Goal: Complete application form: Complete application form

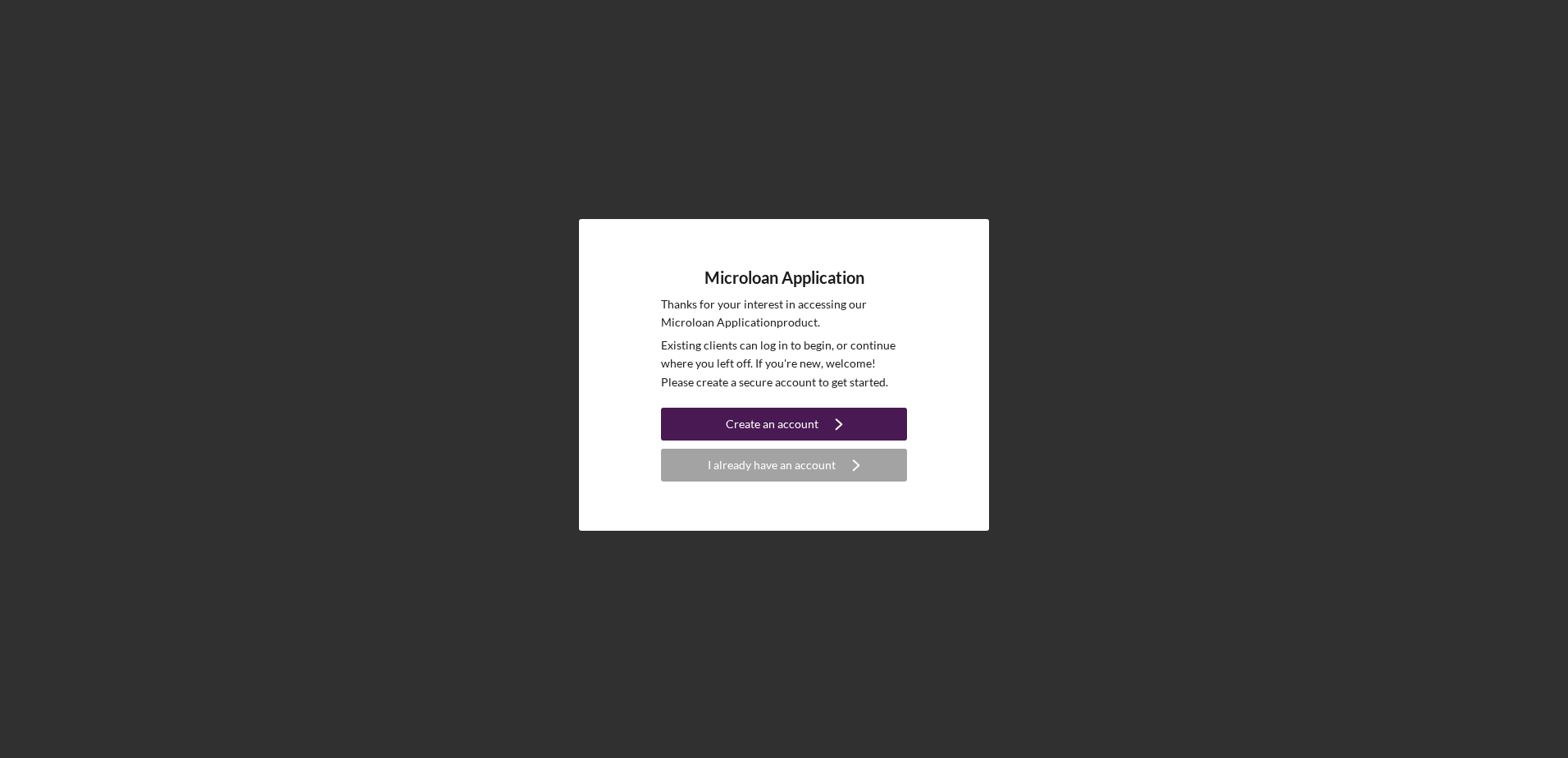
click at [743, 418] on div "Create an account" at bounding box center [772, 424] width 93 height 32
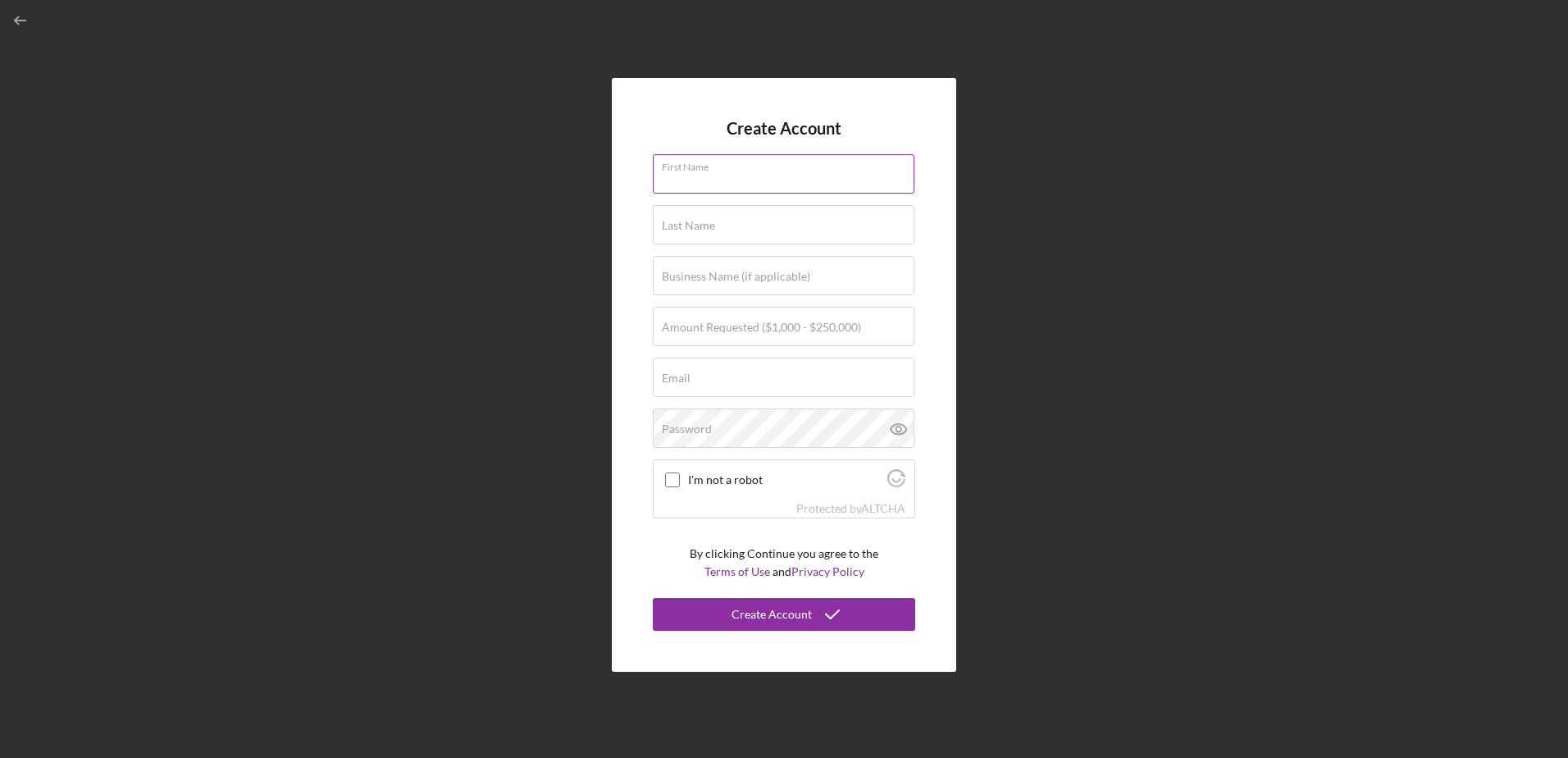
click at [741, 178] on input "First Name" at bounding box center [783, 174] width 262 height 39
type input "[PERSON_NAME]"
type input "[EMAIL_ADDRESS][DOMAIN_NAME]"
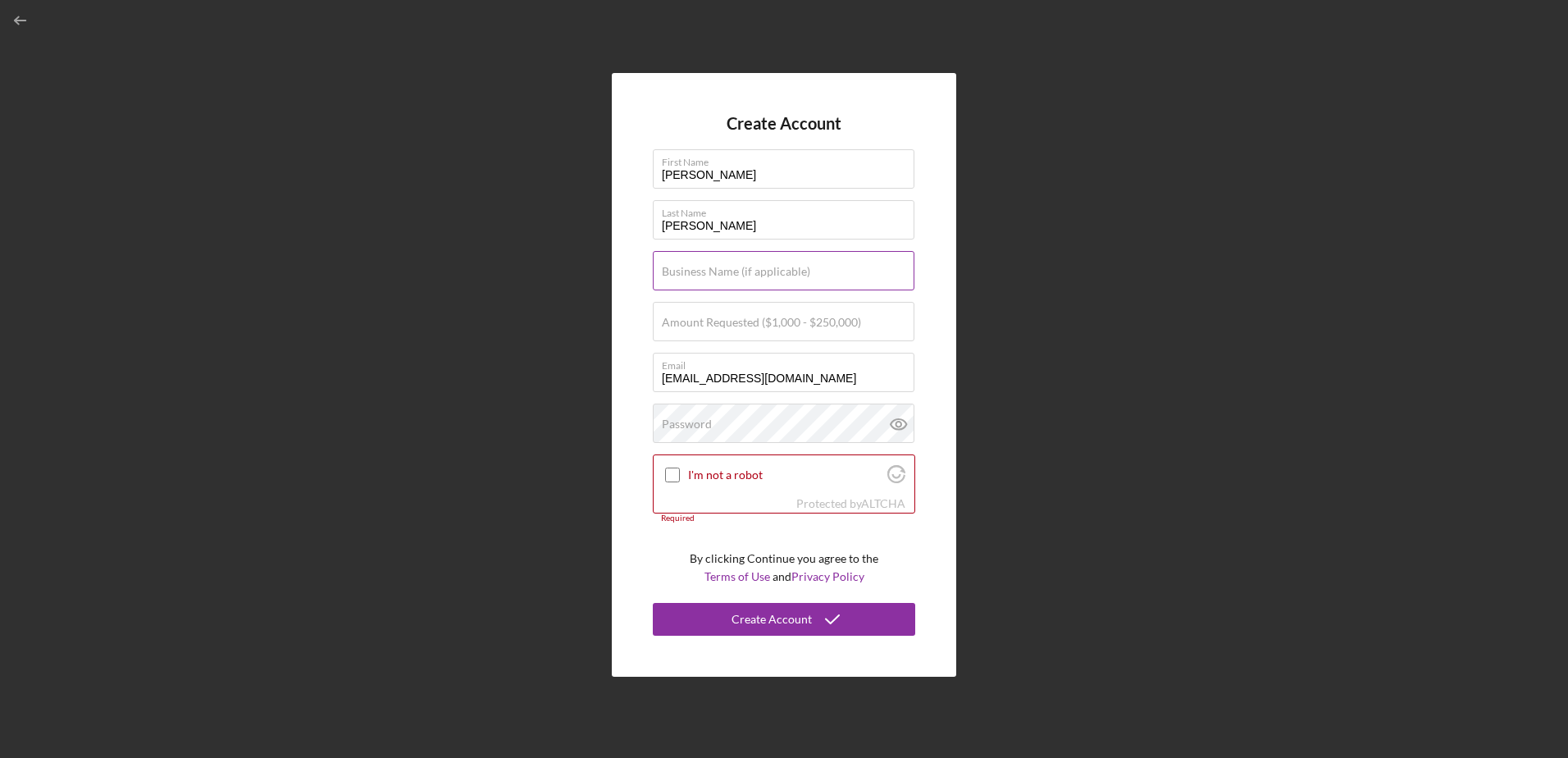
click at [739, 269] on label "Business Name (if applicable)" at bounding box center [735, 271] width 148 height 13
click at [739, 269] on input "Business Name (if applicable)" at bounding box center [783, 271] width 262 height 39
type input "Meaningful Outcomes ABA, LLC"
click at [582, 322] on div "Create Account First Name [PERSON_NAME] Last Name [PERSON_NAME] Business Name (…" at bounding box center [783, 375] width 1551 height 750
click at [686, 327] on label "Amount Requested ($1,000 - $250,000)" at bounding box center [760, 322] width 199 height 13
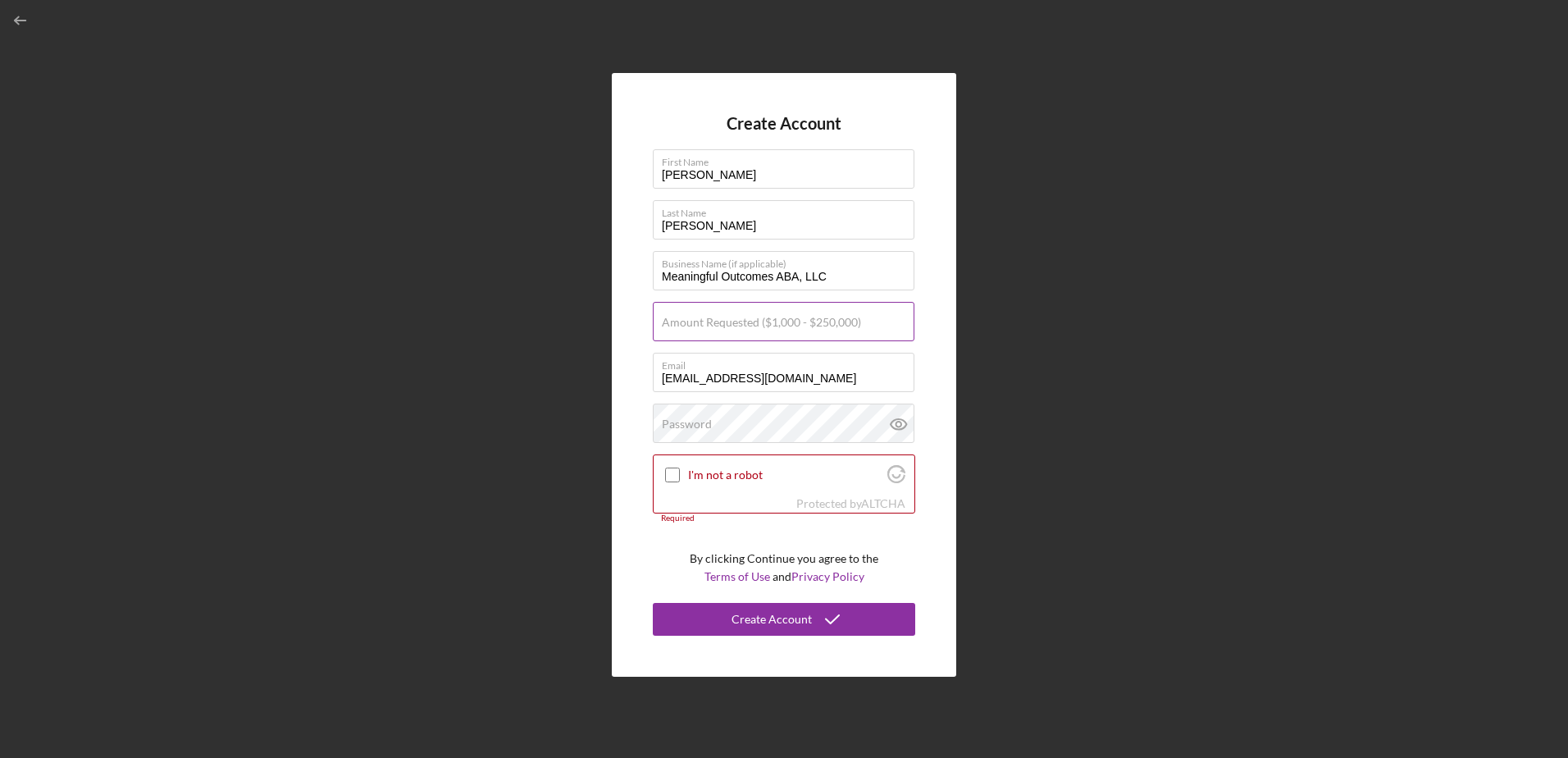
click at [686, 327] on input "Amount Requested ($1,000 - $250,000)" at bounding box center [783, 322] width 262 height 39
type input "$15,000"
click at [495, 432] on div "Create Account First Name [PERSON_NAME] Last Name [PERSON_NAME] Business Name (…" at bounding box center [783, 375] width 1551 height 750
click at [708, 423] on label "Password" at bounding box center [686, 424] width 50 height 13
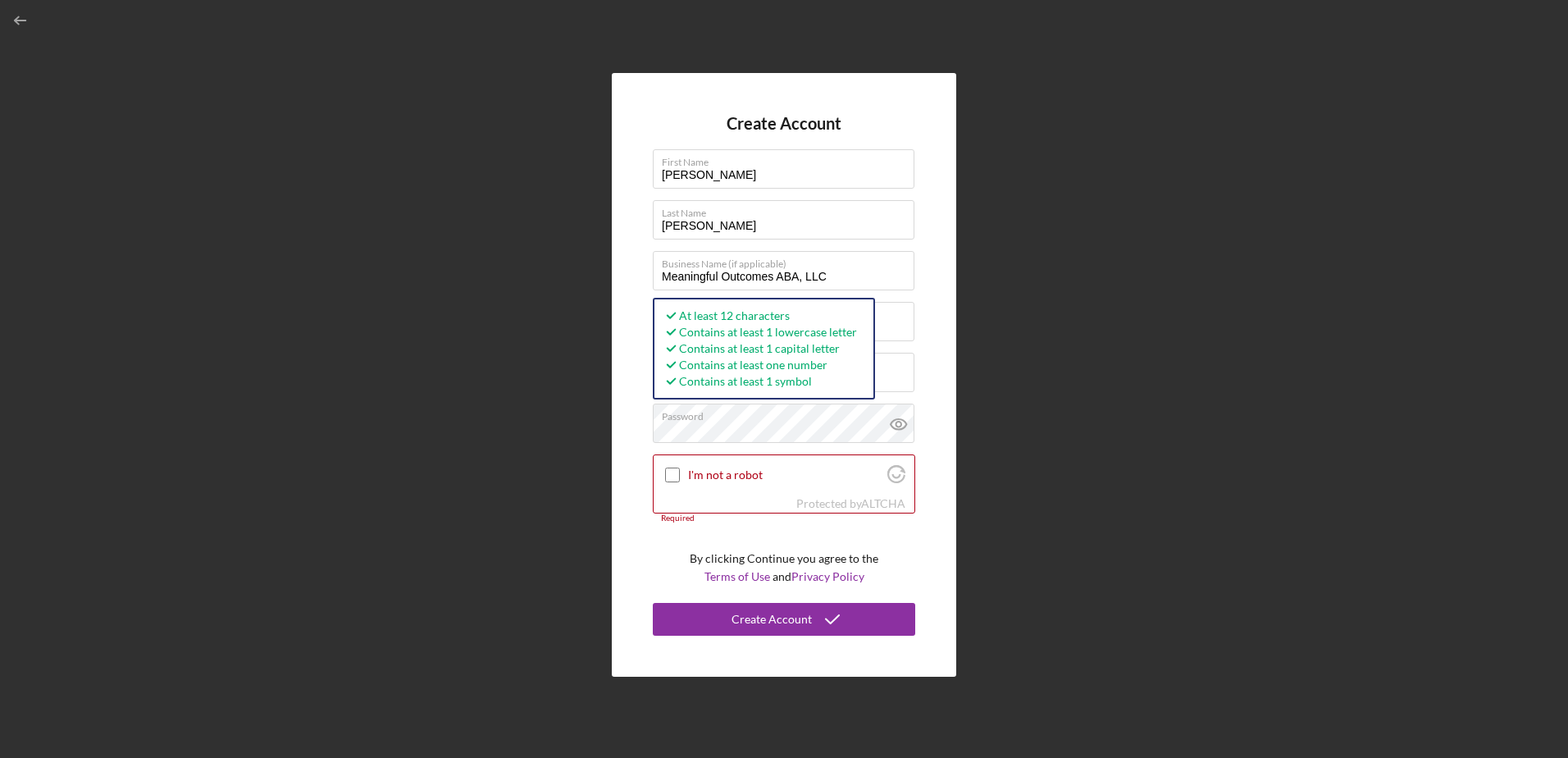
click at [639, 431] on div "Create Account First Name [PERSON_NAME] Last Name [PERSON_NAME] Business Name (…" at bounding box center [783, 374] width 344 height 603
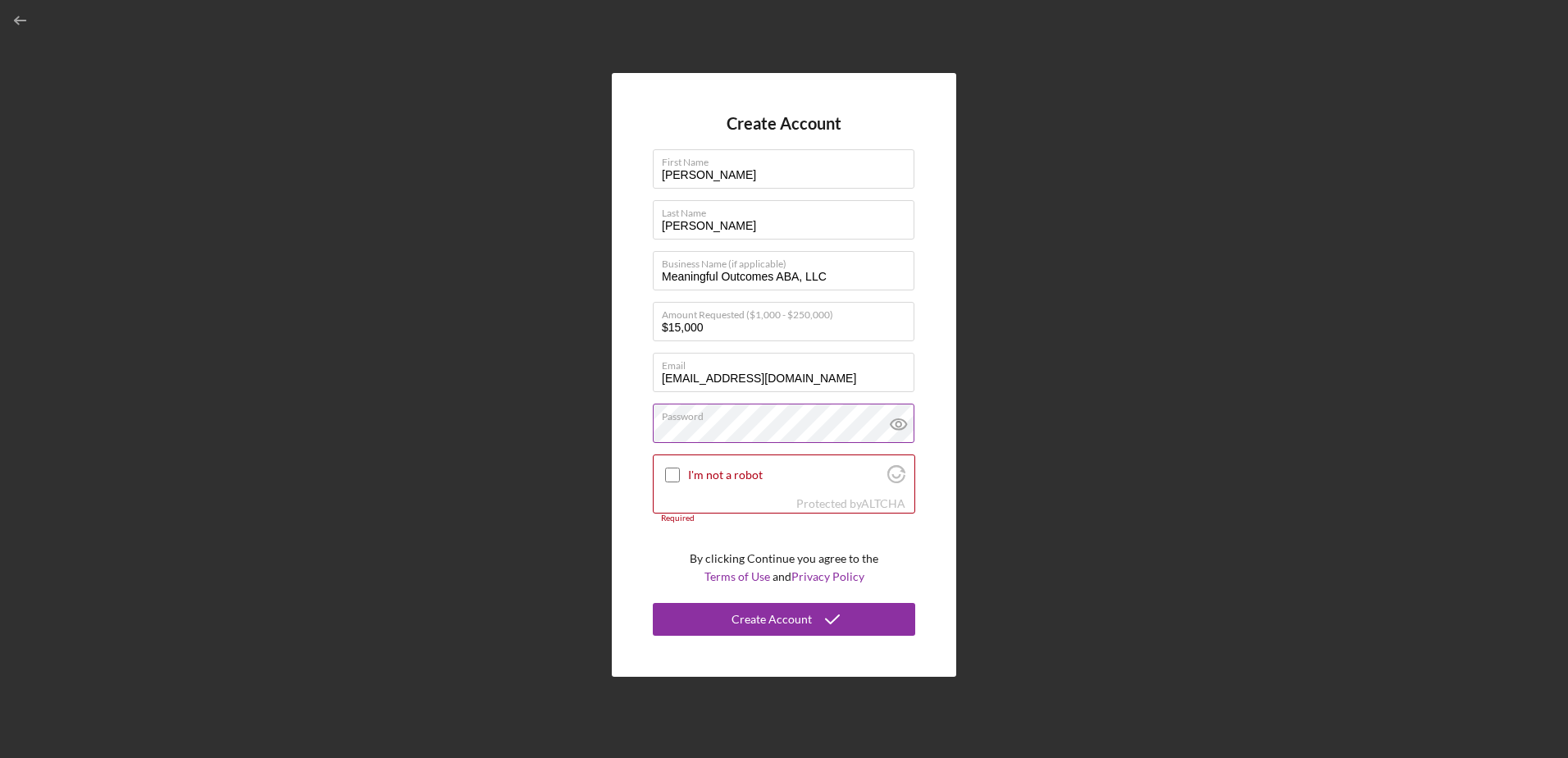
click at [902, 428] on icon at bounding box center [899, 425] width 41 height 41
click at [675, 476] on input "I'm not a robot" at bounding box center [672, 475] width 15 height 15
checkbox input "true"
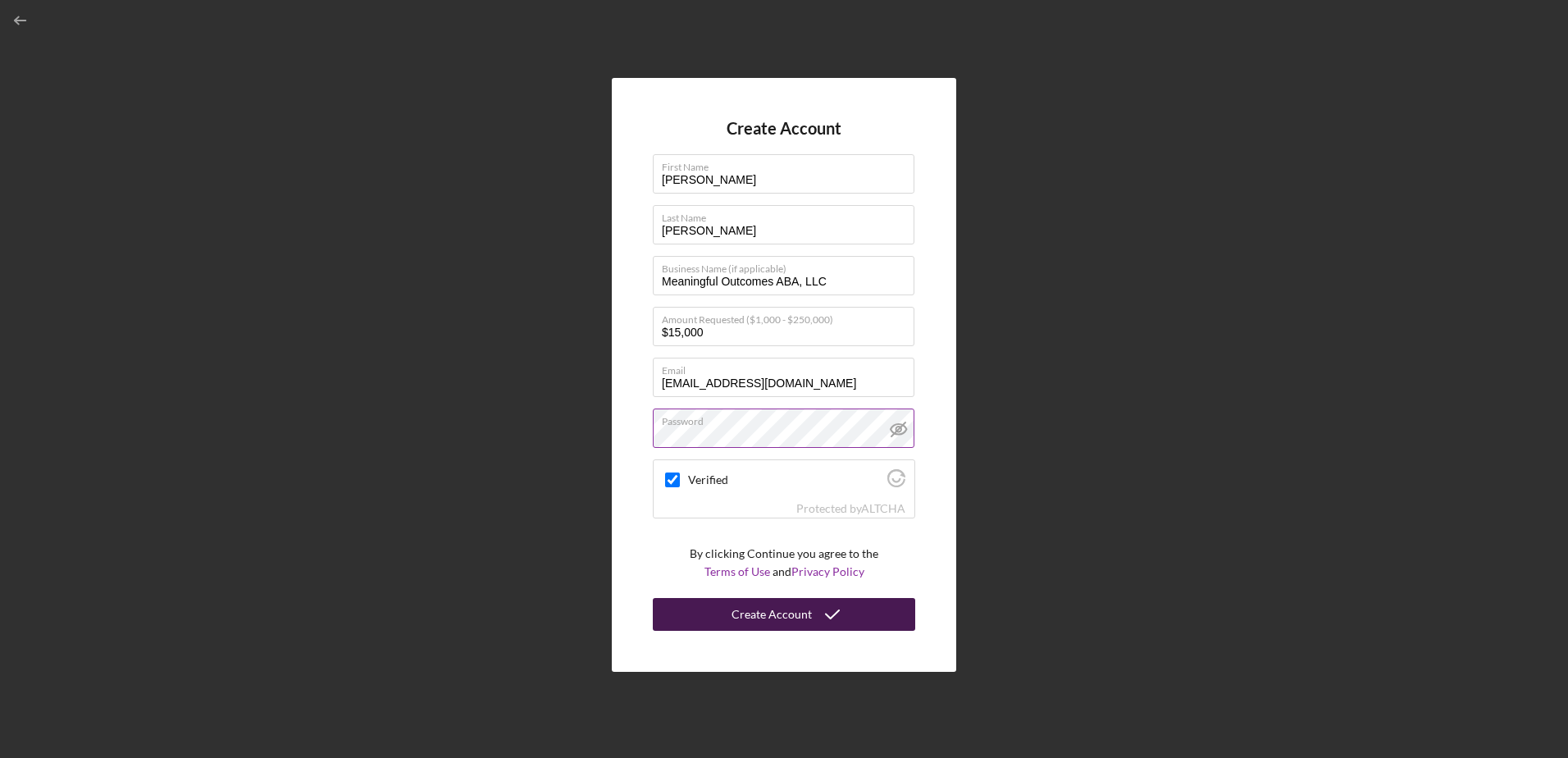
click at [754, 614] on div "Create Account" at bounding box center [771, 614] width 80 height 32
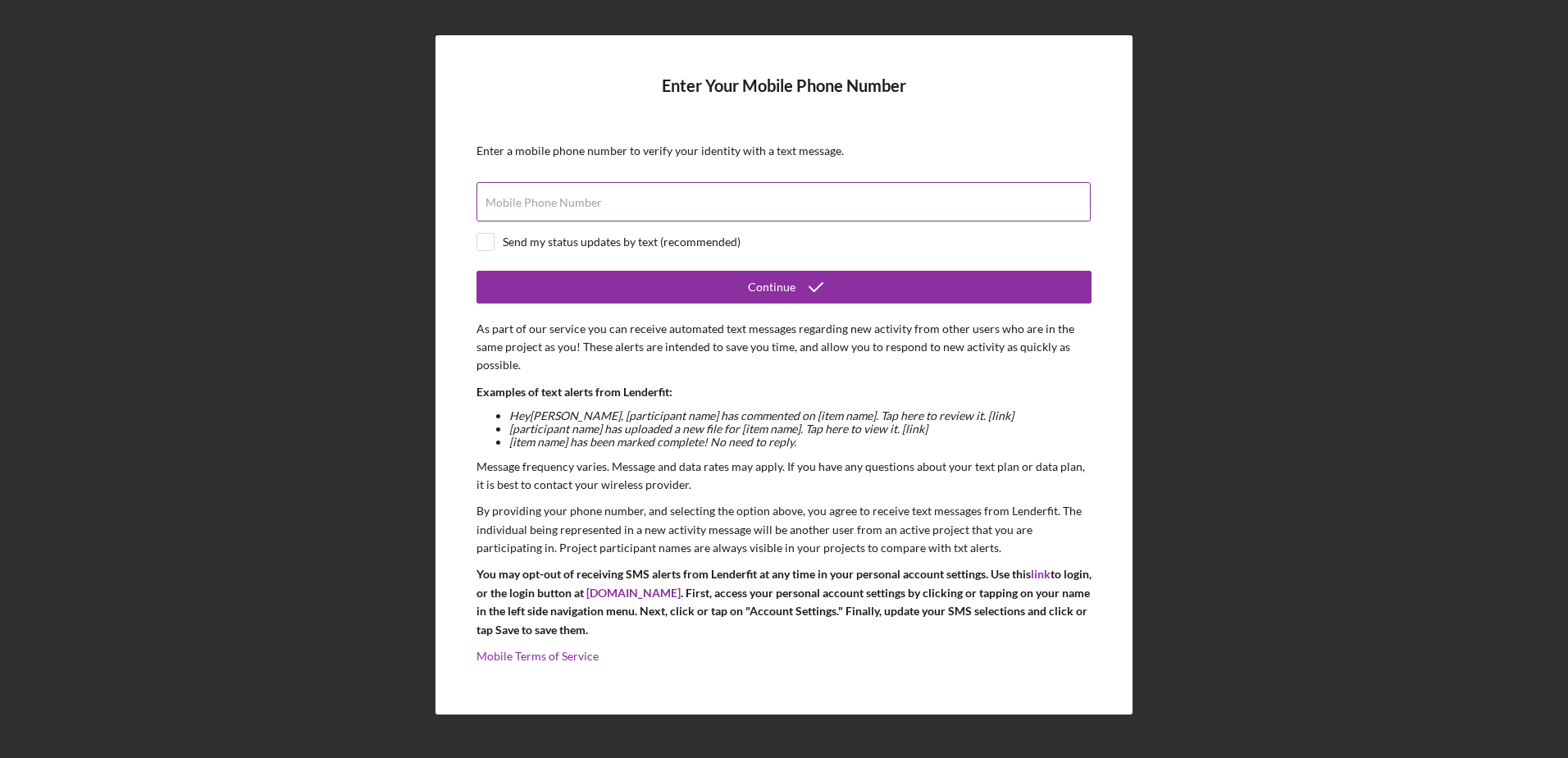
click at [605, 209] on input "Mobile Phone Number" at bounding box center [783, 202] width 614 height 39
type input "[PHONE_NUMBER]"
click at [486, 241] on input "checkbox" at bounding box center [485, 241] width 17 height 17
checkbox input "true"
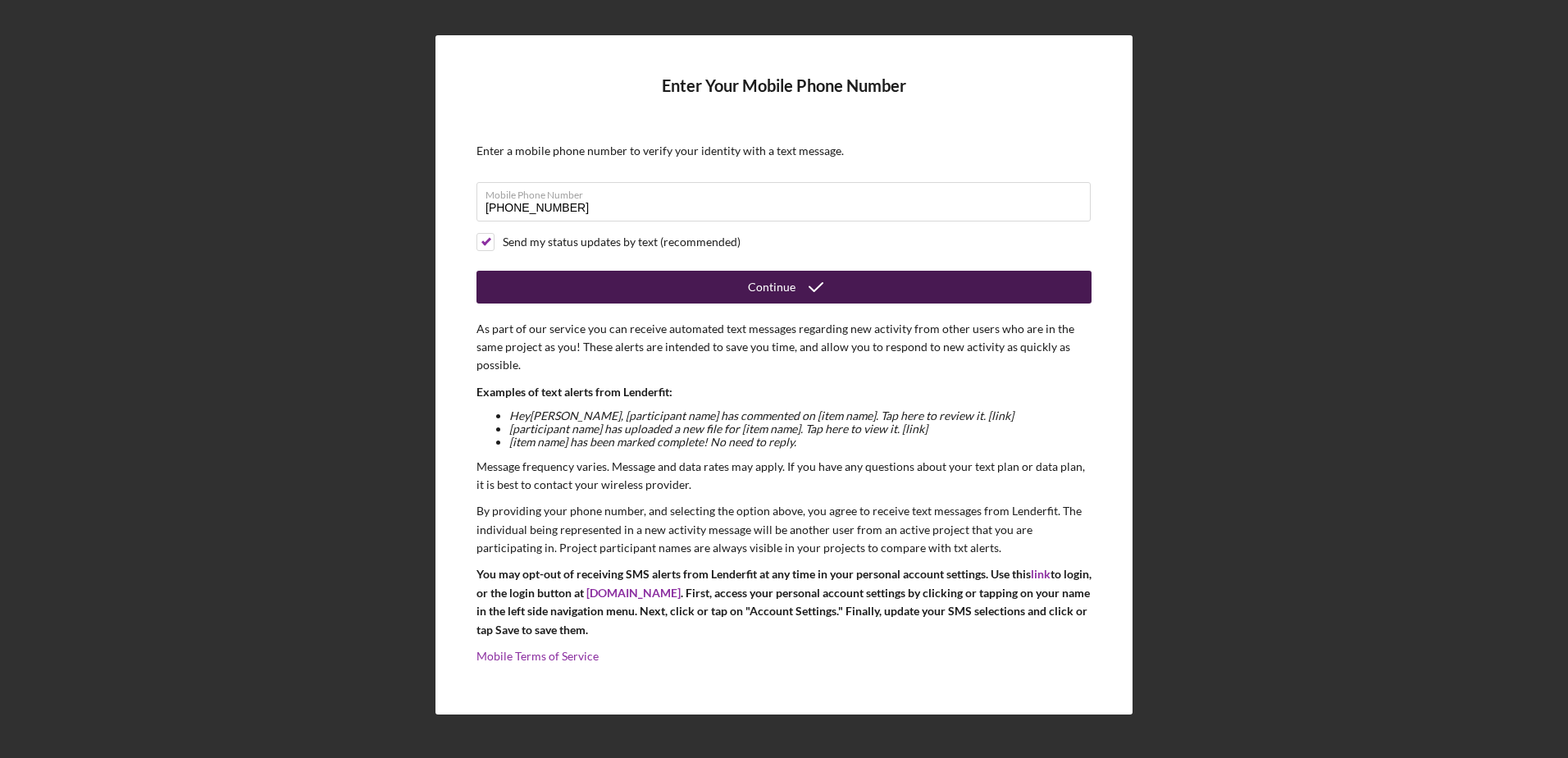
click at [781, 288] on div "Continue" at bounding box center [771, 286] width 48 height 32
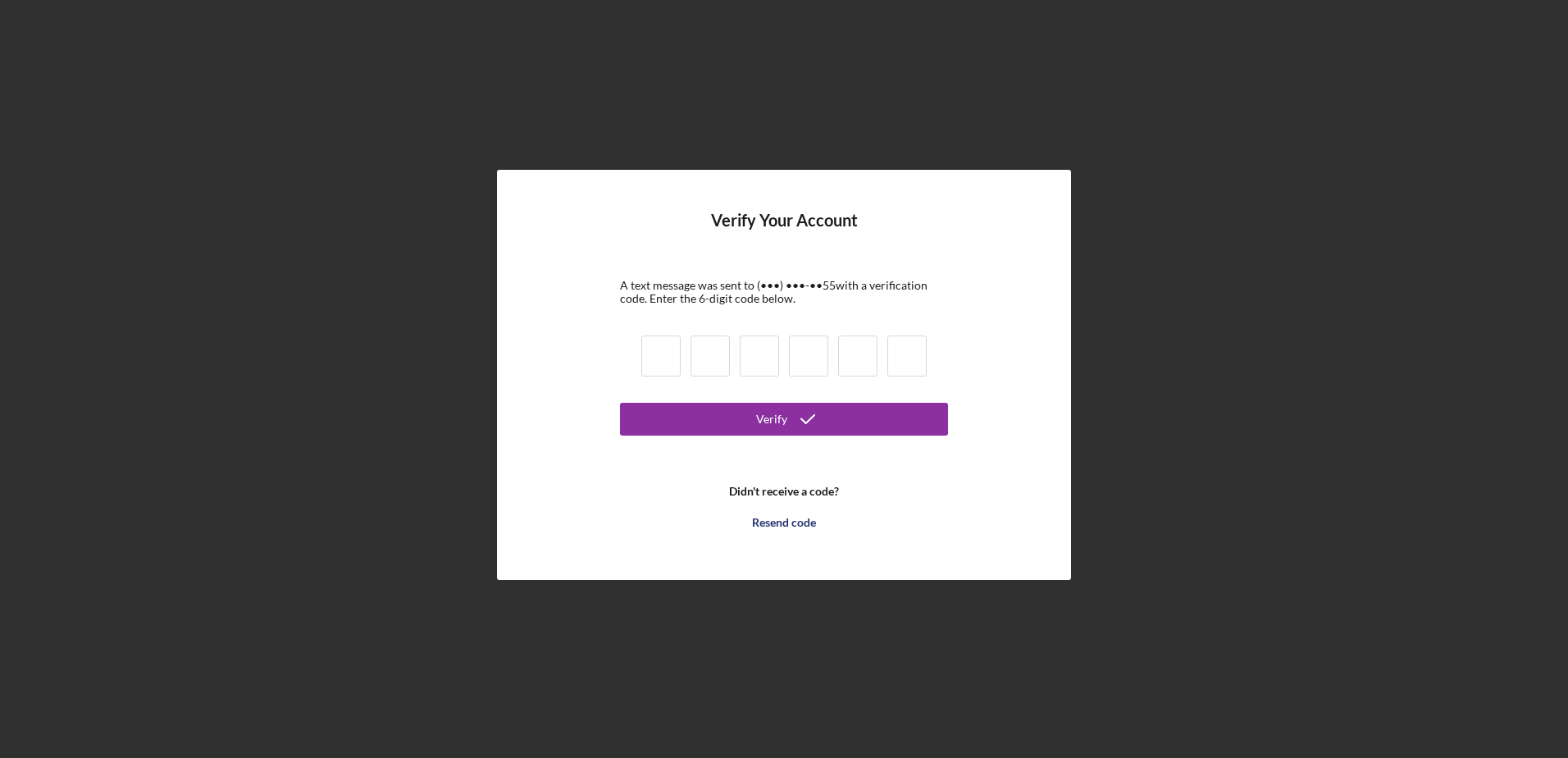
click at [651, 357] on input at bounding box center [661, 356] width 39 height 41
type input "8"
type input "9"
type input "6"
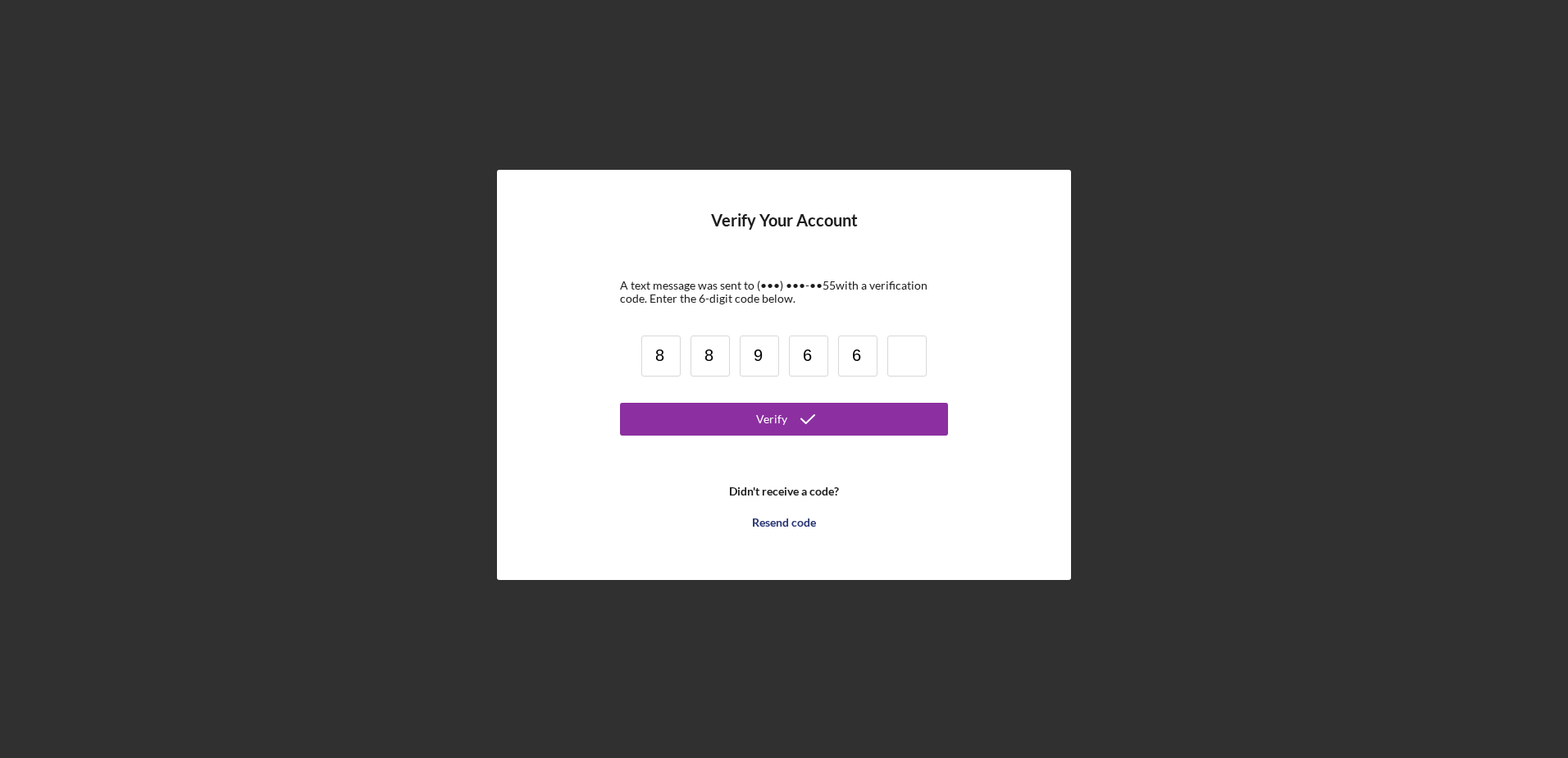
type input "6"
type input "0"
click at [755, 410] on button "Verify" at bounding box center [784, 419] width 328 height 32
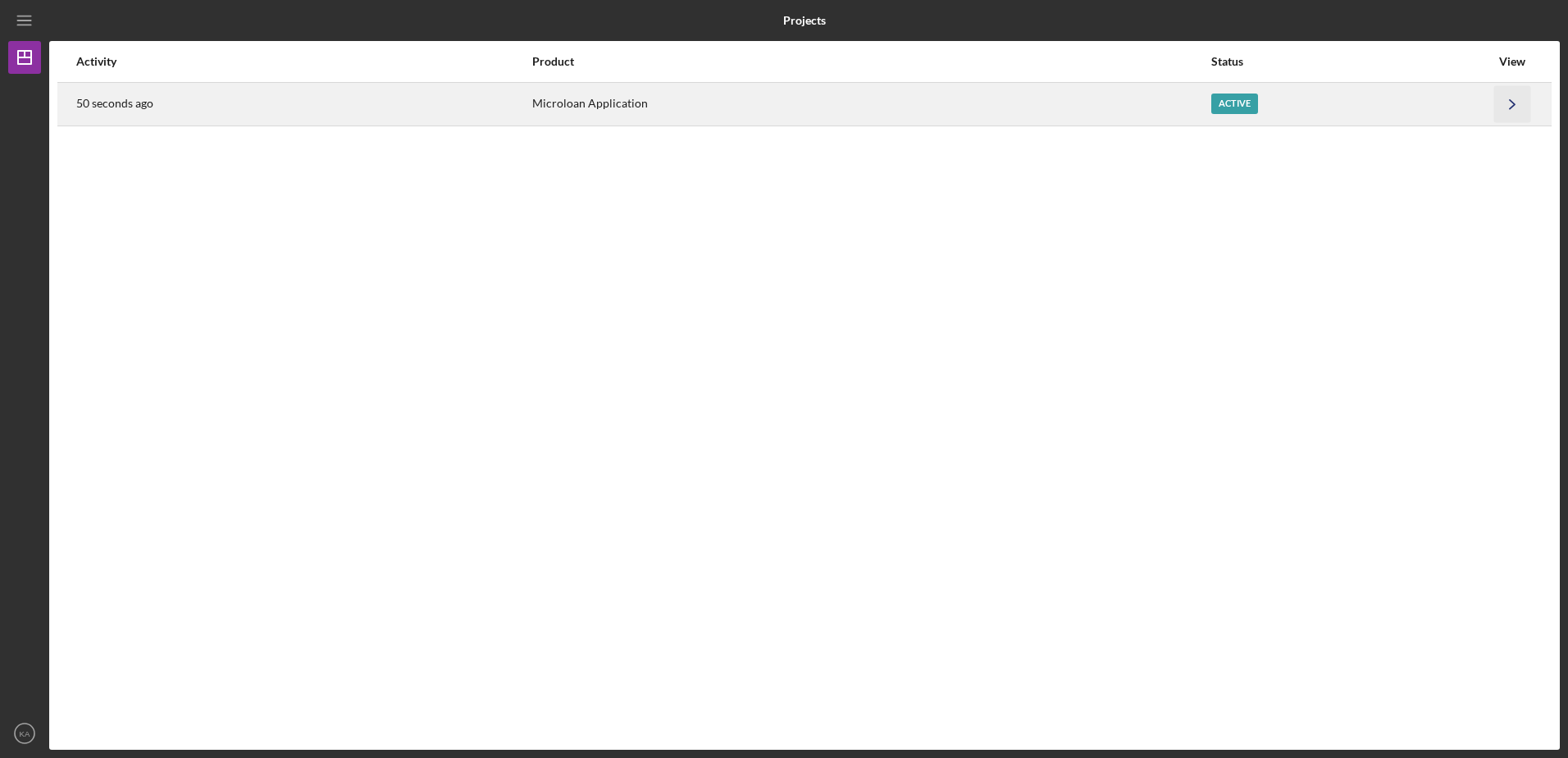
click at [1511, 103] on icon "Icon/Navigate" at bounding box center [1513, 104] width 37 height 37
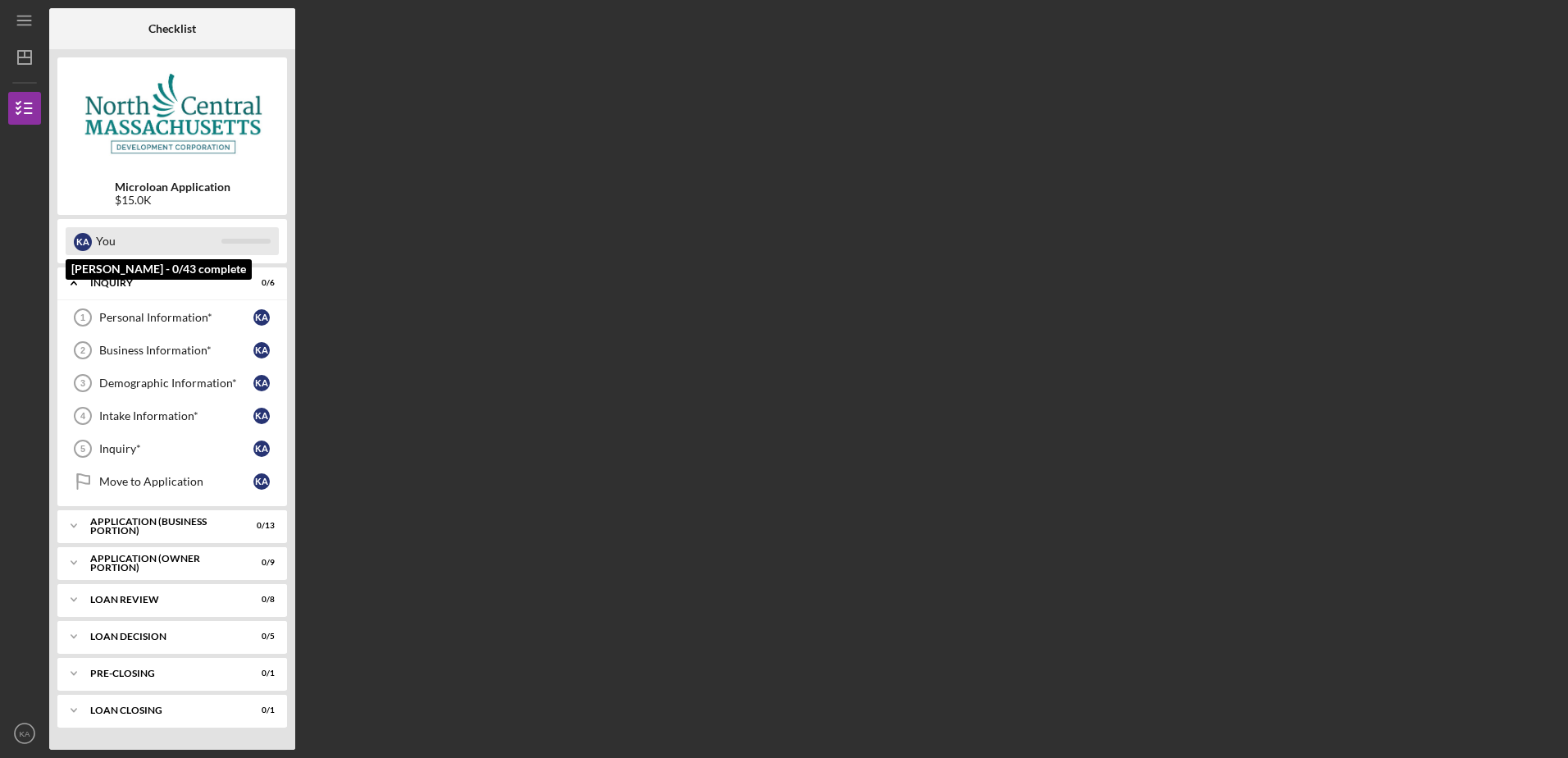
click at [141, 233] on div "You" at bounding box center [159, 241] width 125 height 27
click at [135, 311] on div "Personal Information*" at bounding box center [175, 317] width 154 height 13
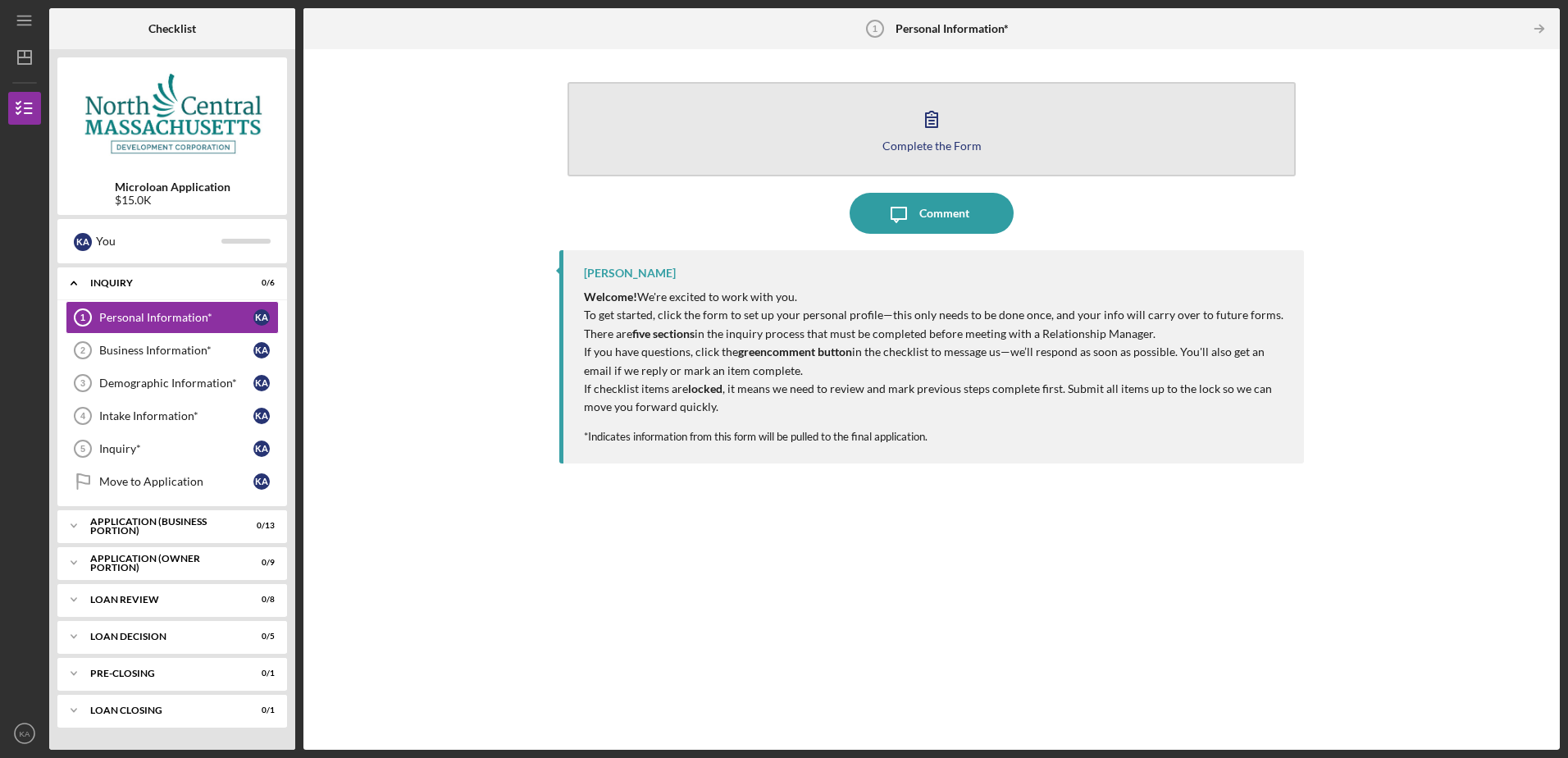
click at [929, 120] on icon "button" at bounding box center [932, 119] width 41 height 41
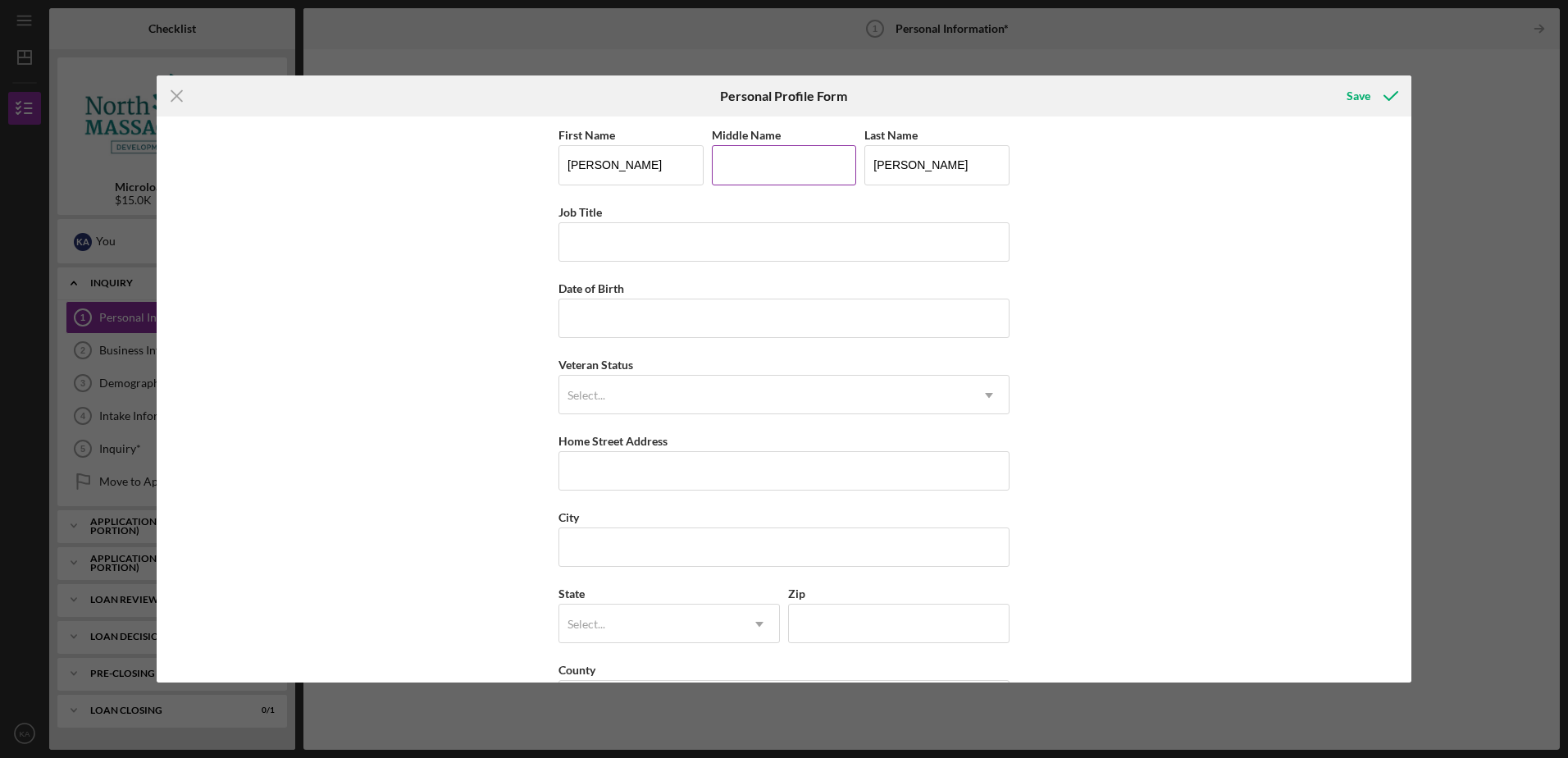
click at [765, 169] on input "Middle Name" at bounding box center [784, 165] width 145 height 39
type input "[PERSON_NAME]"
click at [640, 247] on input "Job Title" at bounding box center [784, 242] width 451 height 39
type input "Owner"
click at [600, 312] on input "Date of Birth" at bounding box center [784, 319] width 451 height 39
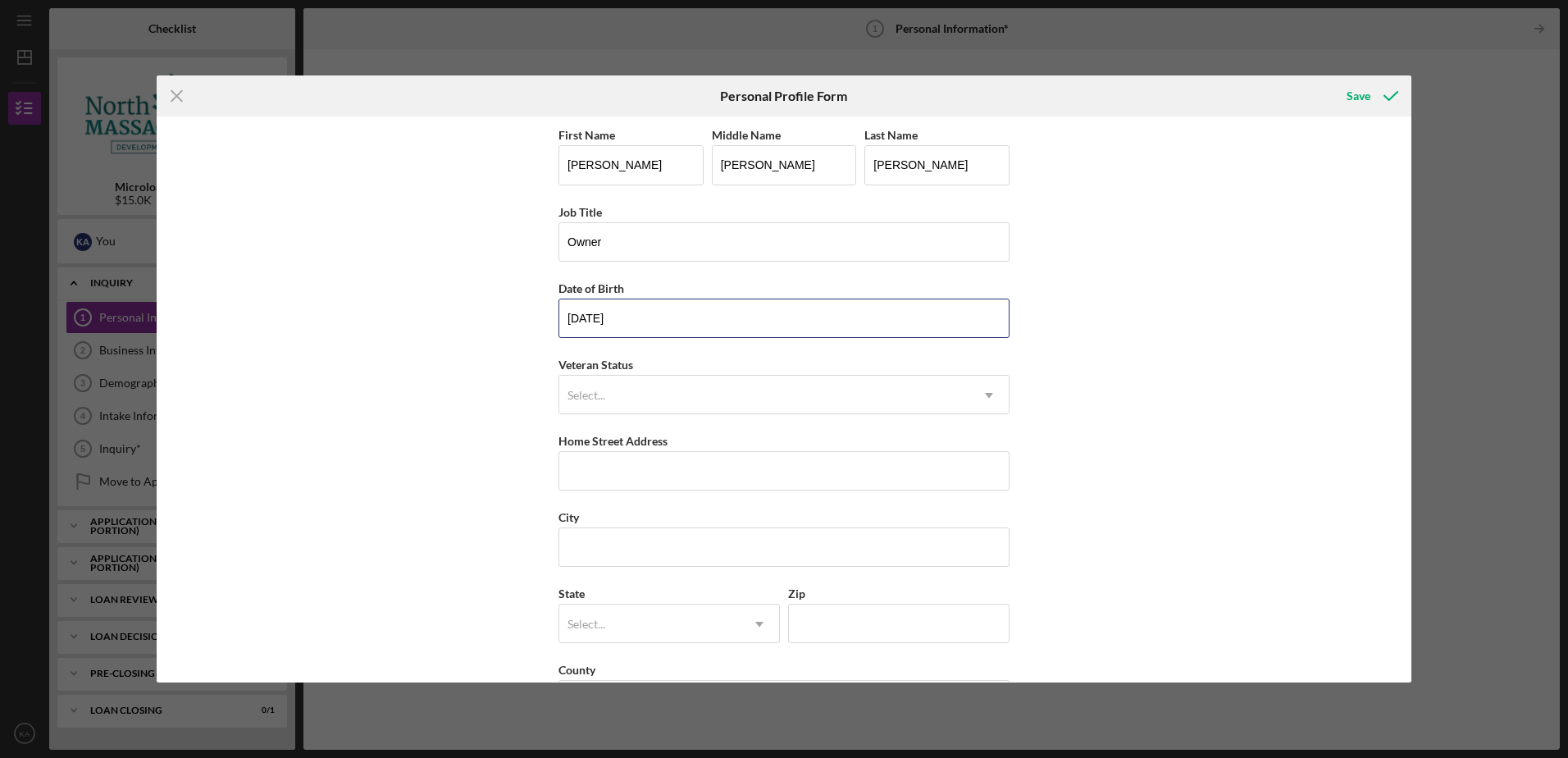
type input "[DATE]"
click at [495, 358] on div "First Name [PERSON_NAME] Middle Name [PERSON_NAME] Last Name [PERSON_NAME] Job …" at bounding box center [784, 399] width 1254 height 566
click at [589, 397] on div "Select..." at bounding box center [586, 395] width 37 height 13
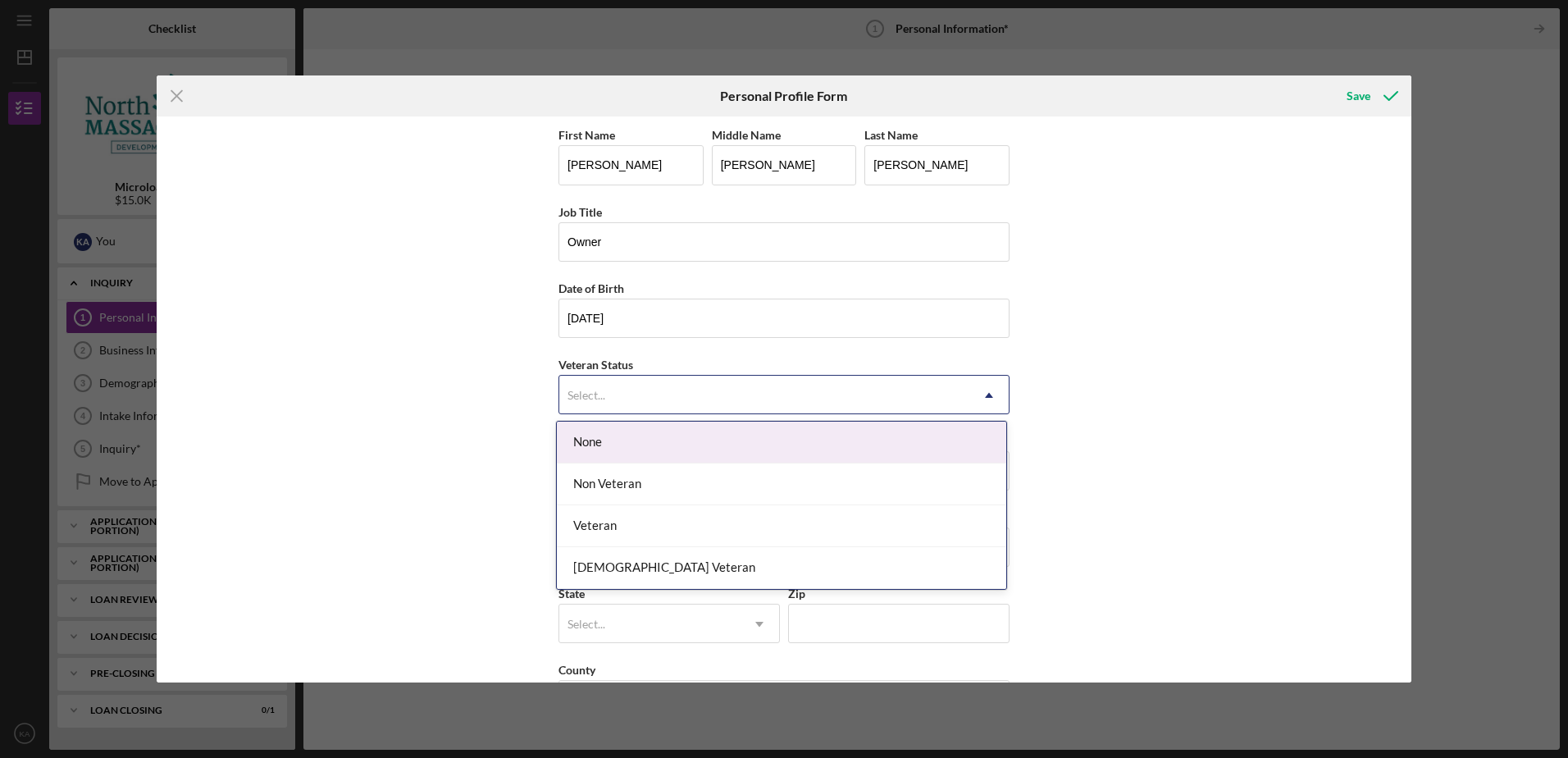
click at [585, 446] on div "None" at bounding box center [781, 442] width 450 height 42
click at [599, 391] on div "Select..." at bounding box center [586, 395] width 37 height 13
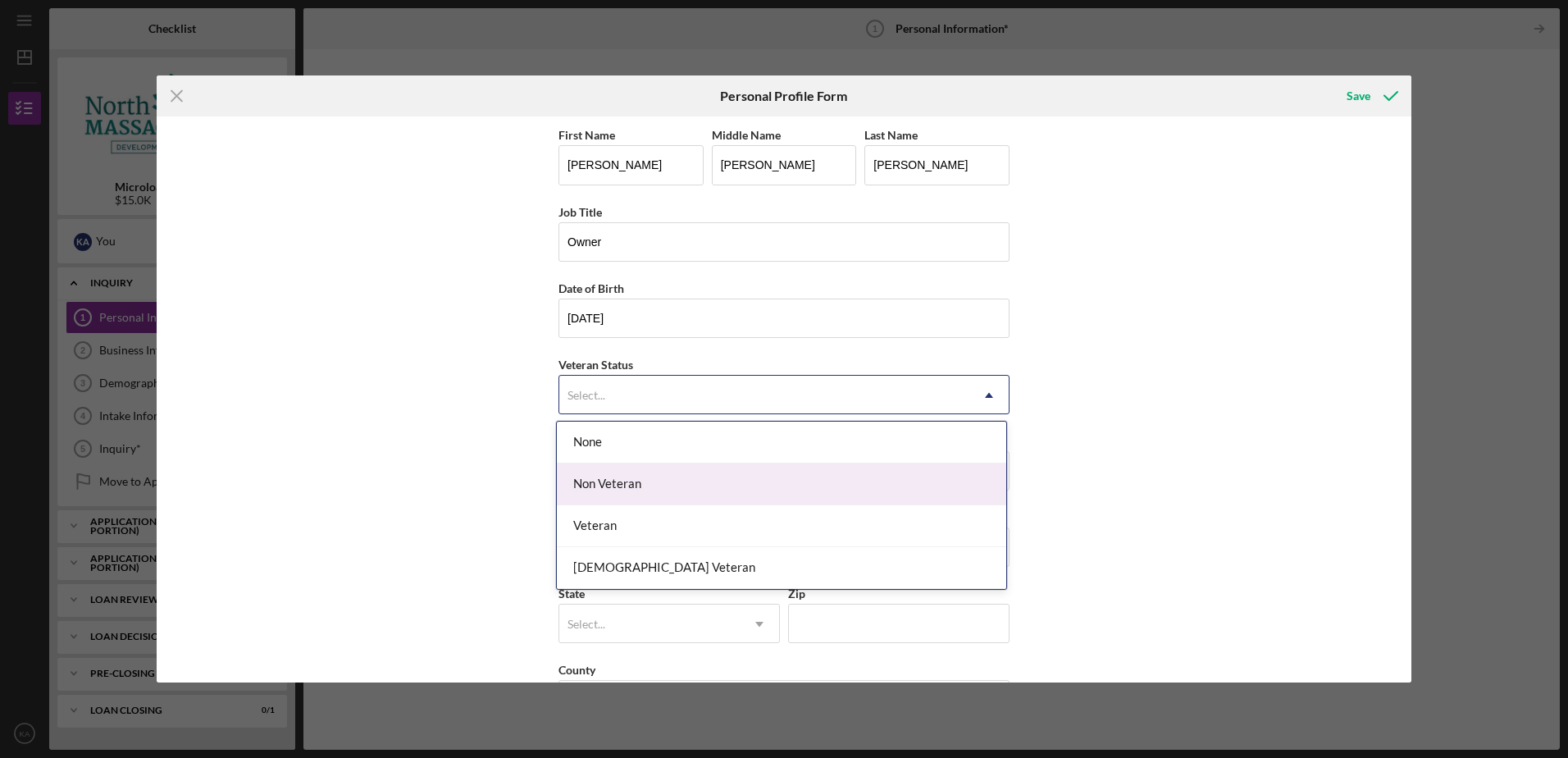
click at [611, 485] on div "Non Veteran" at bounding box center [781, 484] width 450 height 42
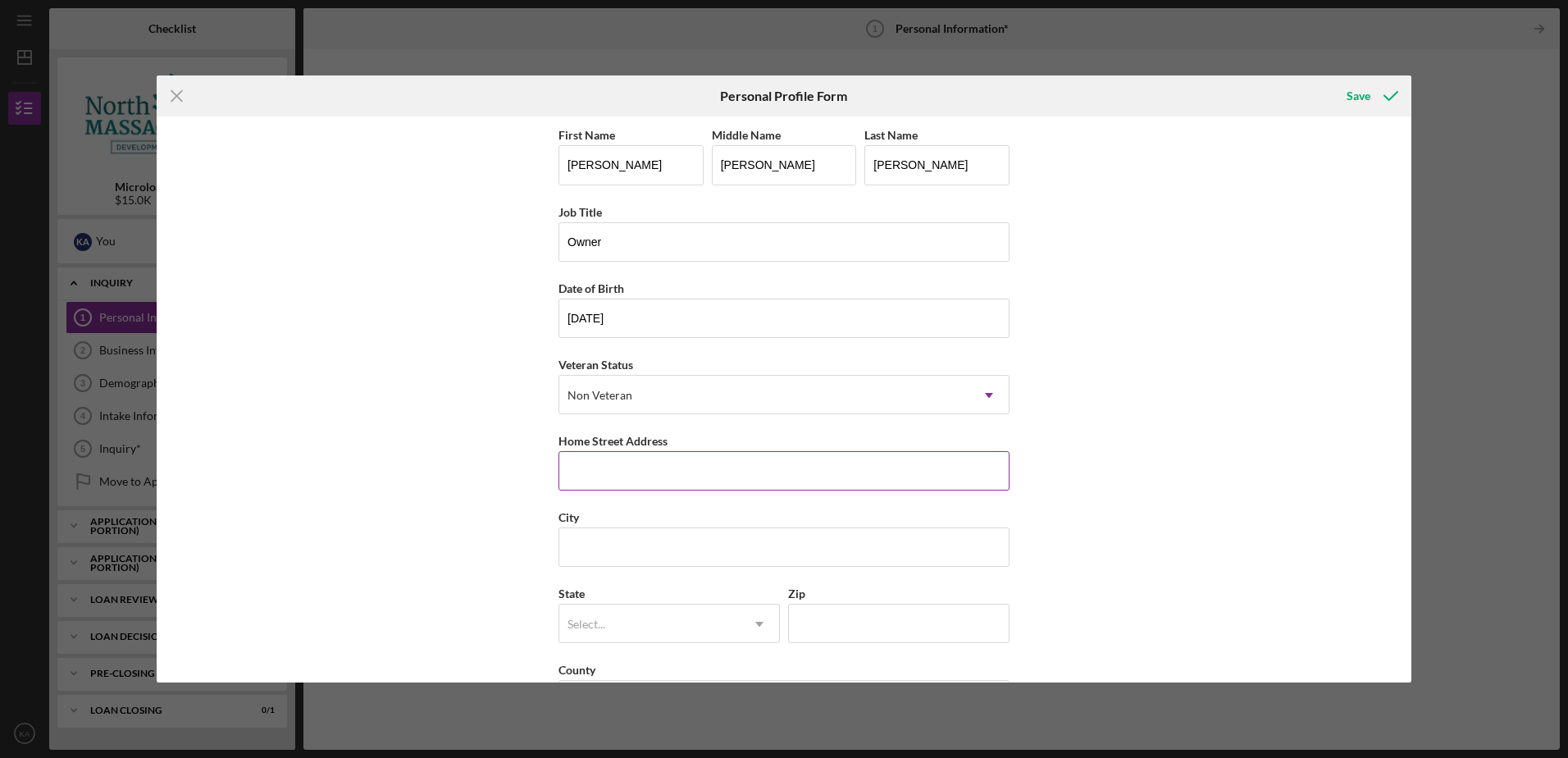
click at [614, 471] on input "Home Street Address" at bounding box center [784, 471] width 451 height 39
type input "[STREET_ADDRESS][PERSON_NAME]"
type input "[GEOGRAPHIC_DATA]"
type input "01515"
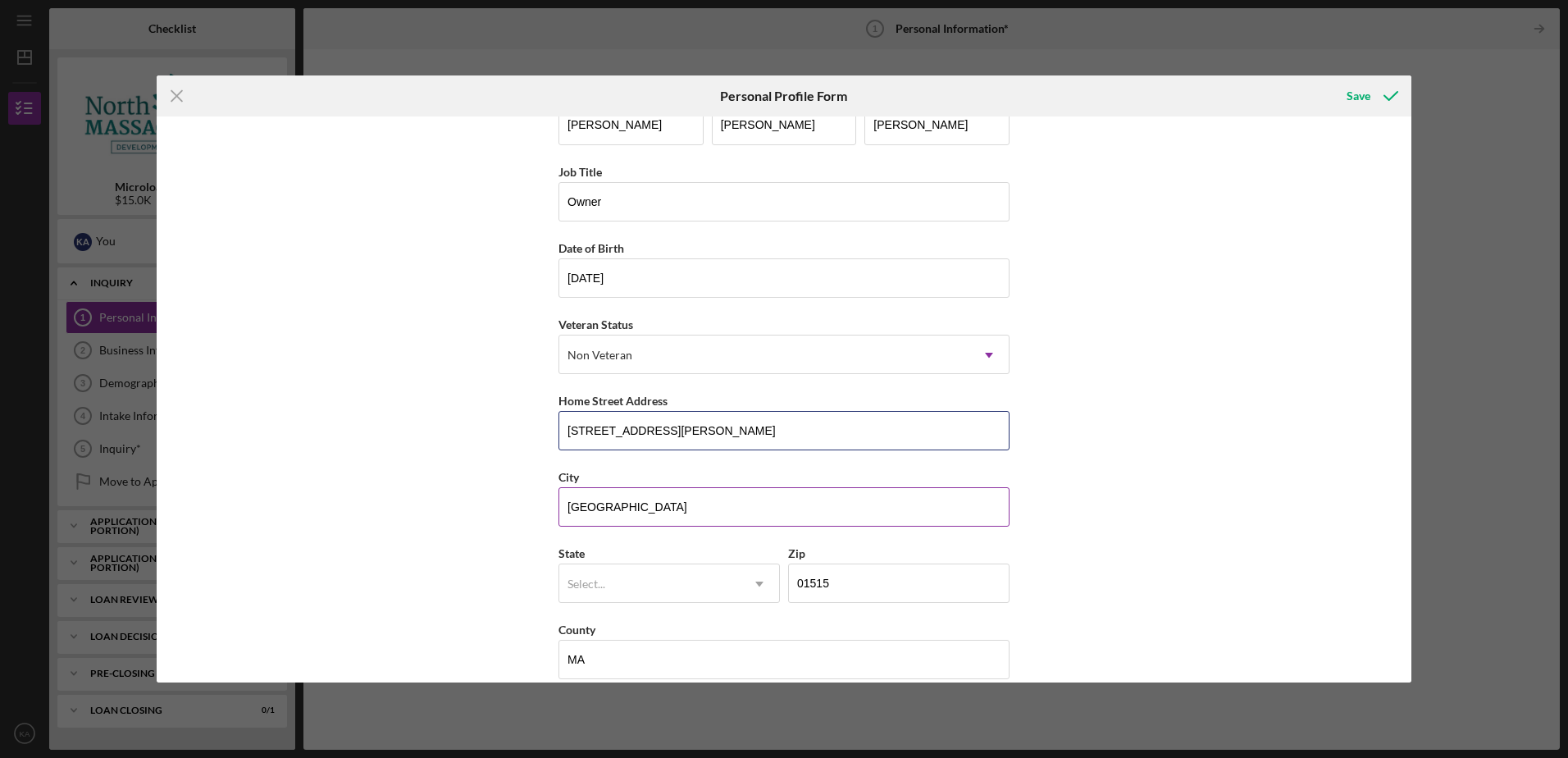
scroll to position [62, 0]
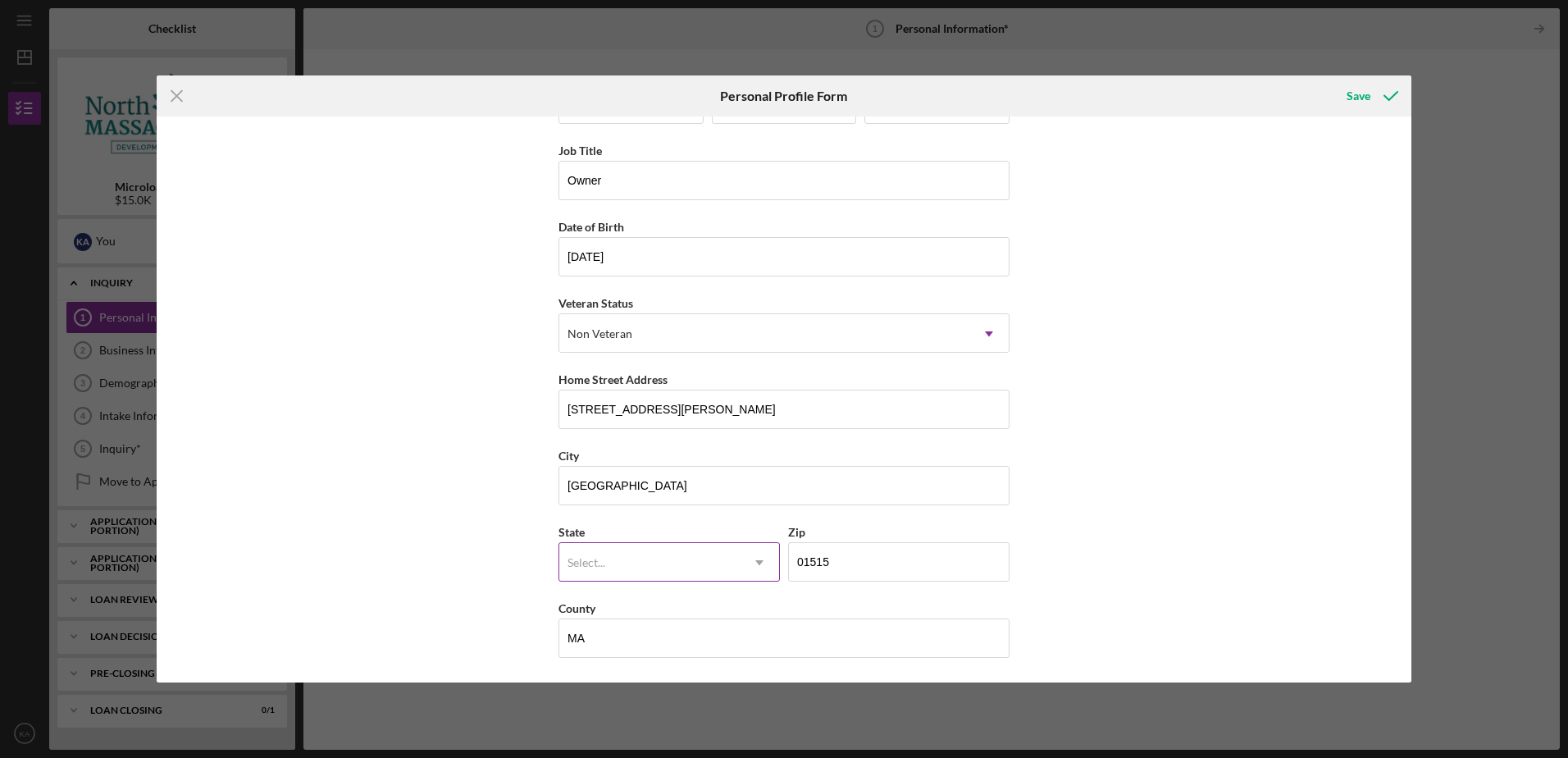
click at [620, 560] on div "Select..." at bounding box center [650, 563] width 180 height 37
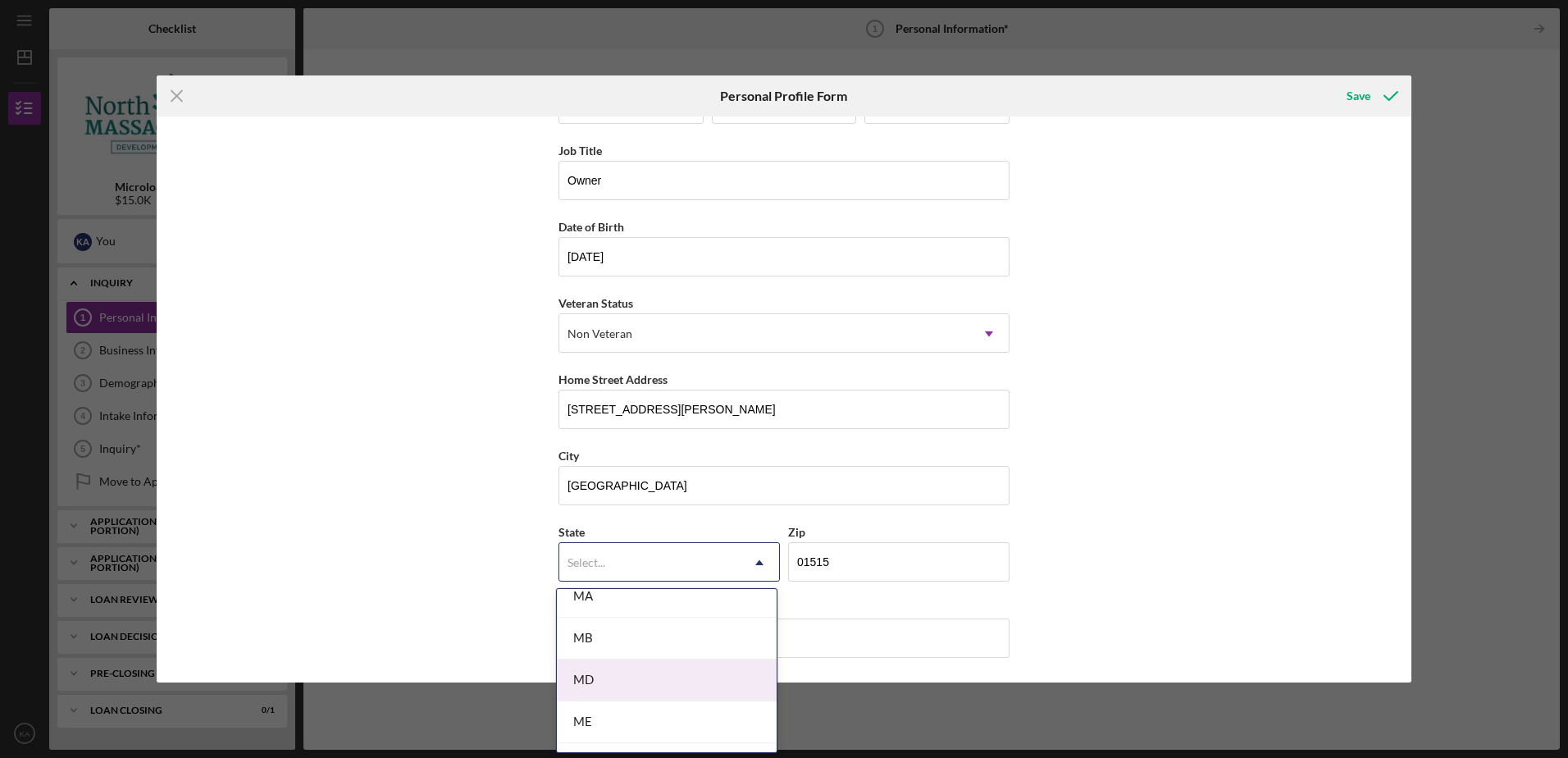
scroll to position [1148, 0]
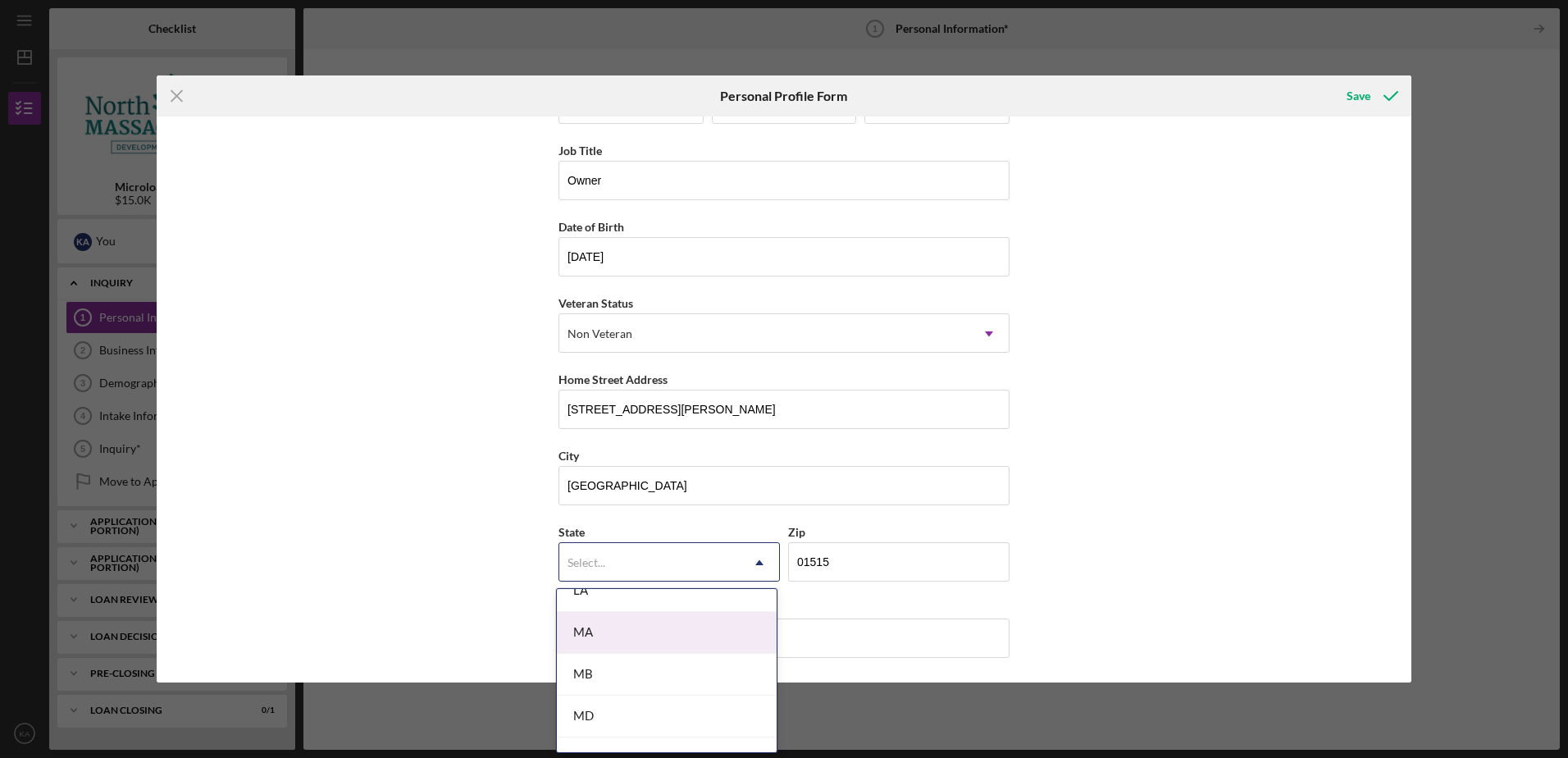
click at [651, 634] on div "MA" at bounding box center [666, 632] width 220 height 42
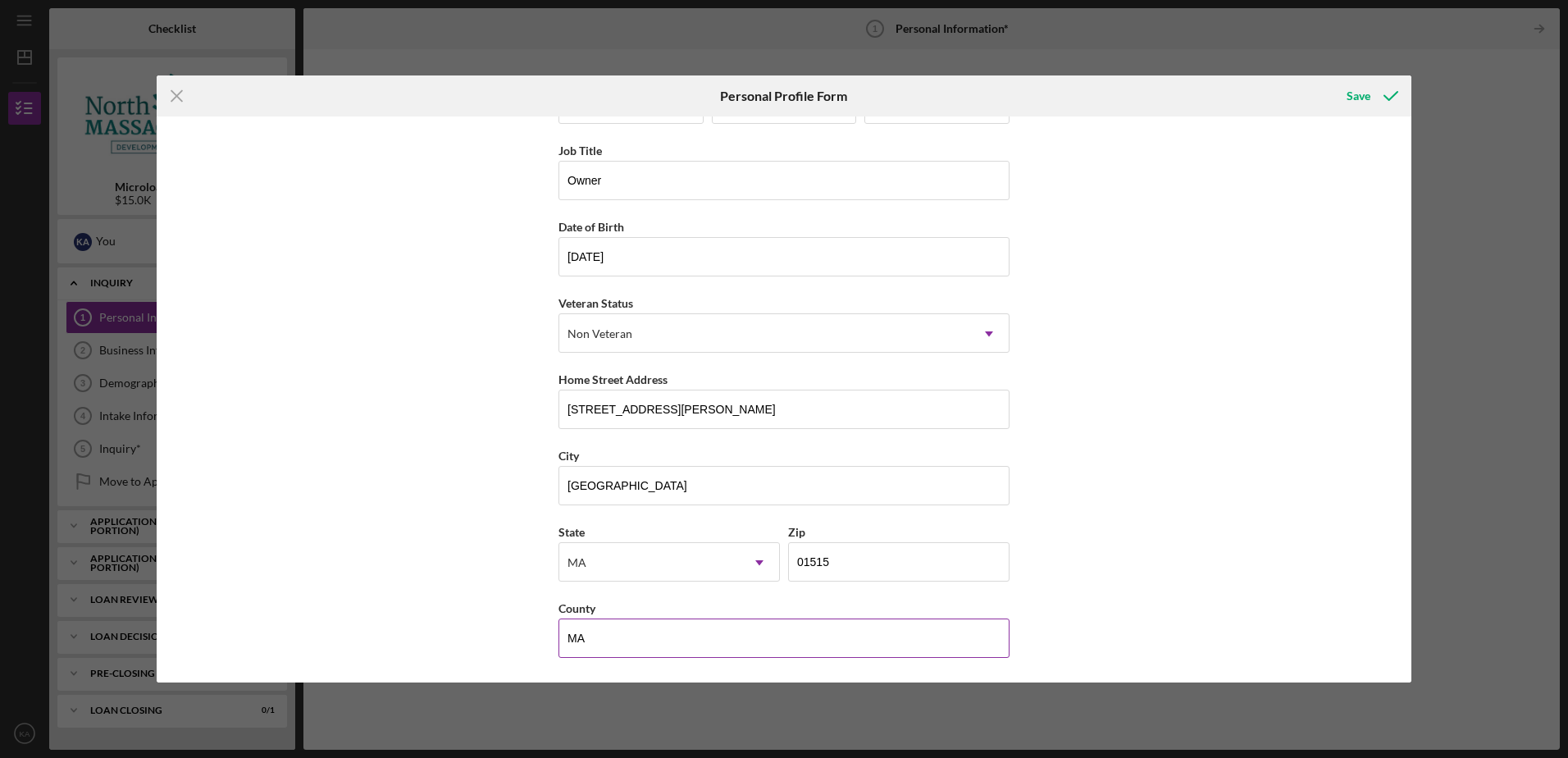
click at [612, 637] on input "MA" at bounding box center [784, 638] width 451 height 39
type input "M"
type input "[GEOGRAPHIC_DATA]"
click at [410, 571] on div "First Name [PERSON_NAME] Middle Name [PERSON_NAME] Last Name [PERSON_NAME] Job …" at bounding box center [784, 399] width 1254 height 566
click at [1358, 93] on div "Save" at bounding box center [1358, 95] width 24 height 32
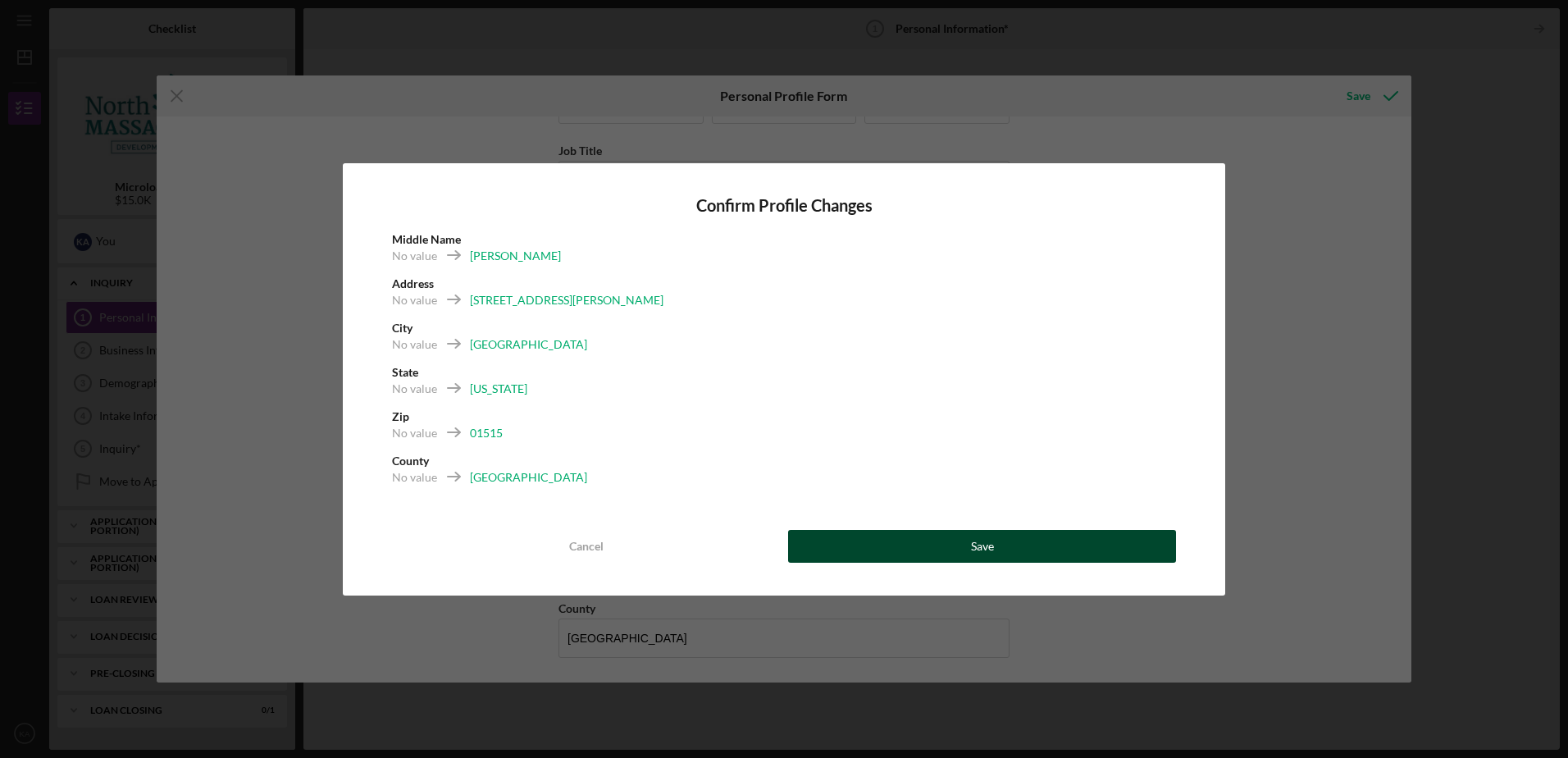
click at [922, 541] on button "Save" at bounding box center [982, 546] width 388 height 32
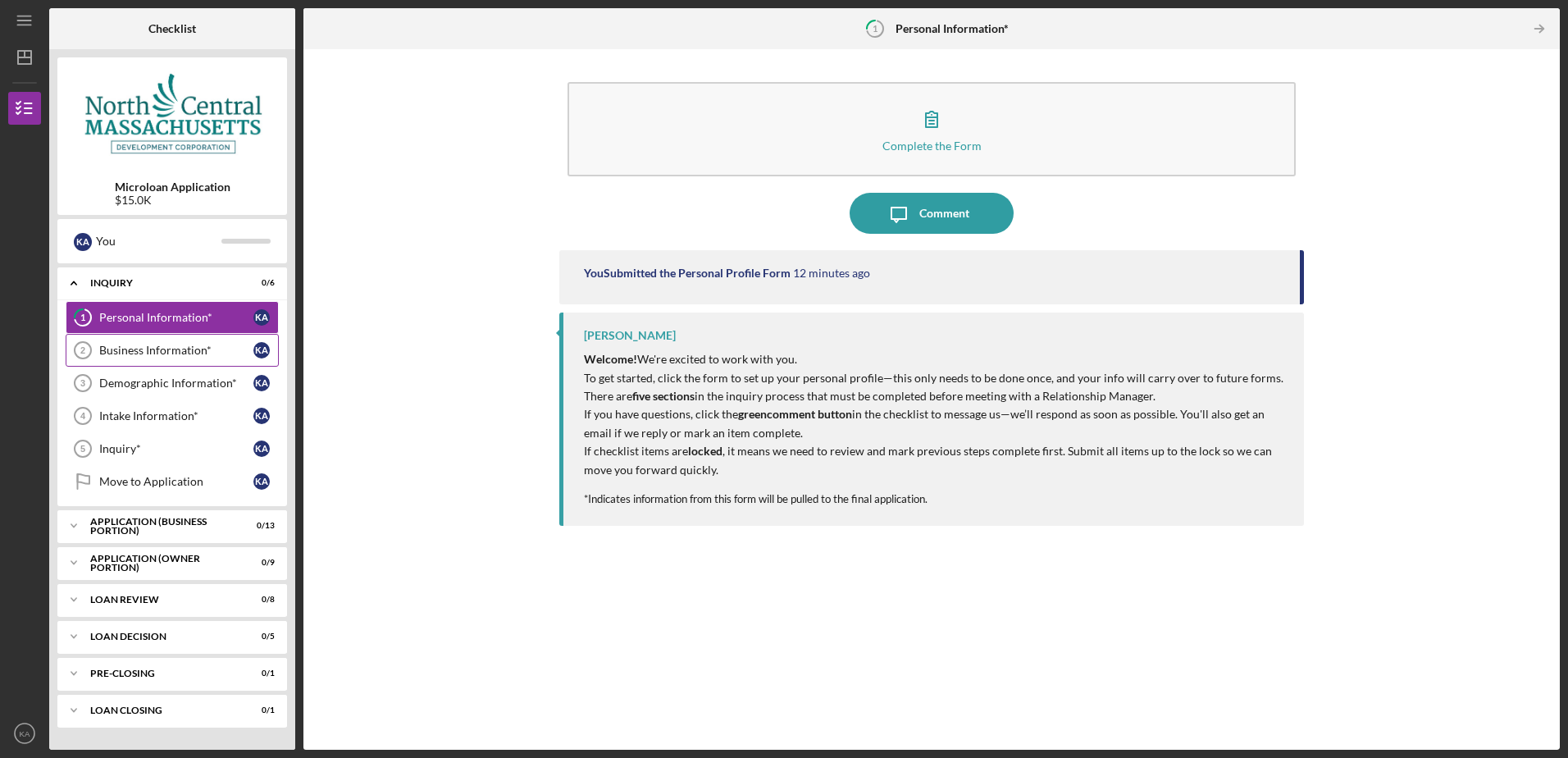
click at [170, 343] on link "Business Information* 2 Business Information* K A" at bounding box center [172, 350] width 214 height 32
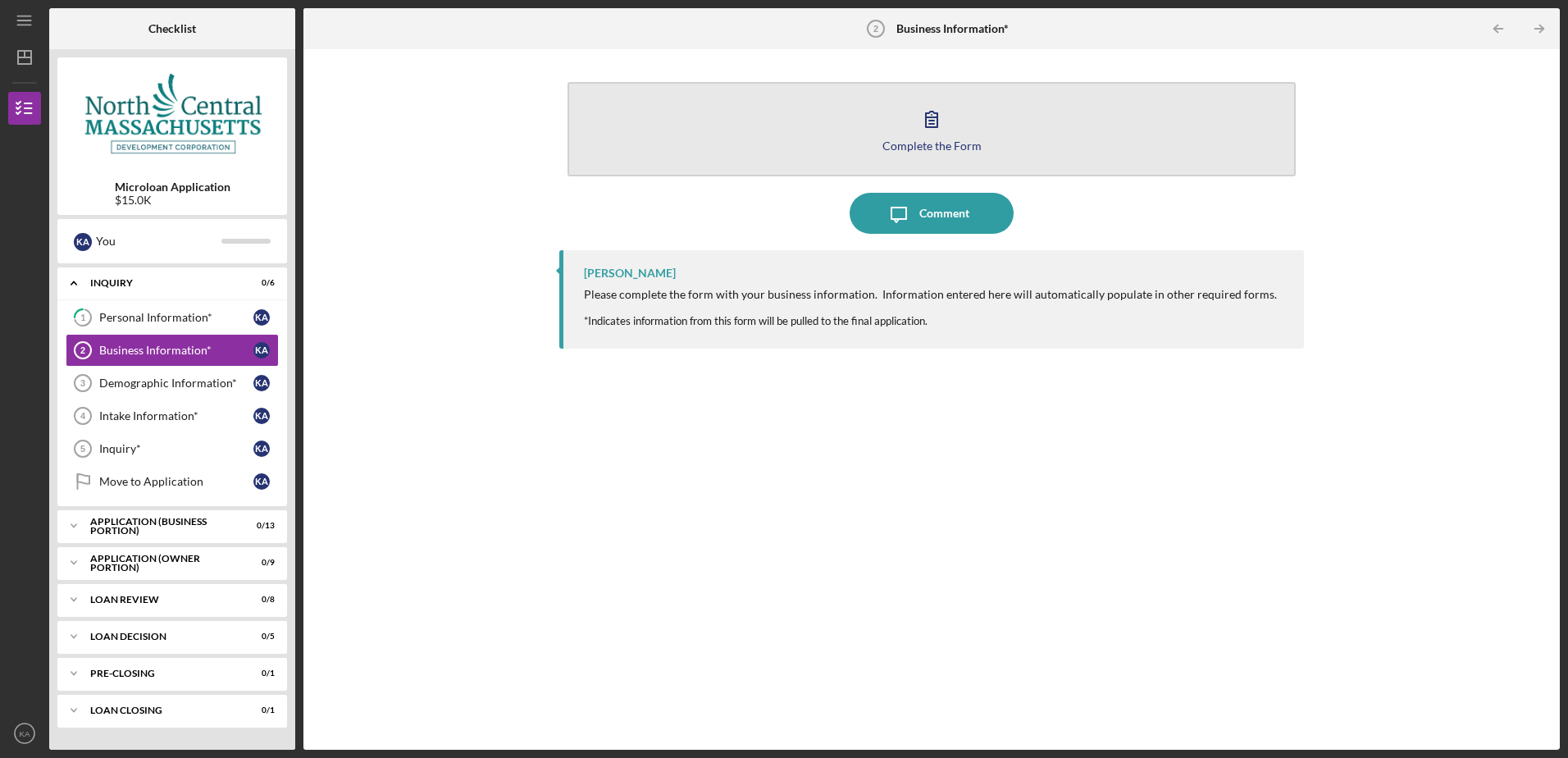
click at [926, 118] on icon "button" at bounding box center [932, 120] width 12 height 16
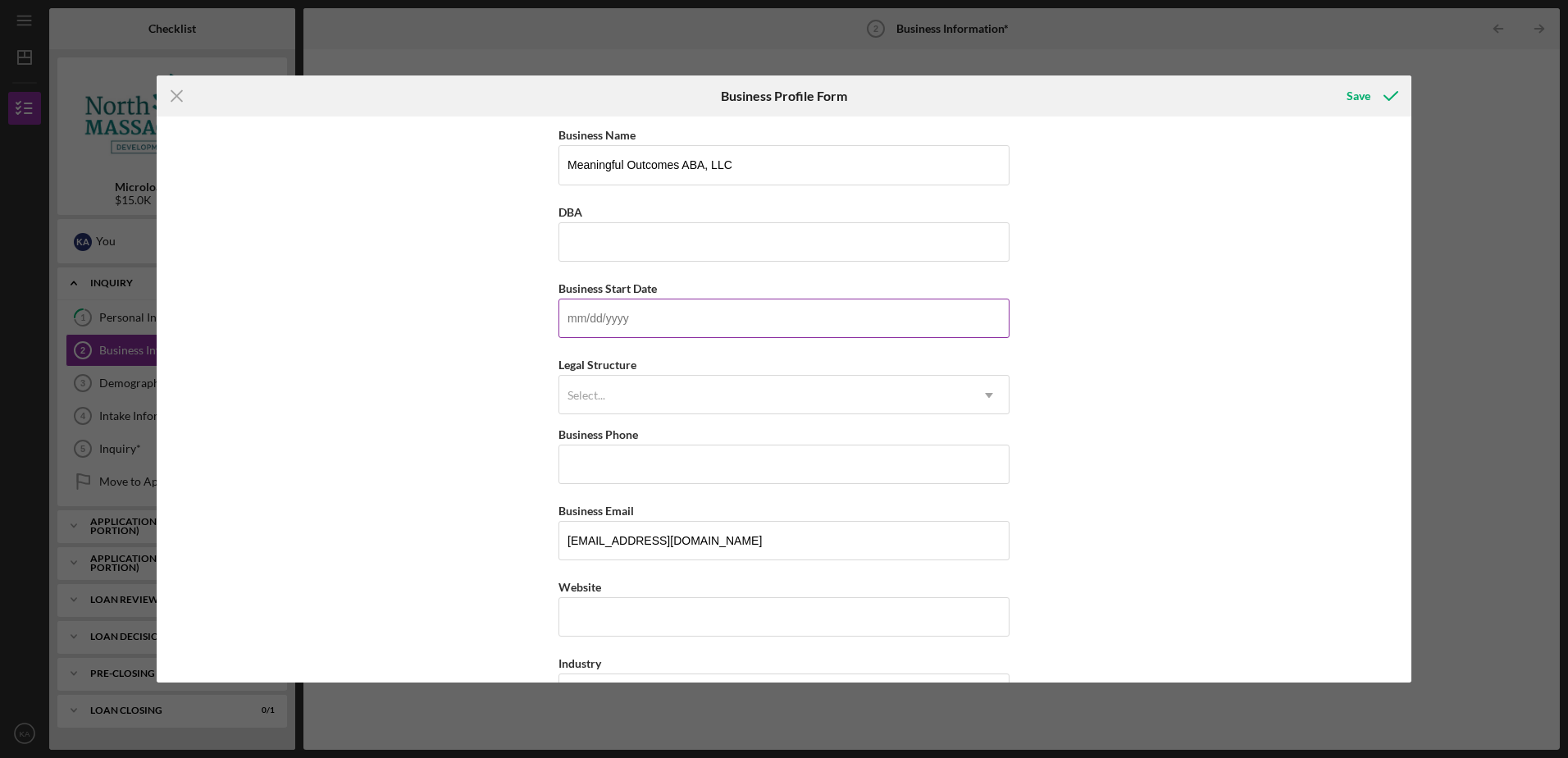
click at [595, 325] on input "Business Start Date" at bounding box center [784, 319] width 451 height 39
type input "[DATE]"
click at [606, 386] on div "Select..." at bounding box center [764, 395] width 410 height 37
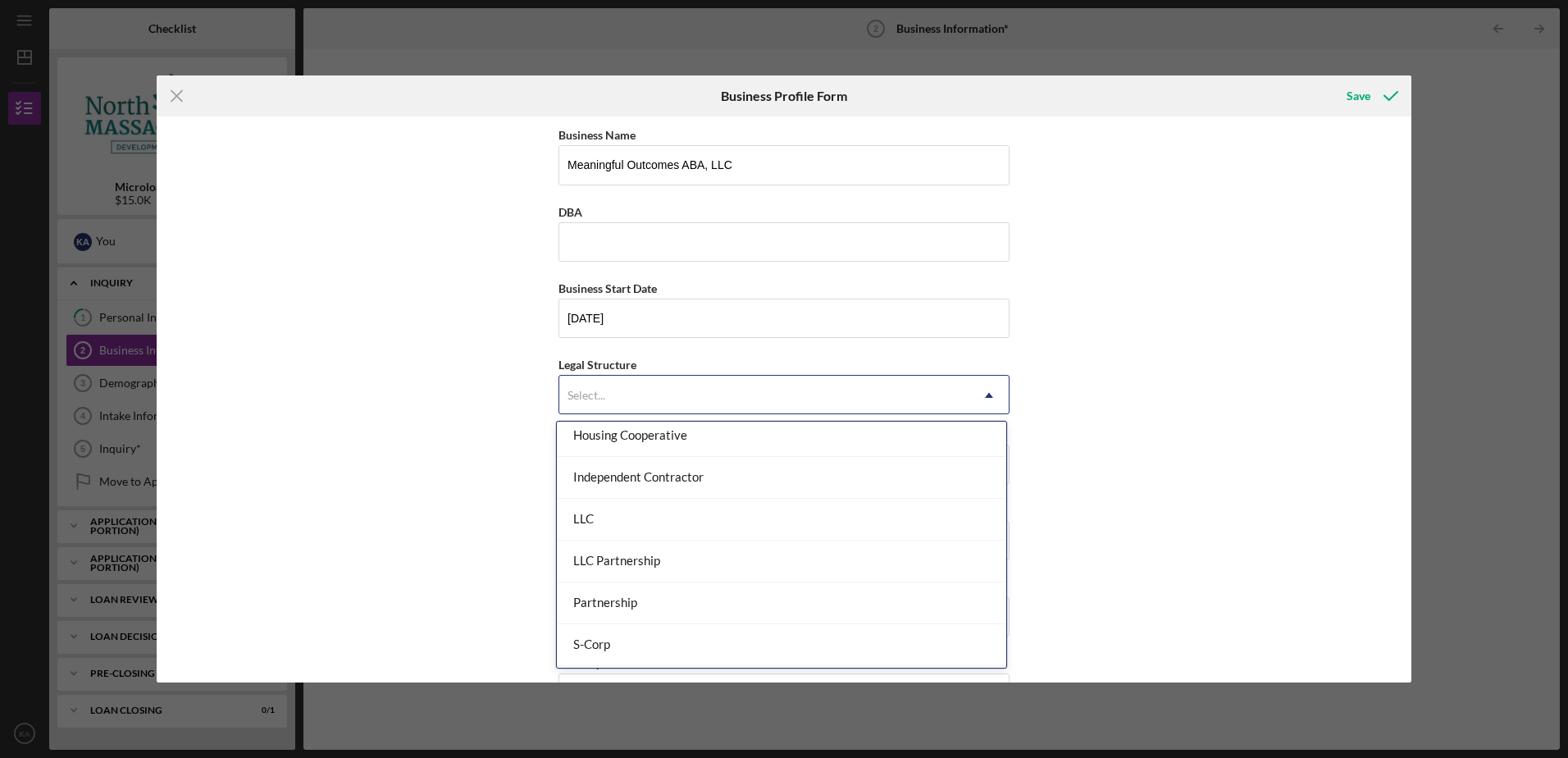
scroll to position [246, 0]
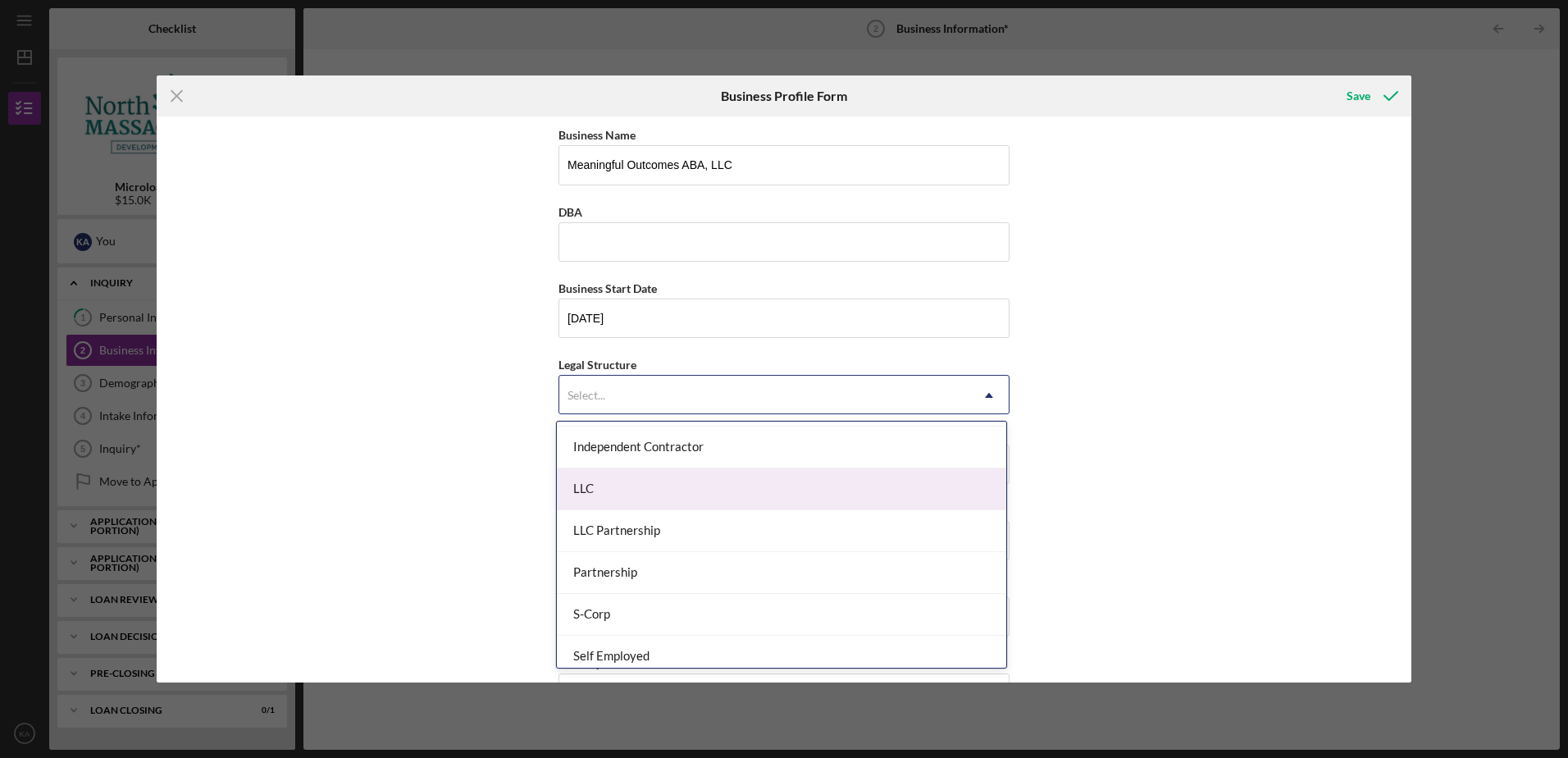
click at [708, 486] on div "LLC" at bounding box center [781, 489] width 450 height 42
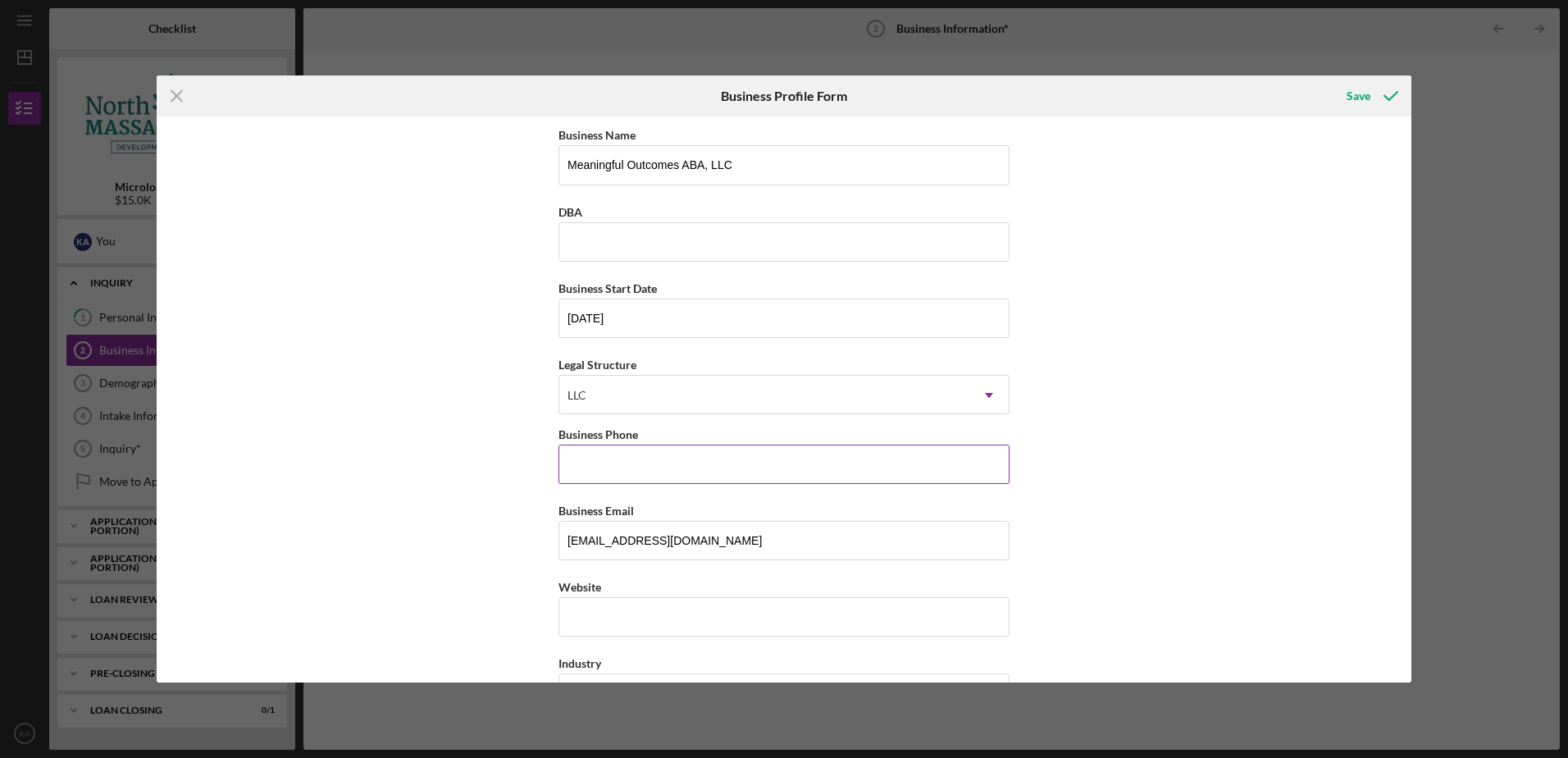
click at [605, 471] on input "Business Phone" at bounding box center [784, 465] width 451 height 39
type input "[PHONE_NUMBER]"
click at [592, 630] on input "Website" at bounding box center [784, 617] width 451 height 39
type input "[DOMAIN_NAME]"
click at [495, 581] on div "Business Name Meaningful Outcomes ABA, LLC DBA Business Start Date [DATE] Legal…" at bounding box center [784, 399] width 1254 height 566
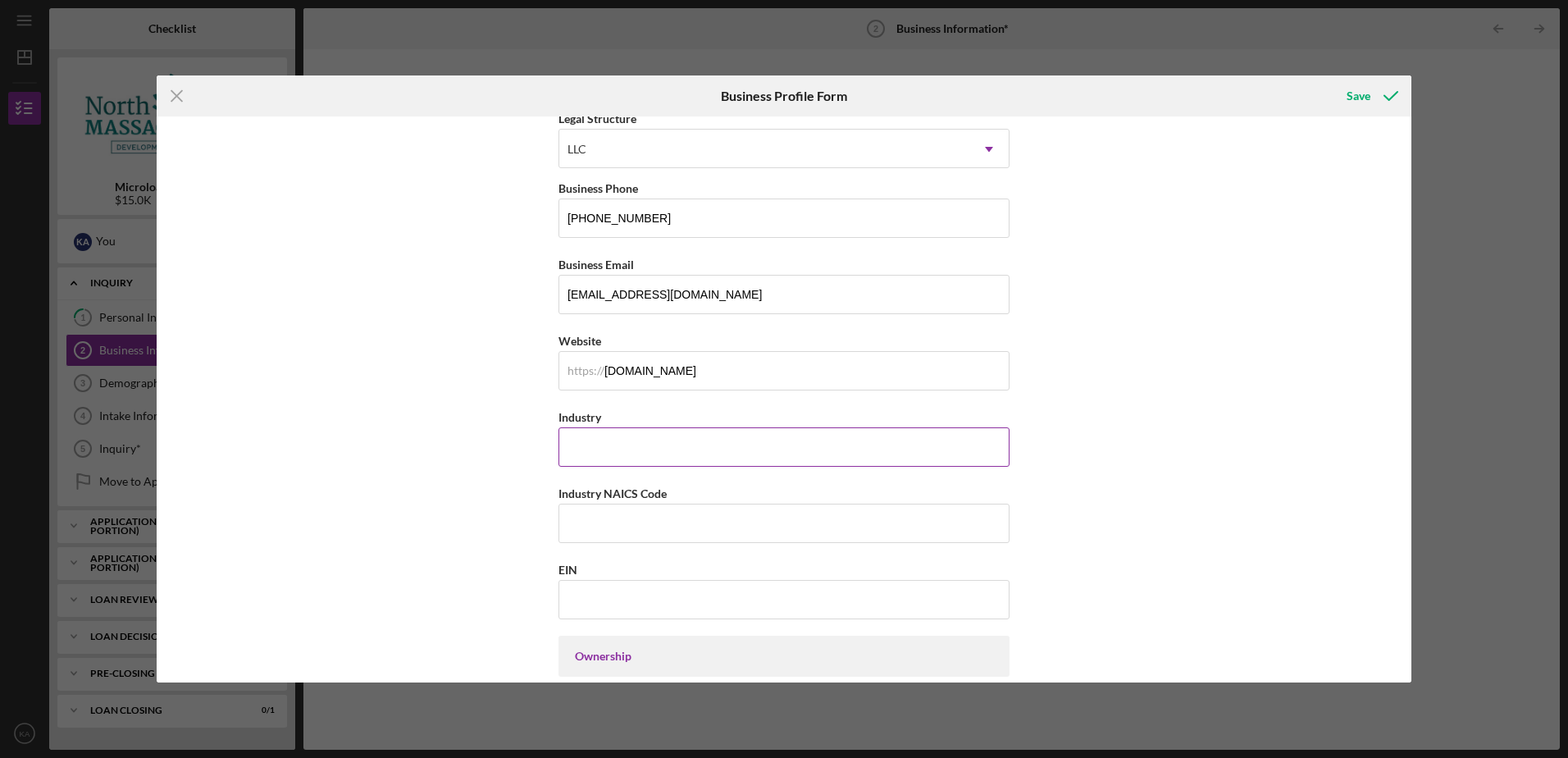
click at [603, 440] on input "Industry" at bounding box center [784, 447] width 451 height 39
click at [590, 445] on input "Industry" at bounding box center [784, 447] width 451 height 39
click at [586, 449] on input "Industry" at bounding box center [784, 447] width 451 height 39
type input "Health Care"
click at [606, 520] on input "Industry NAICS Code" at bounding box center [784, 524] width 451 height 39
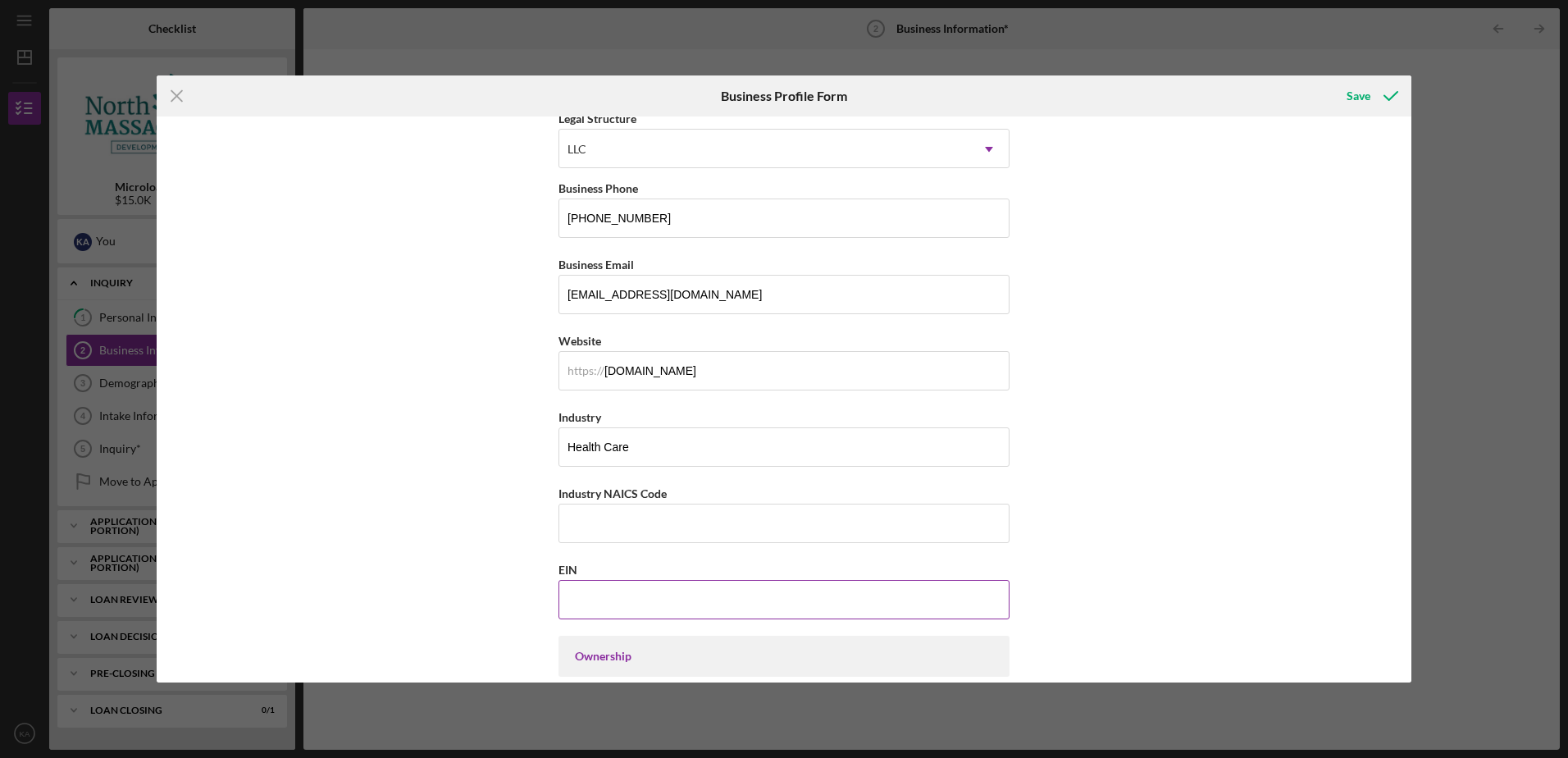
click at [611, 595] on input "EIN" at bounding box center [784, 600] width 451 height 39
type input "[US_EMPLOYER_IDENTIFICATION_NUMBER]"
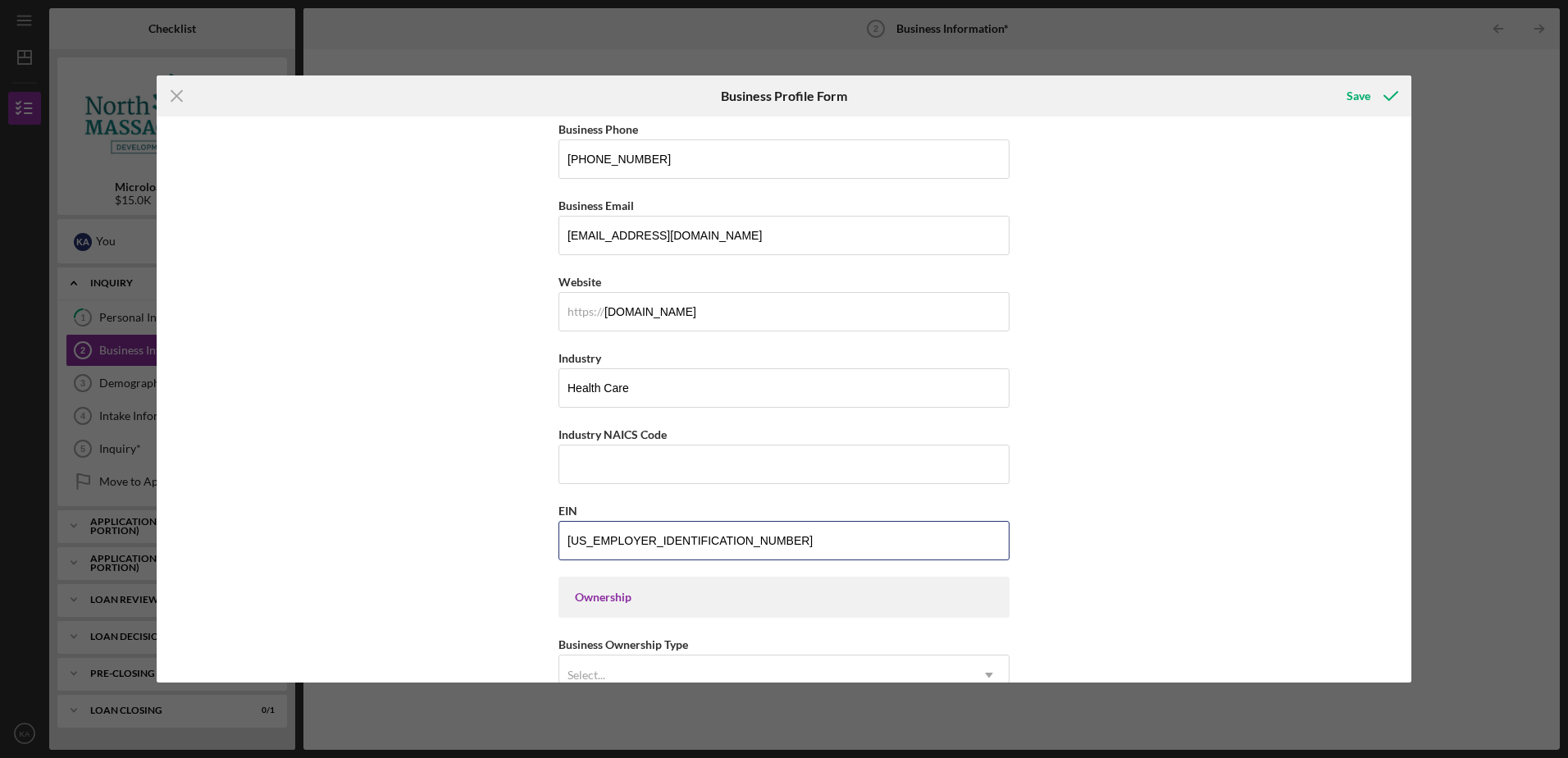
scroll to position [492, 0]
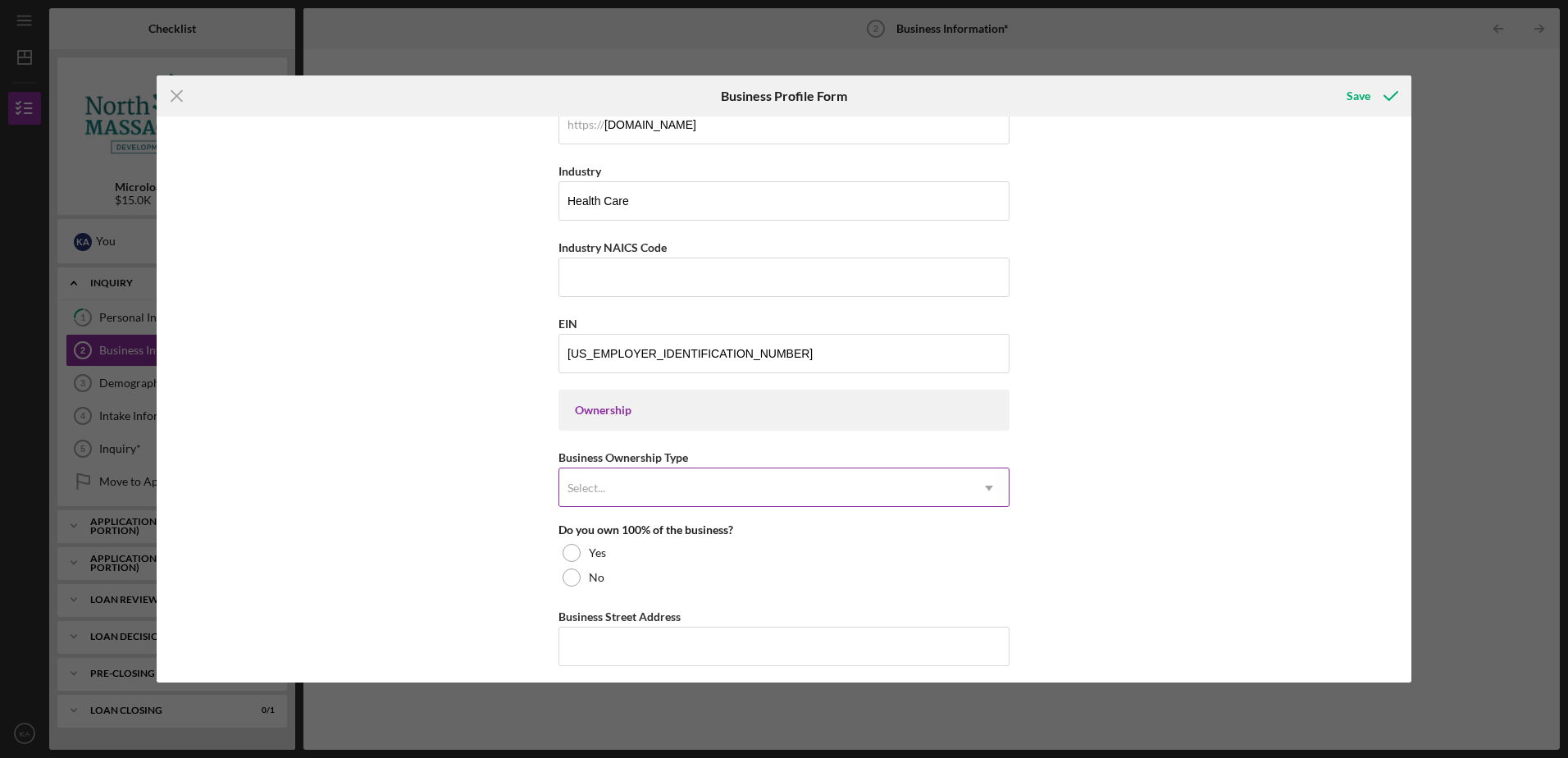
click at [628, 488] on div "Select..." at bounding box center [764, 488] width 410 height 37
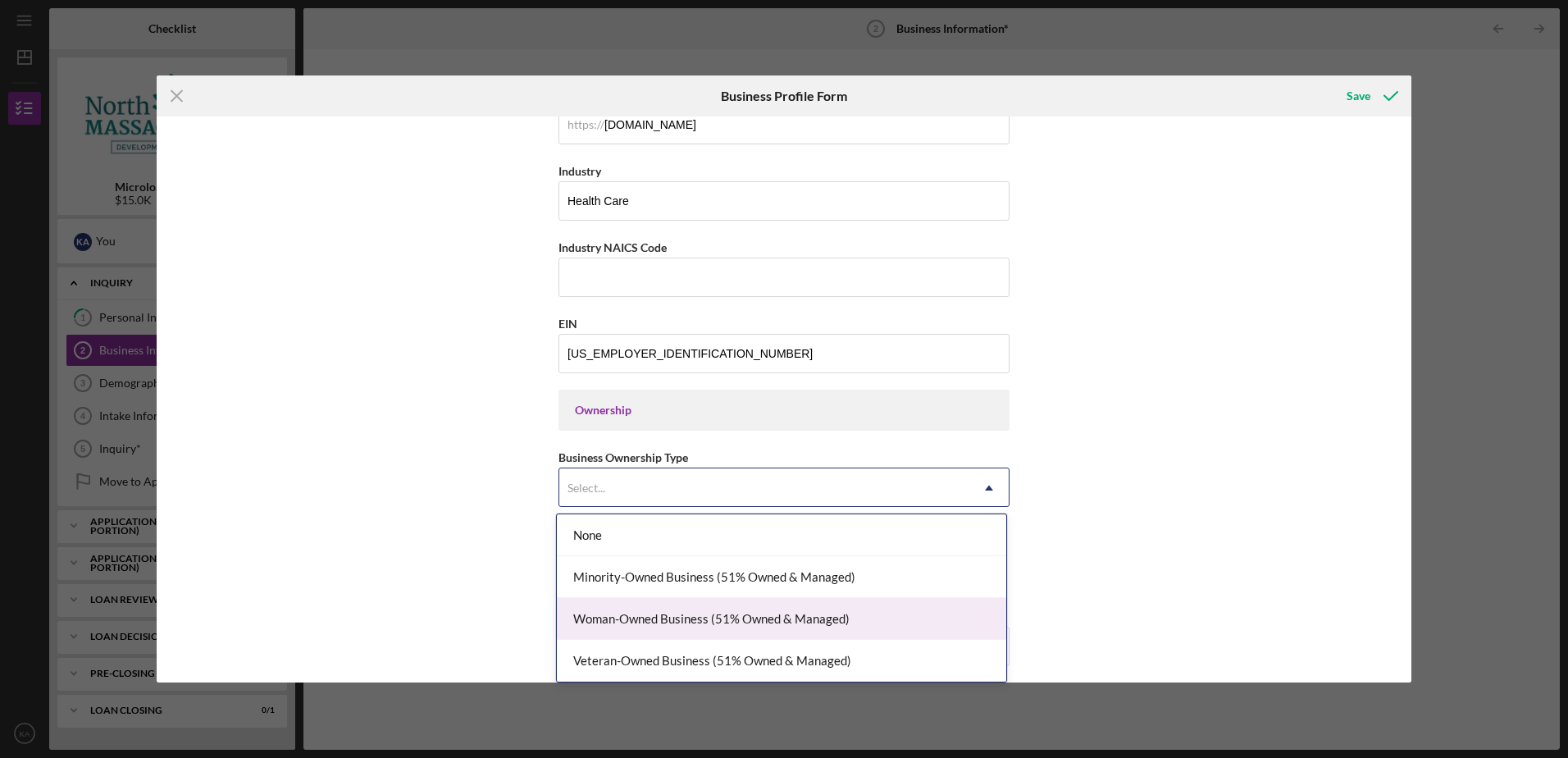
click at [692, 618] on div "Woman-Owned Business (51% Owned & Managed)" at bounding box center [781, 619] width 450 height 42
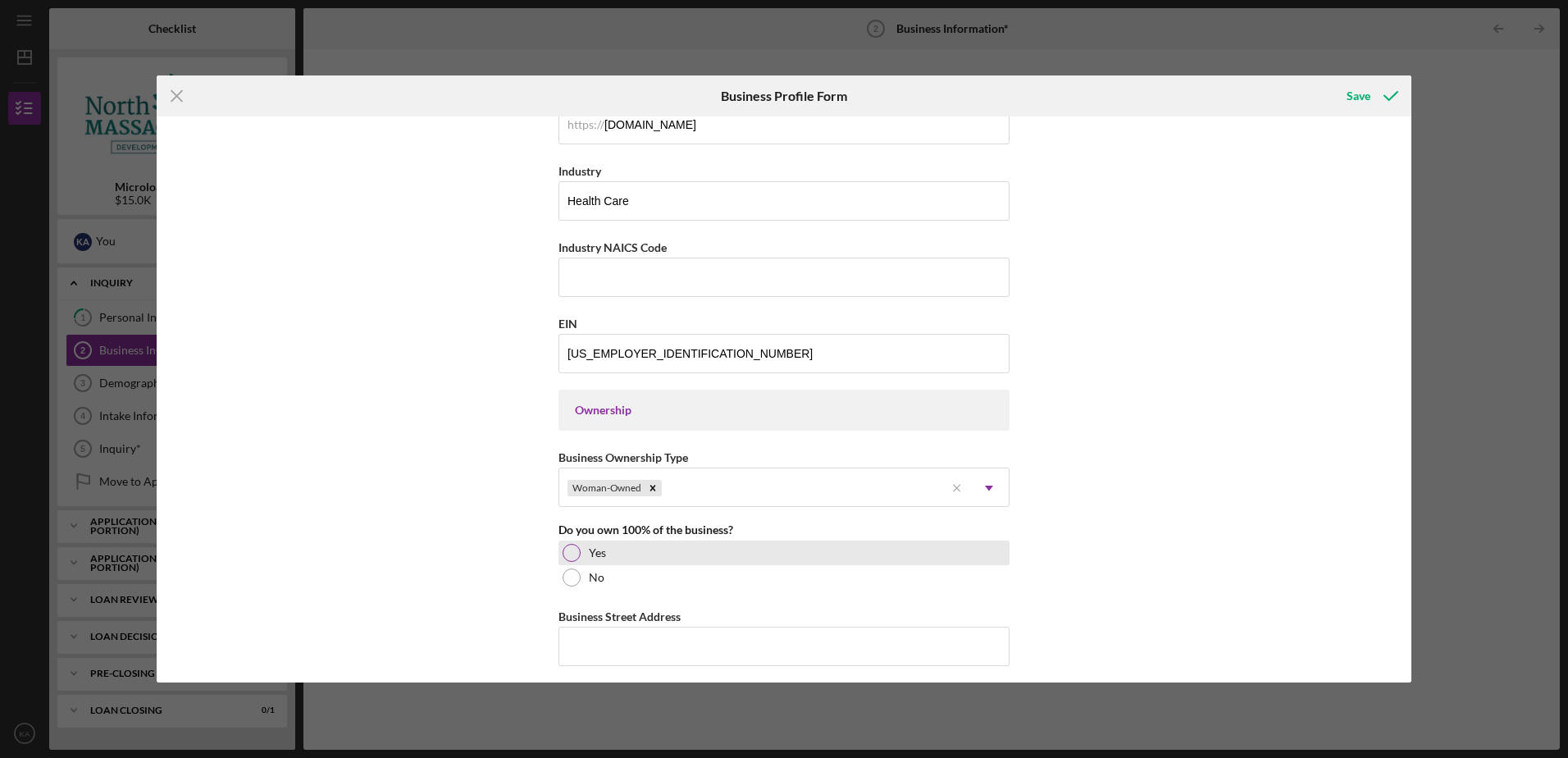
click at [569, 551] on div at bounding box center [571, 553] width 18 height 18
click at [577, 641] on input "Business Street Address" at bounding box center [784, 646] width 451 height 39
type input "[STREET_ADDRESS]"
type input "Sturbridge"
type input "01566"
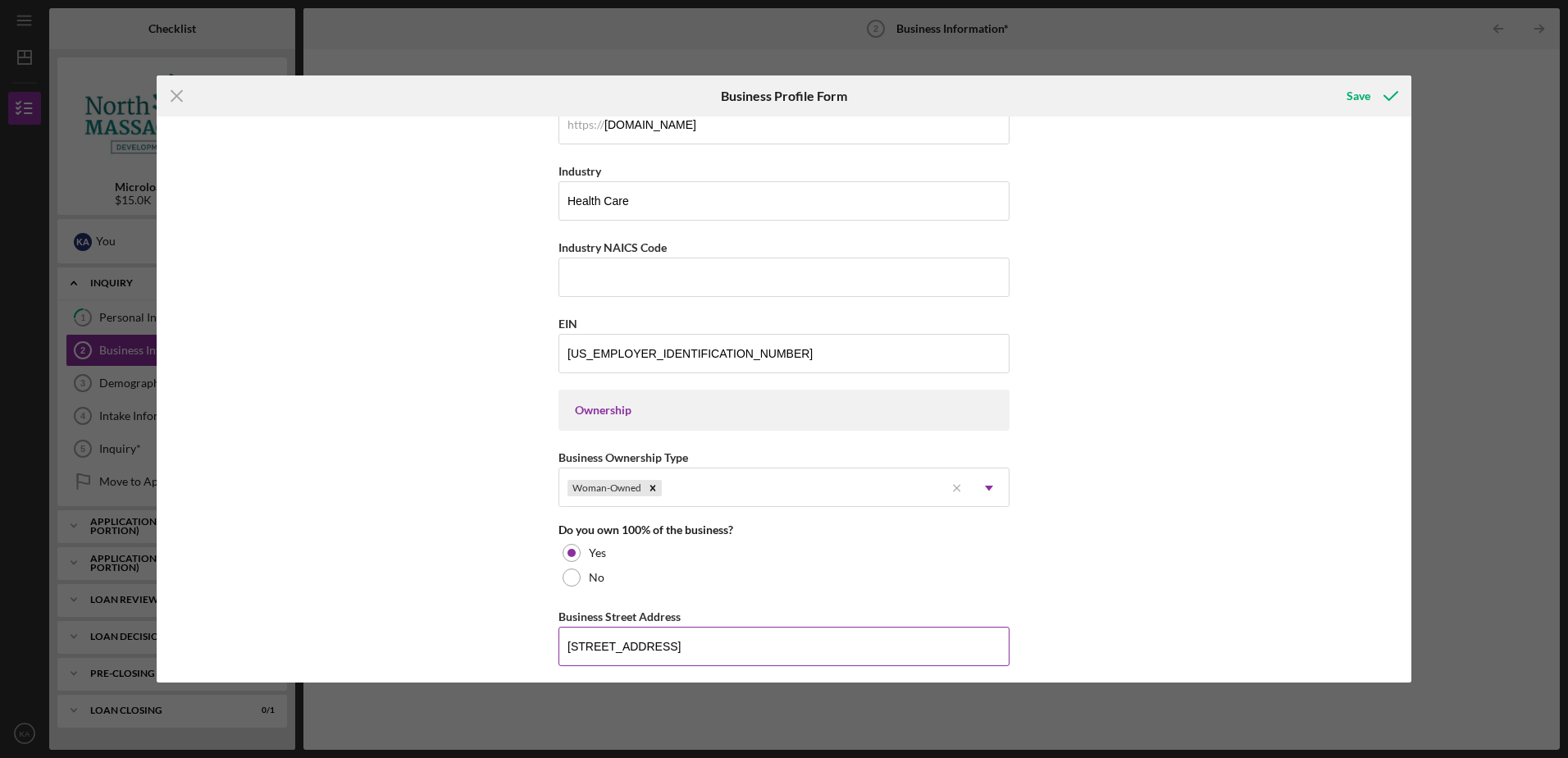
type input "MA"
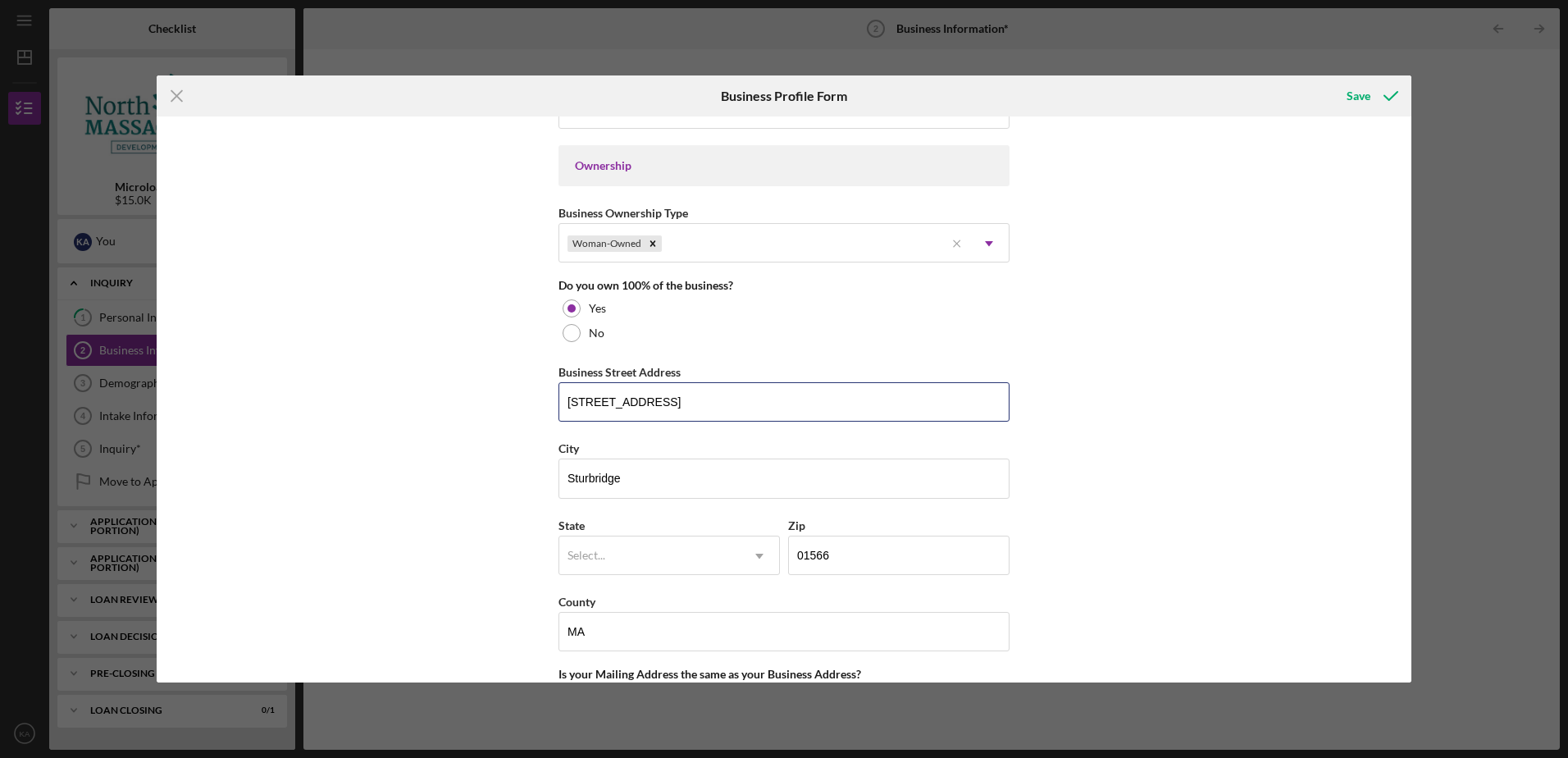
scroll to position [738, 0]
click at [666, 399] on input "[STREET_ADDRESS]" at bounding box center [784, 400] width 451 height 39
type input "[STREET_ADDRESS]"
click at [521, 470] on div "Business Name Meaningful Outcomes ABA, LLC DBA Business Start Date [DATE] Legal…" at bounding box center [784, 399] width 1254 height 566
click at [622, 555] on div "Select..." at bounding box center [650, 554] width 180 height 37
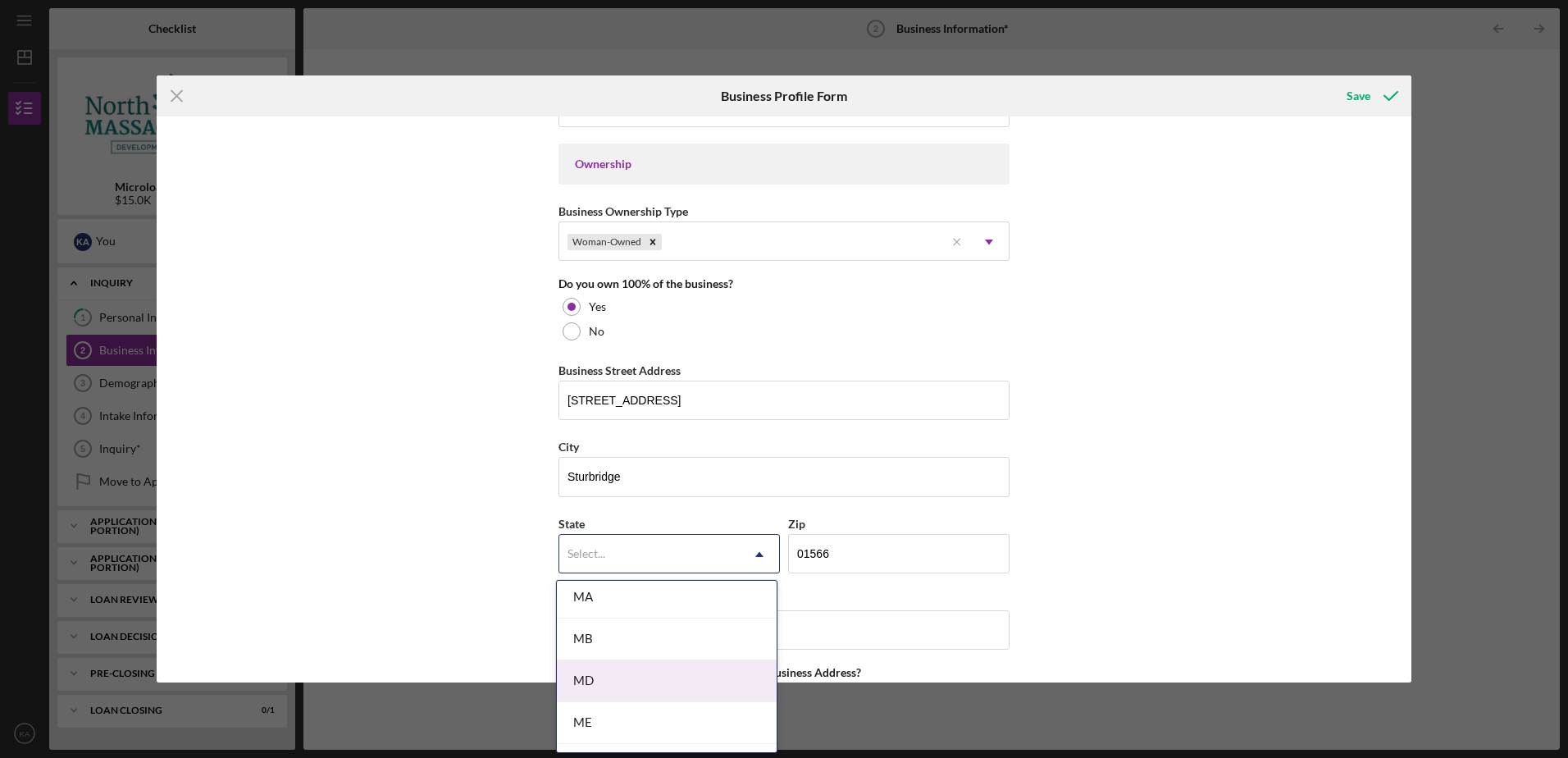
scroll to position [1148, 0]
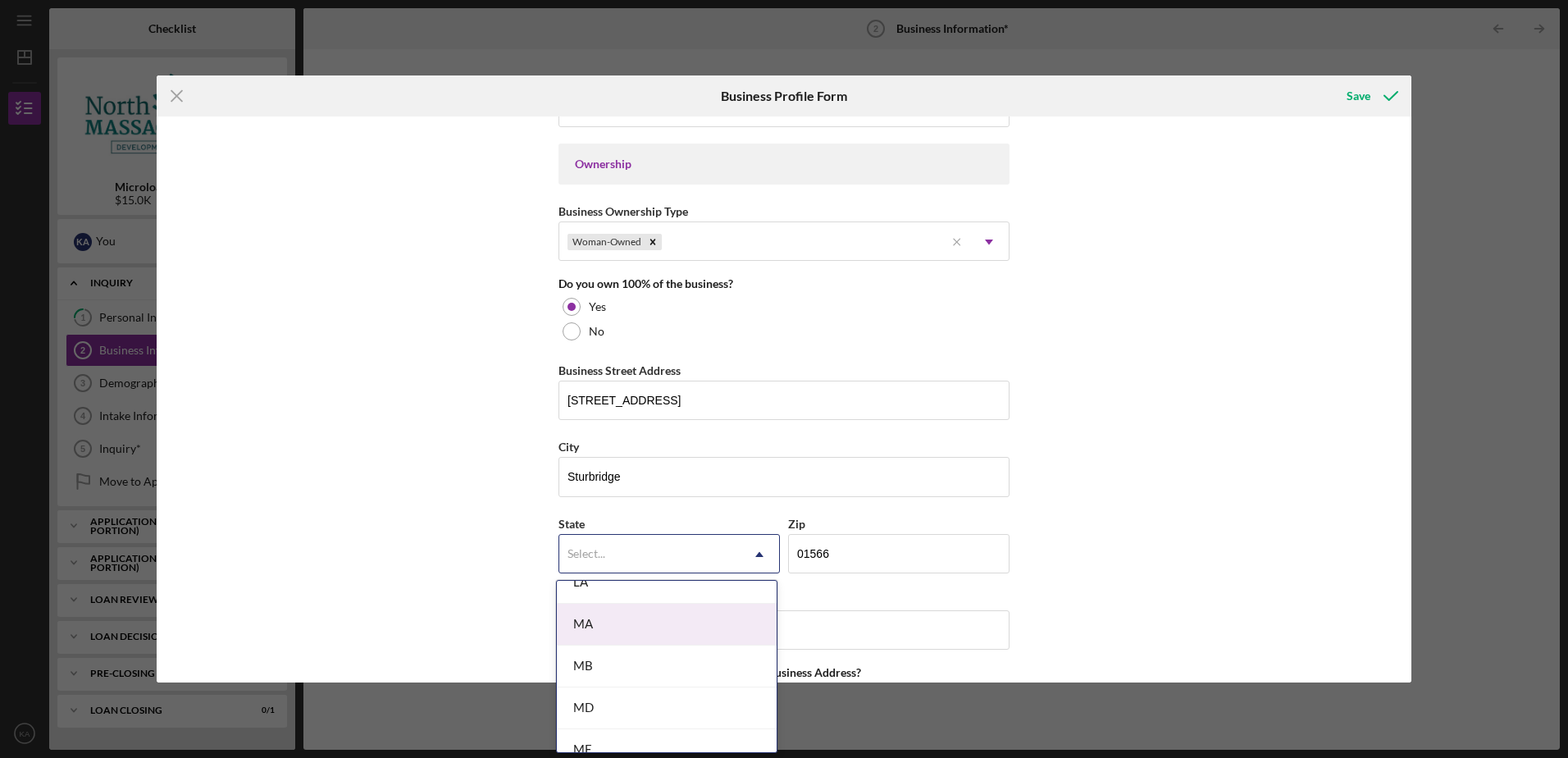
click at [644, 621] on div "MA" at bounding box center [666, 625] width 220 height 42
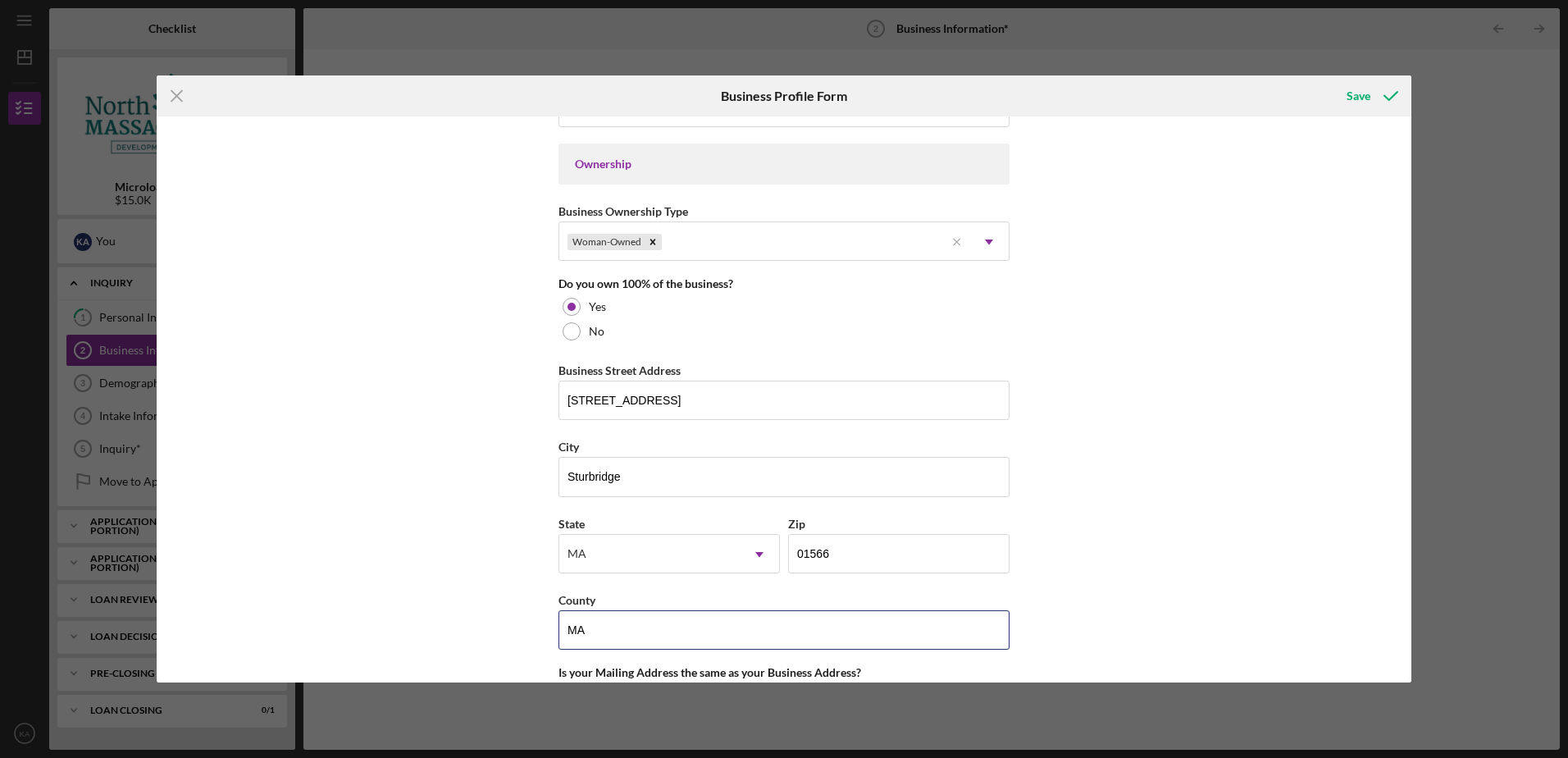
drag, startPoint x: 604, startPoint y: 637, endPoint x: 533, endPoint y: 636, distance: 71.0
click at [526, 638] on div "Business Name Meaningful Outcomes ABA, LLC DBA Business Start Date [DATE] Legal…" at bounding box center [784, 399] width 1254 height 566
type input "[GEOGRAPHIC_DATA]"
click at [517, 643] on div "Business Name Meaningful Outcomes ABA, LLC DBA Business Start Date [DATE] Legal…" at bounding box center [784, 399] width 1254 height 566
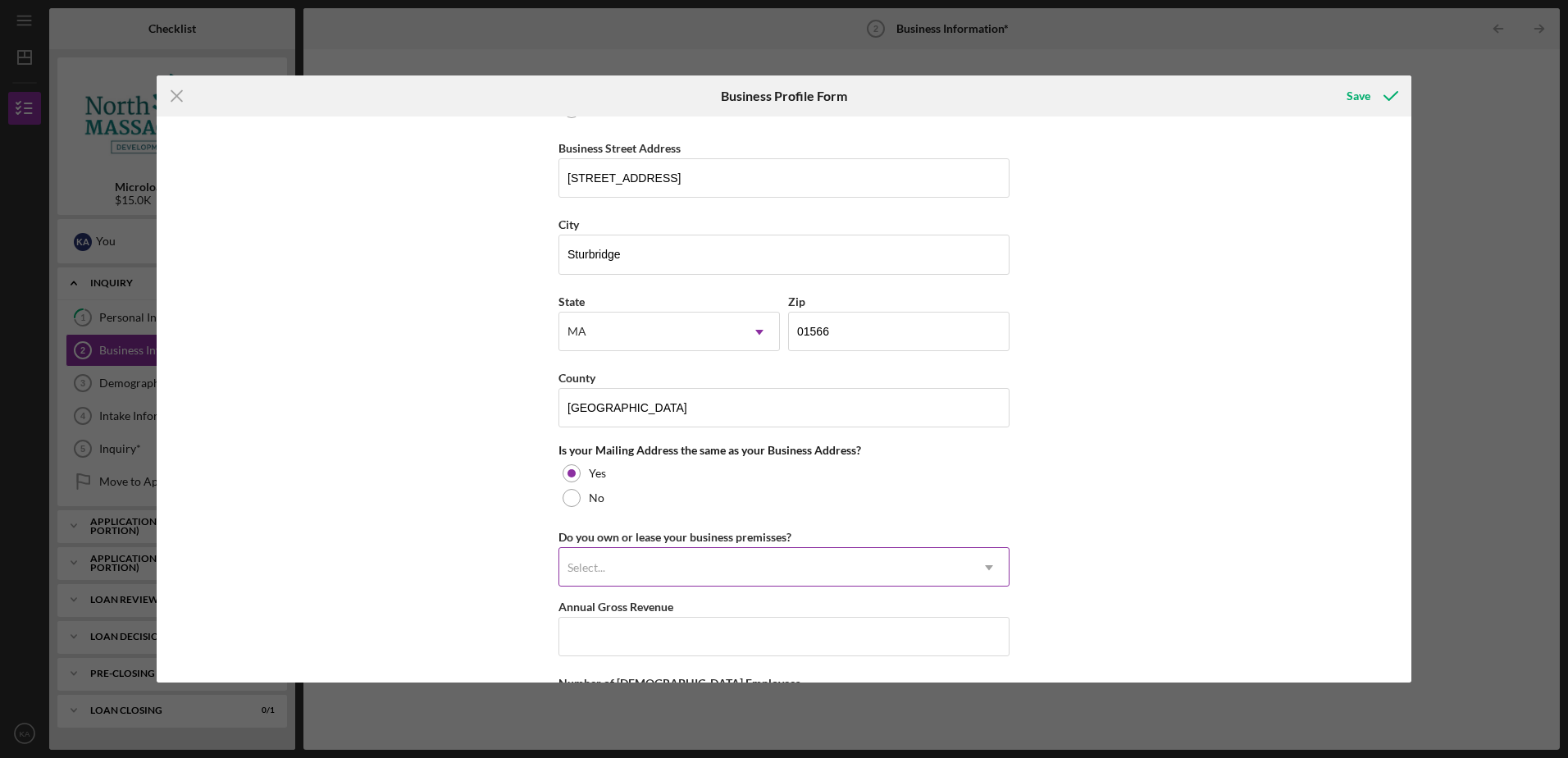
scroll to position [985, 0]
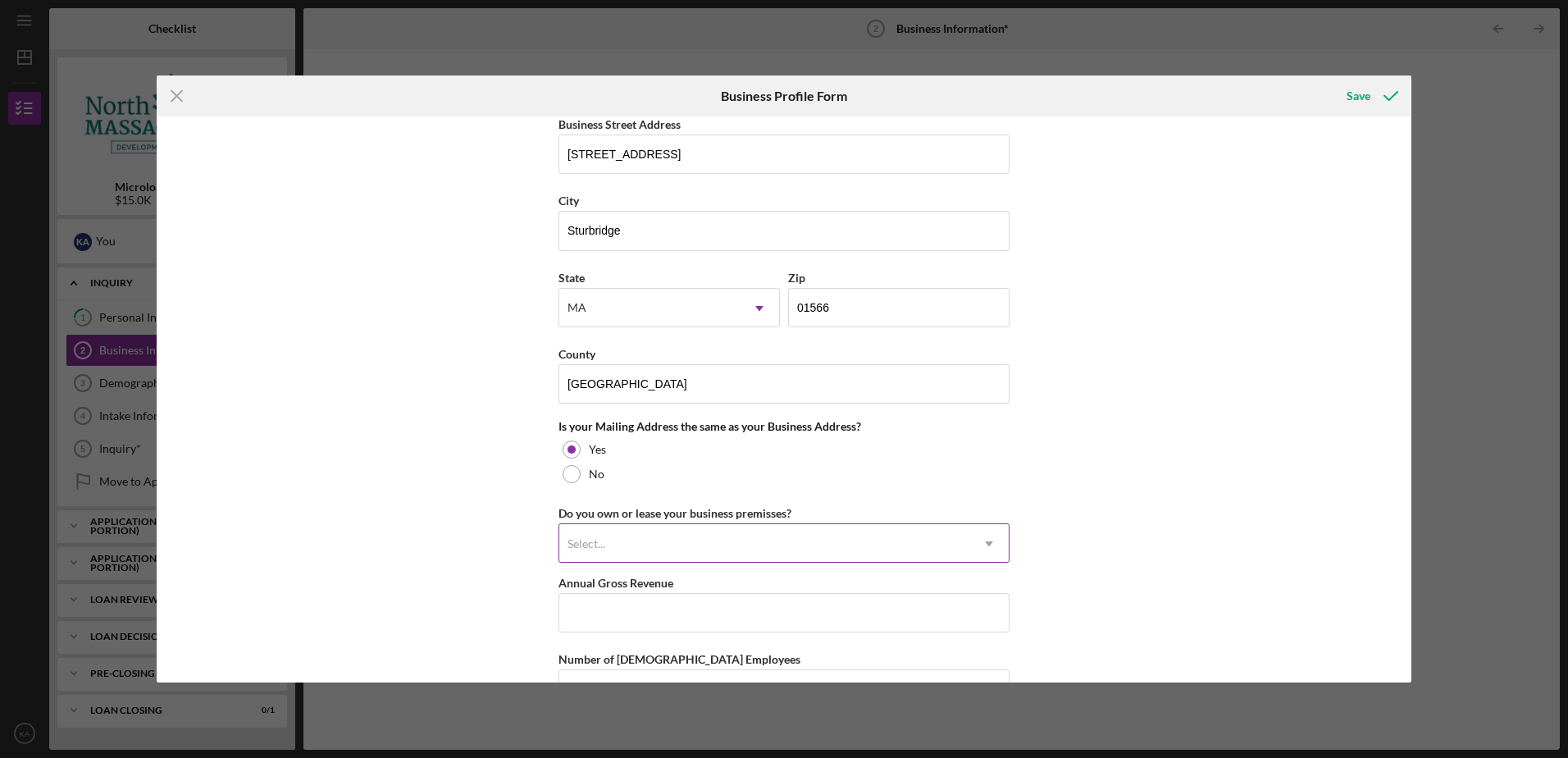
click at [599, 537] on div "Select..." at bounding box center [586, 543] width 37 height 13
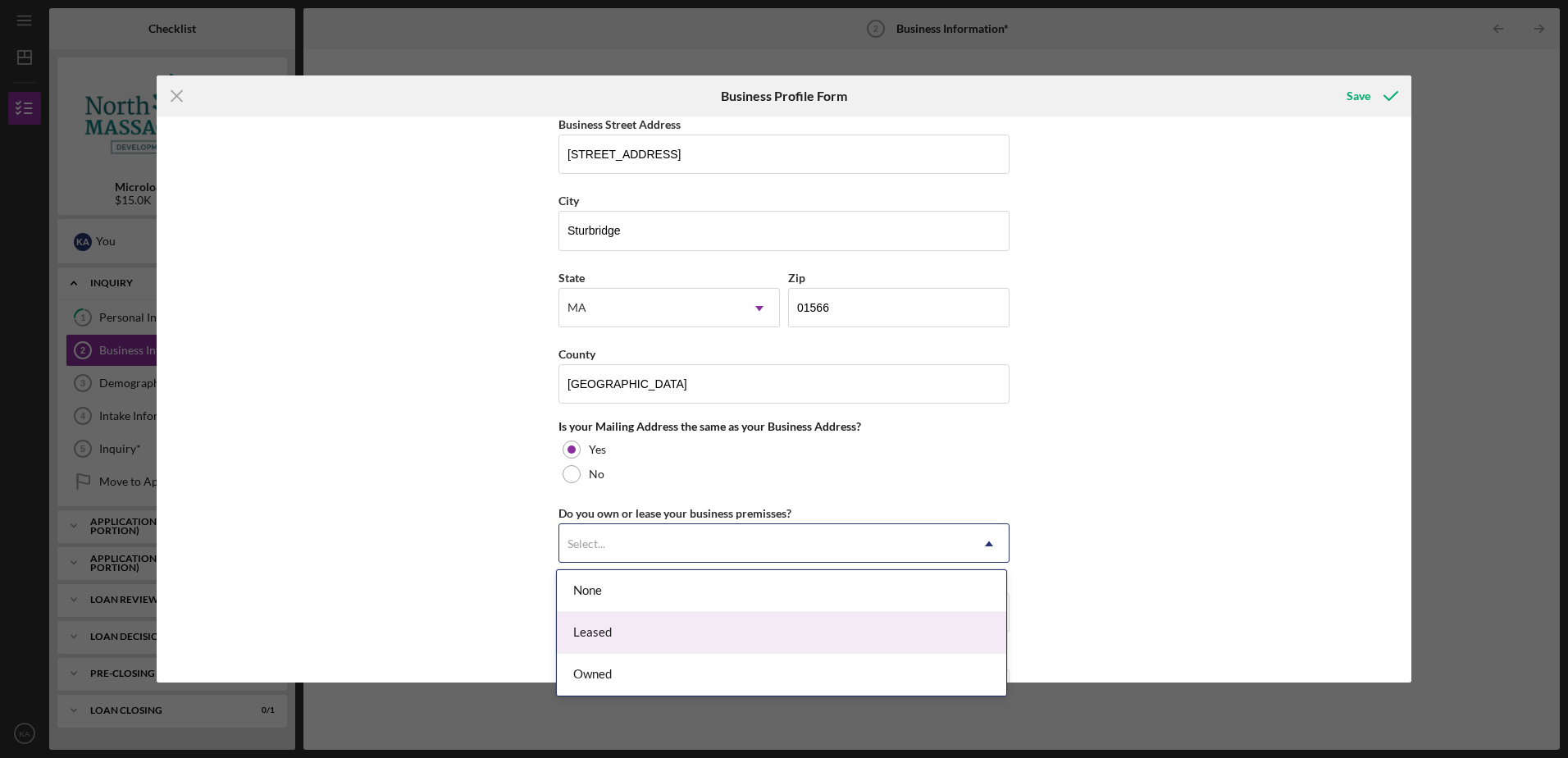
click at [598, 630] on div "Leased" at bounding box center [781, 632] width 450 height 42
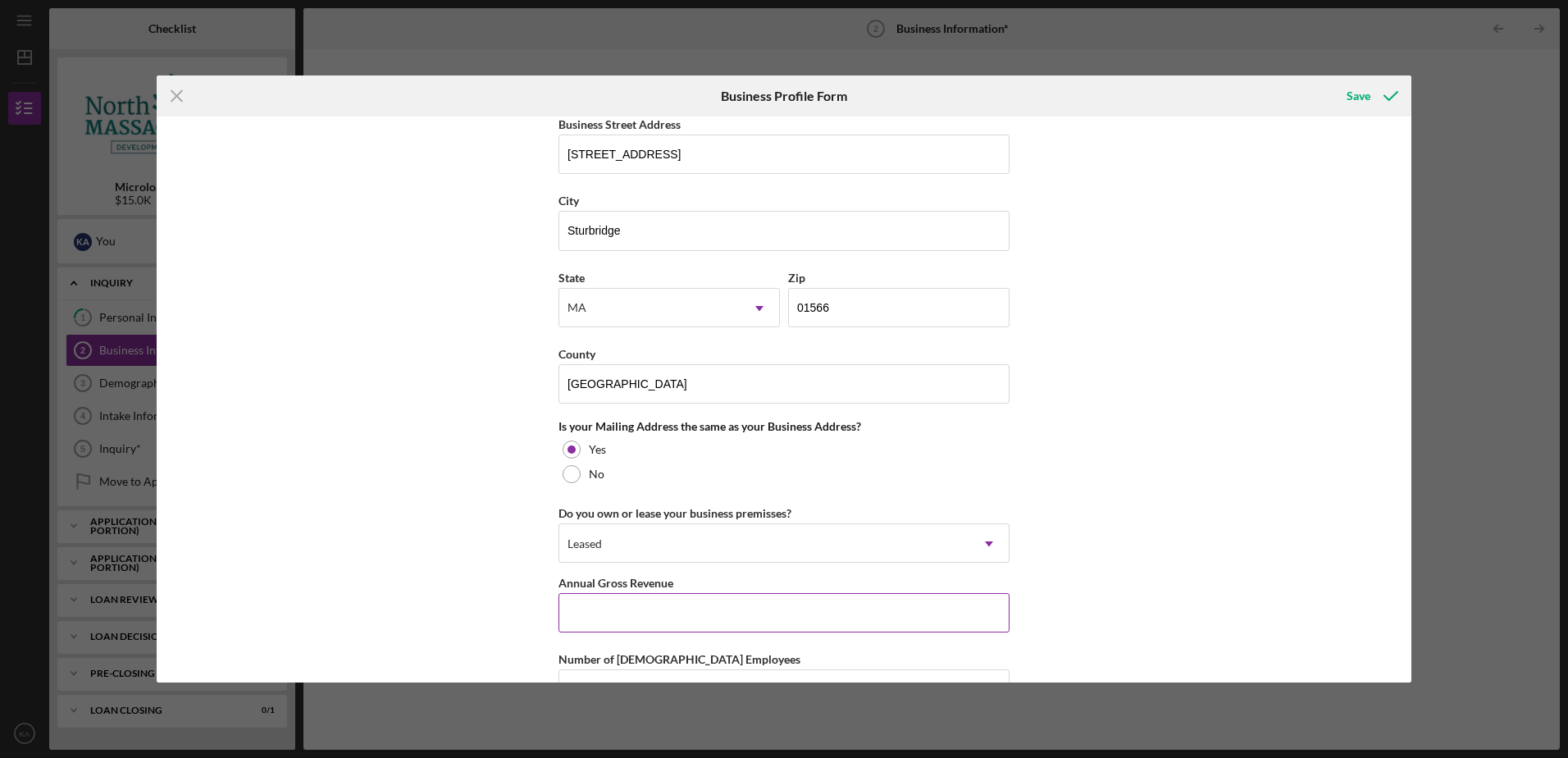
click at [600, 618] on input "Annual Gross Revenue" at bounding box center [784, 613] width 451 height 39
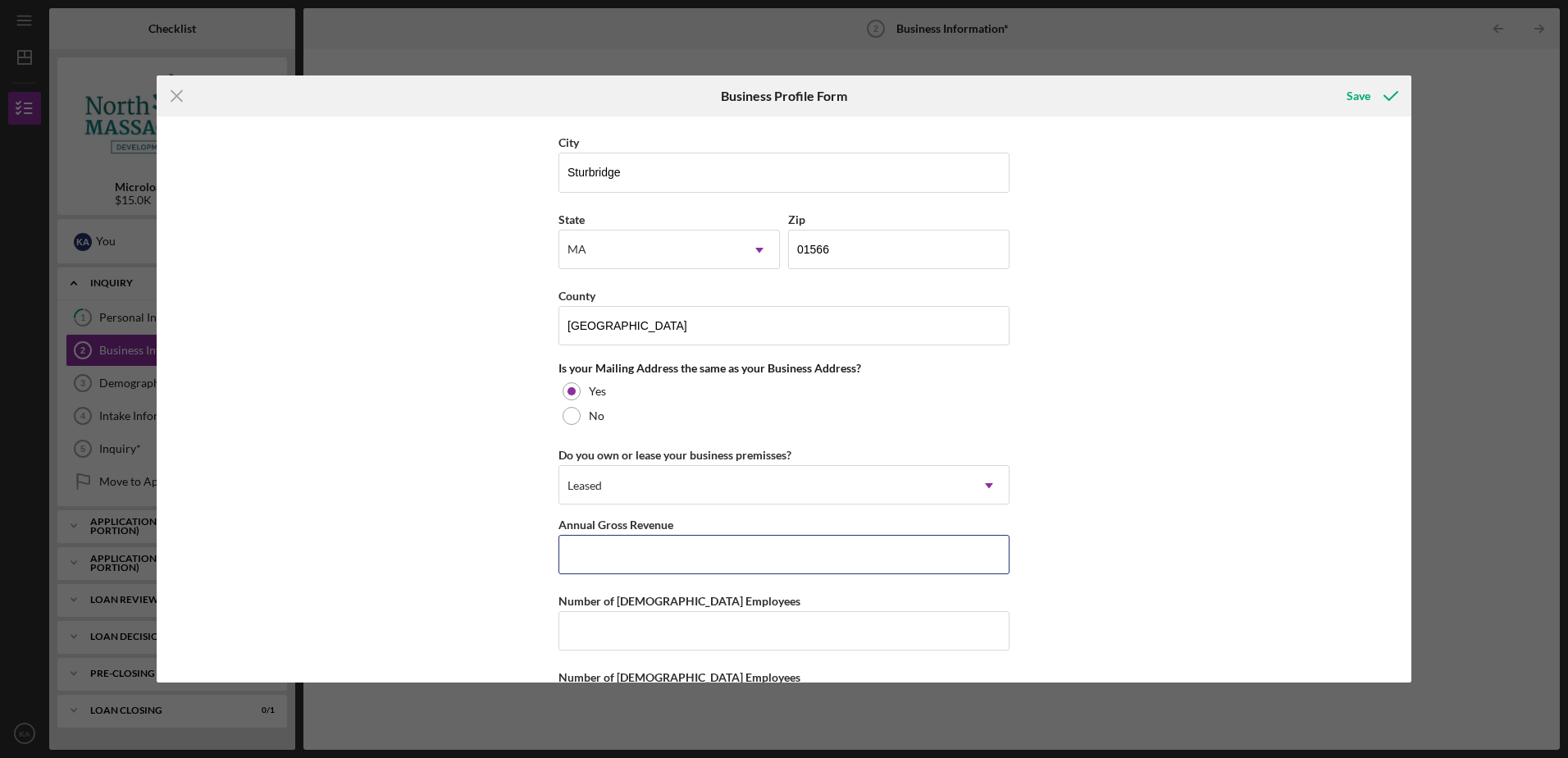
scroll to position [1112, 0]
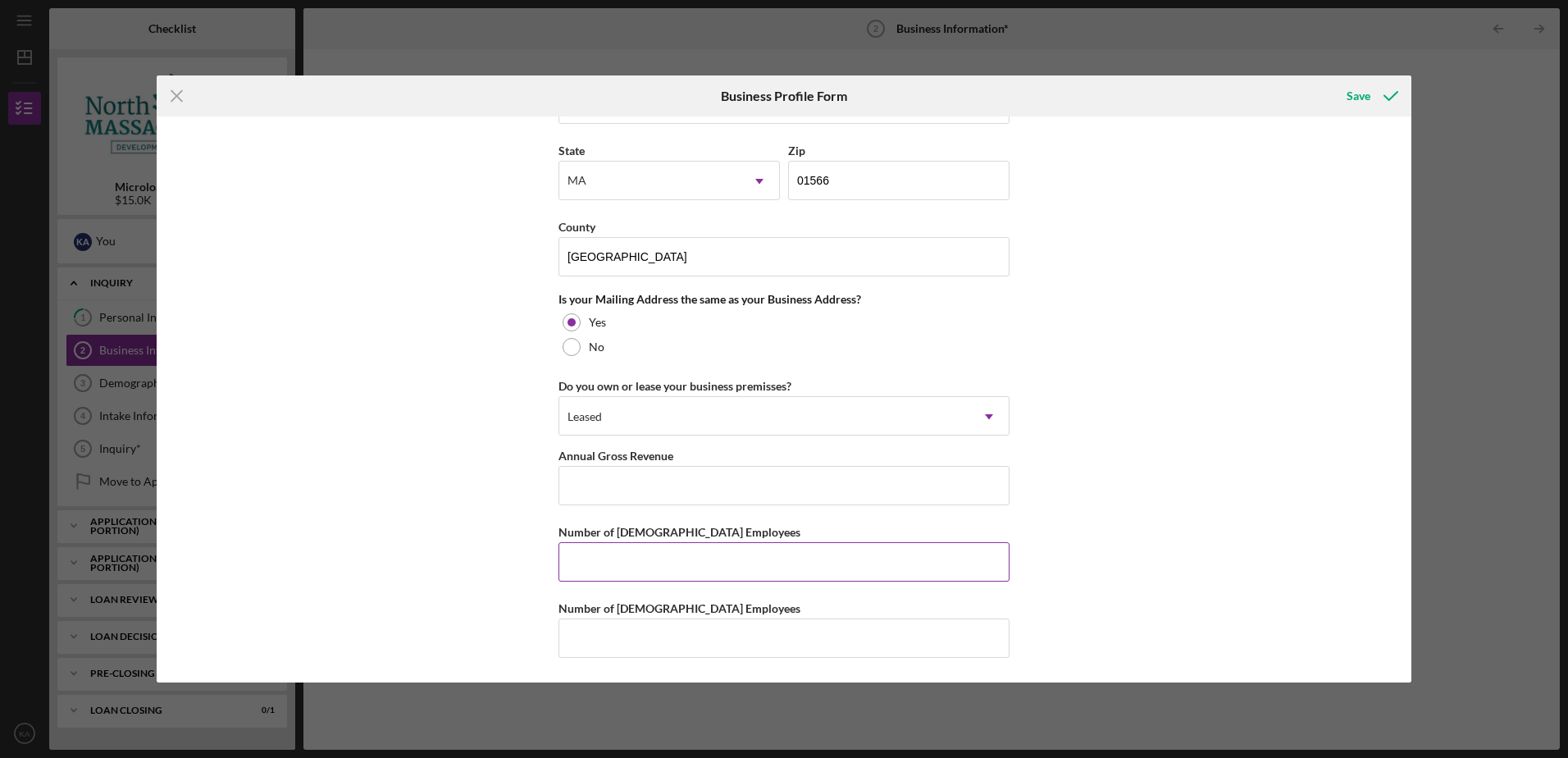
click at [602, 566] on input "Number of [DEMOGRAPHIC_DATA] Employees" at bounding box center [784, 562] width 451 height 39
type input "7"
click at [590, 560] on input "7" at bounding box center [784, 562] width 451 height 39
type input "6"
click at [585, 636] on input "Number of [DEMOGRAPHIC_DATA] Employees" at bounding box center [784, 638] width 451 height 39
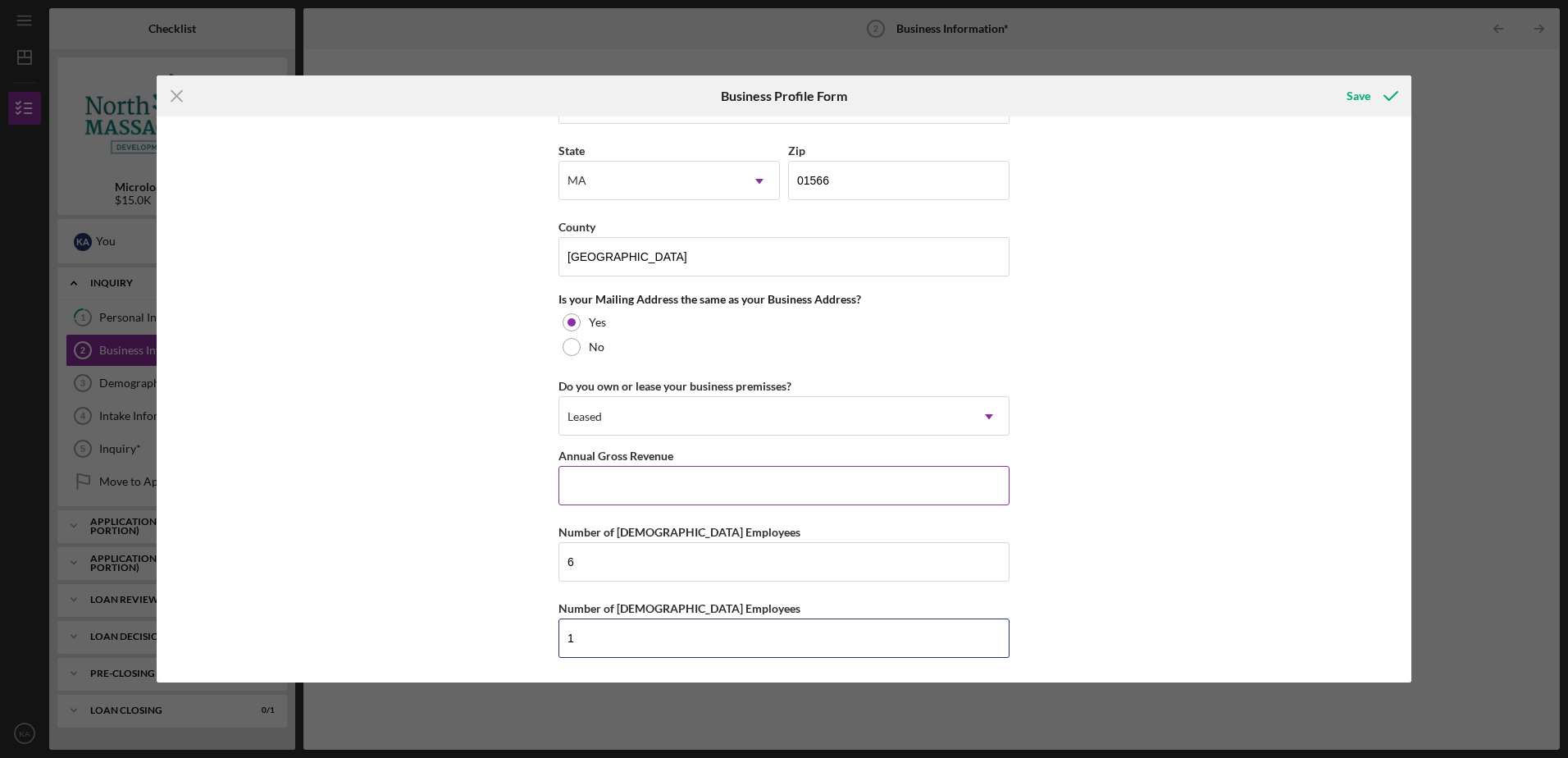
type input "1"
click at [582, 487] on input "Annual Gross Revenue" at bounding box center [784, 485] width 451 height 39
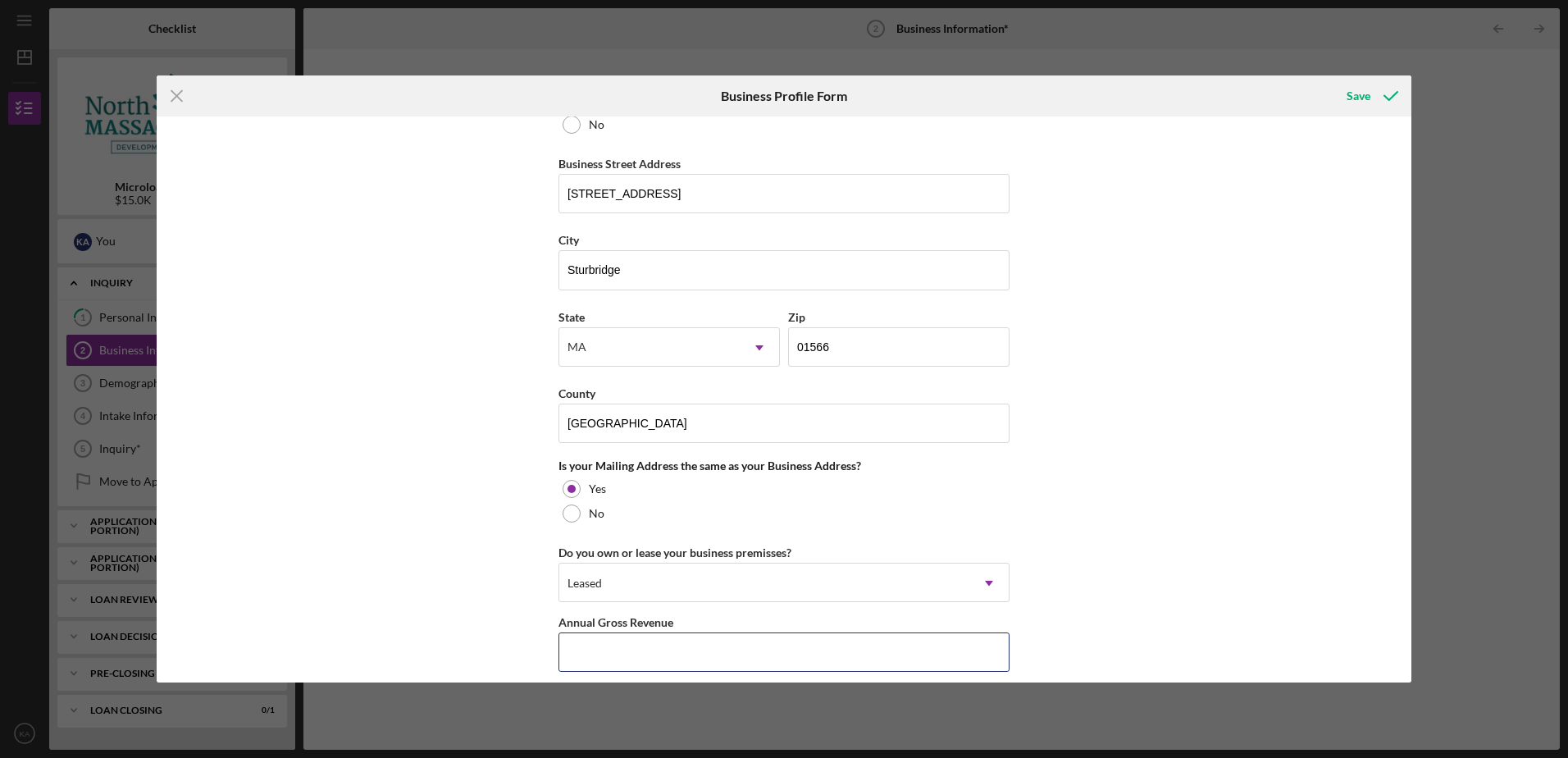
scroll to position [985, 0]
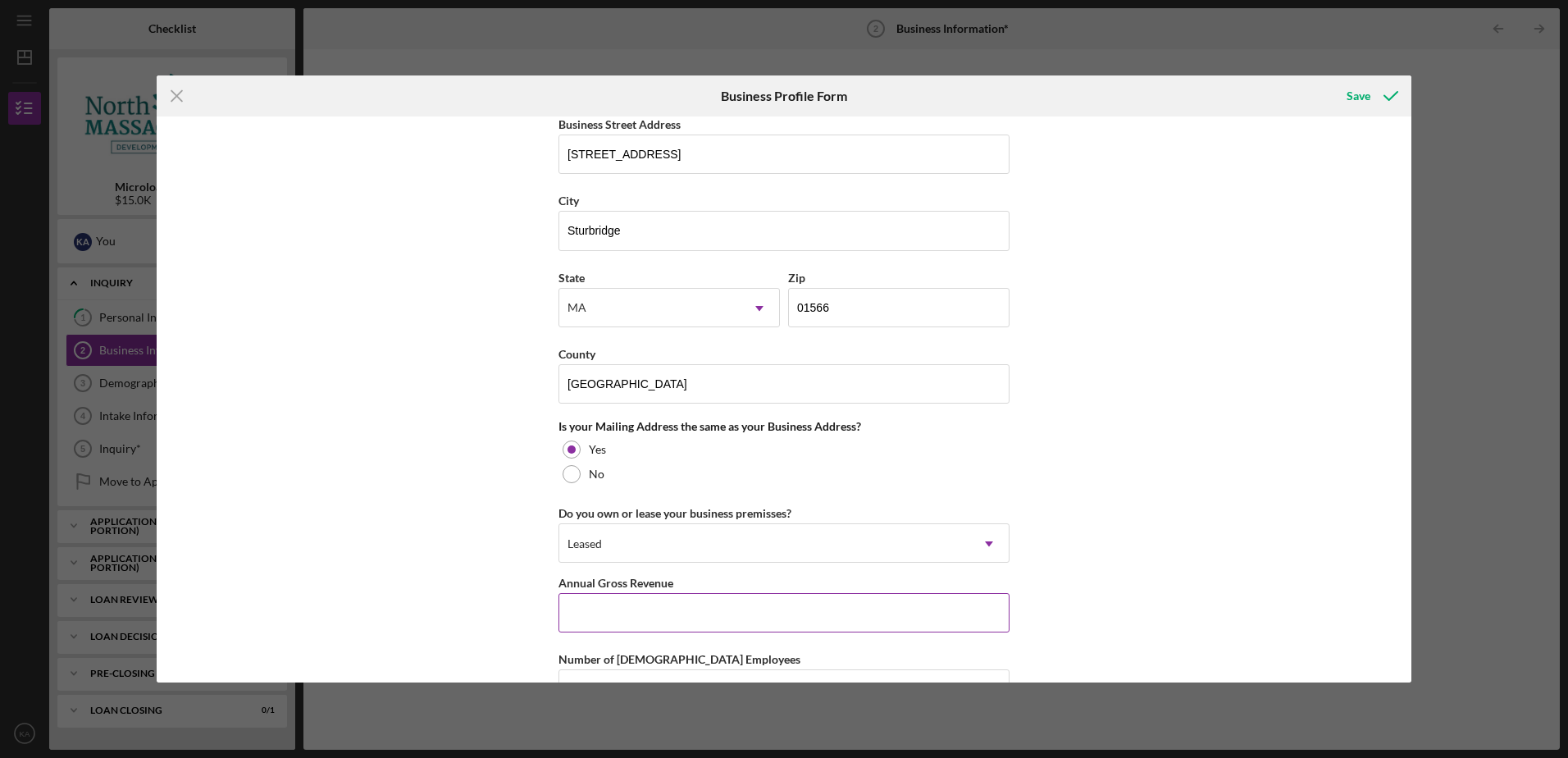
click at [610, 616] on input "Annual Gross Revenue" at bounding box center [784, 613] width 451 height 39
type input "$75,000"
click at [450, 552] on div "Business Name Meaningful Outcomes ABA, LLC DBA Business Start Date [DATE] Legal…" at bounding box center [784, 399] width 1254 height 566
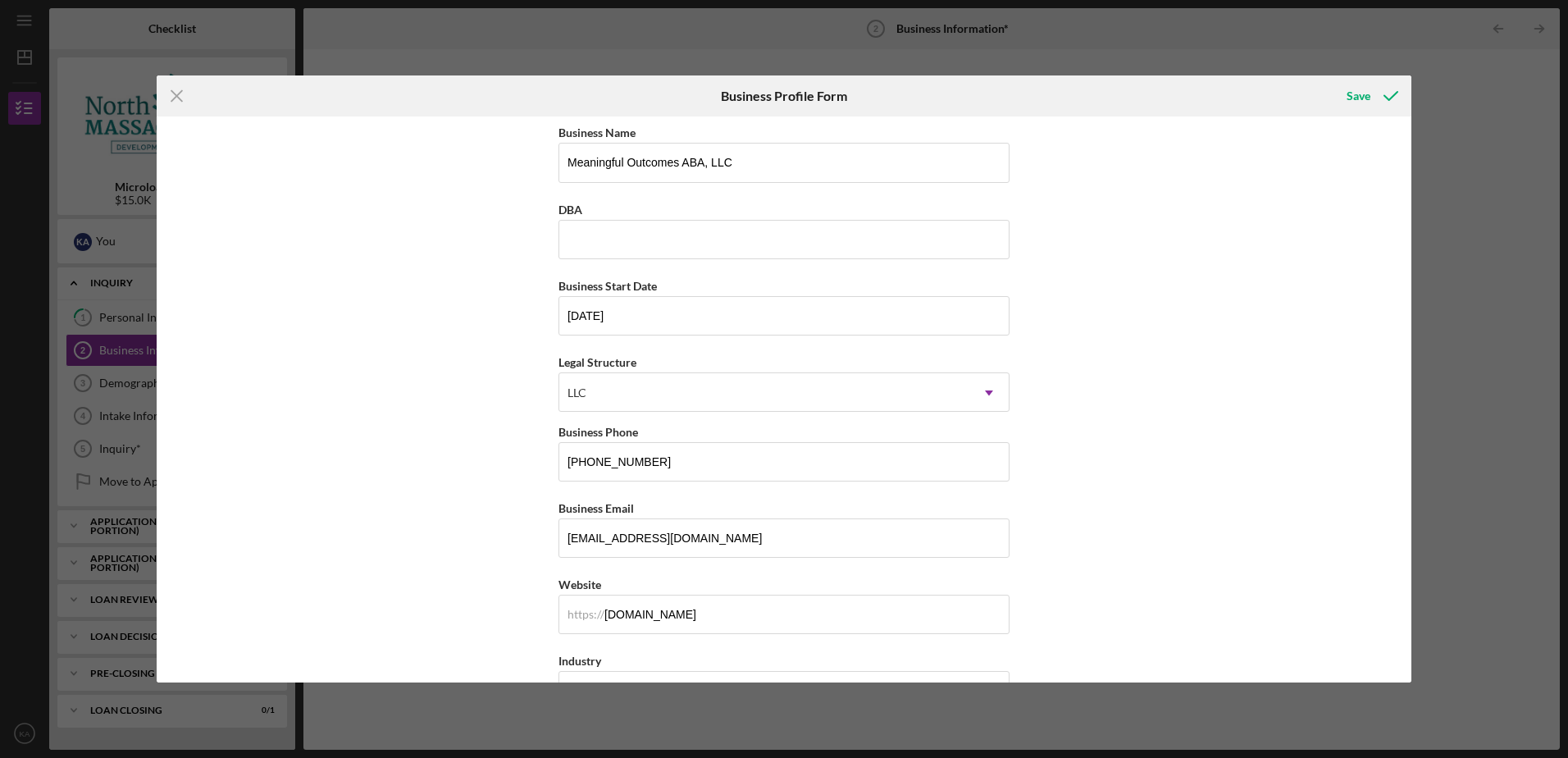
scroll to position [0, 0]
click at [1349, 96] on div "Save" at bounding box center [1358, 95] width 24 height 32
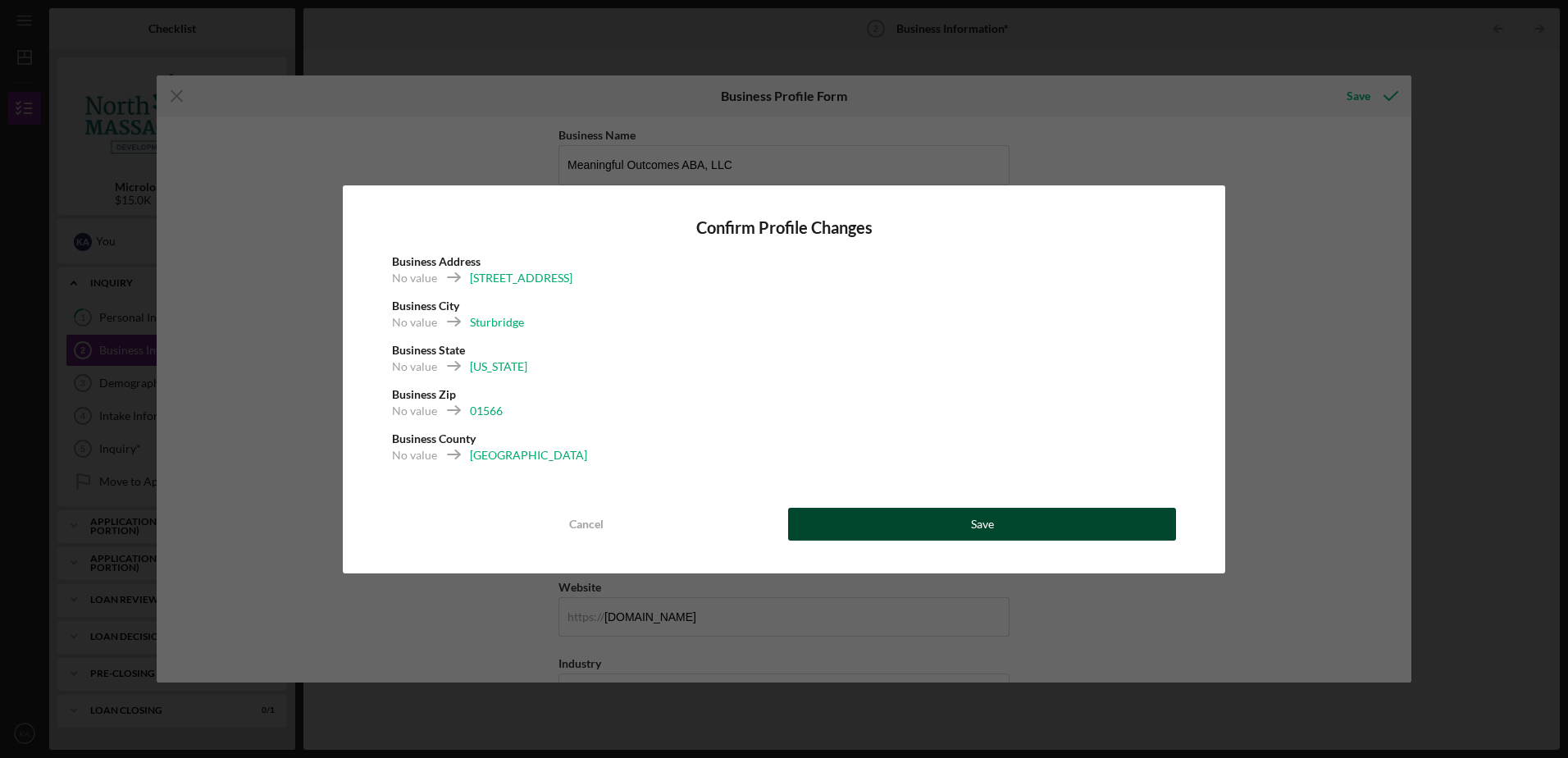
click at [886, 528] on button "Save" at bounding box center [982, 524] width 388 height 32
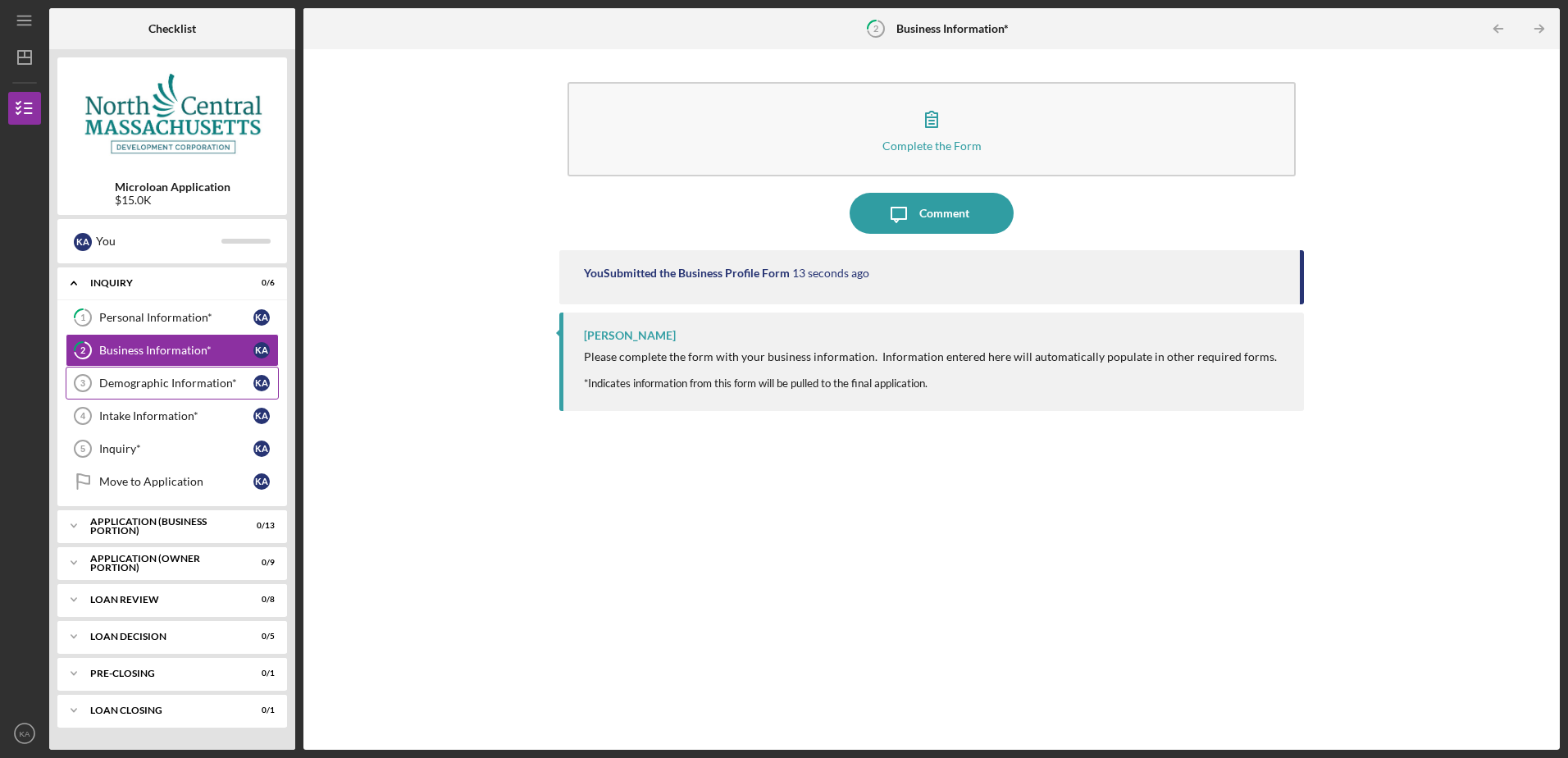
click at [207, 388] on div "Demographic Information*" at bounding box center [175, 382] width 154 height 13
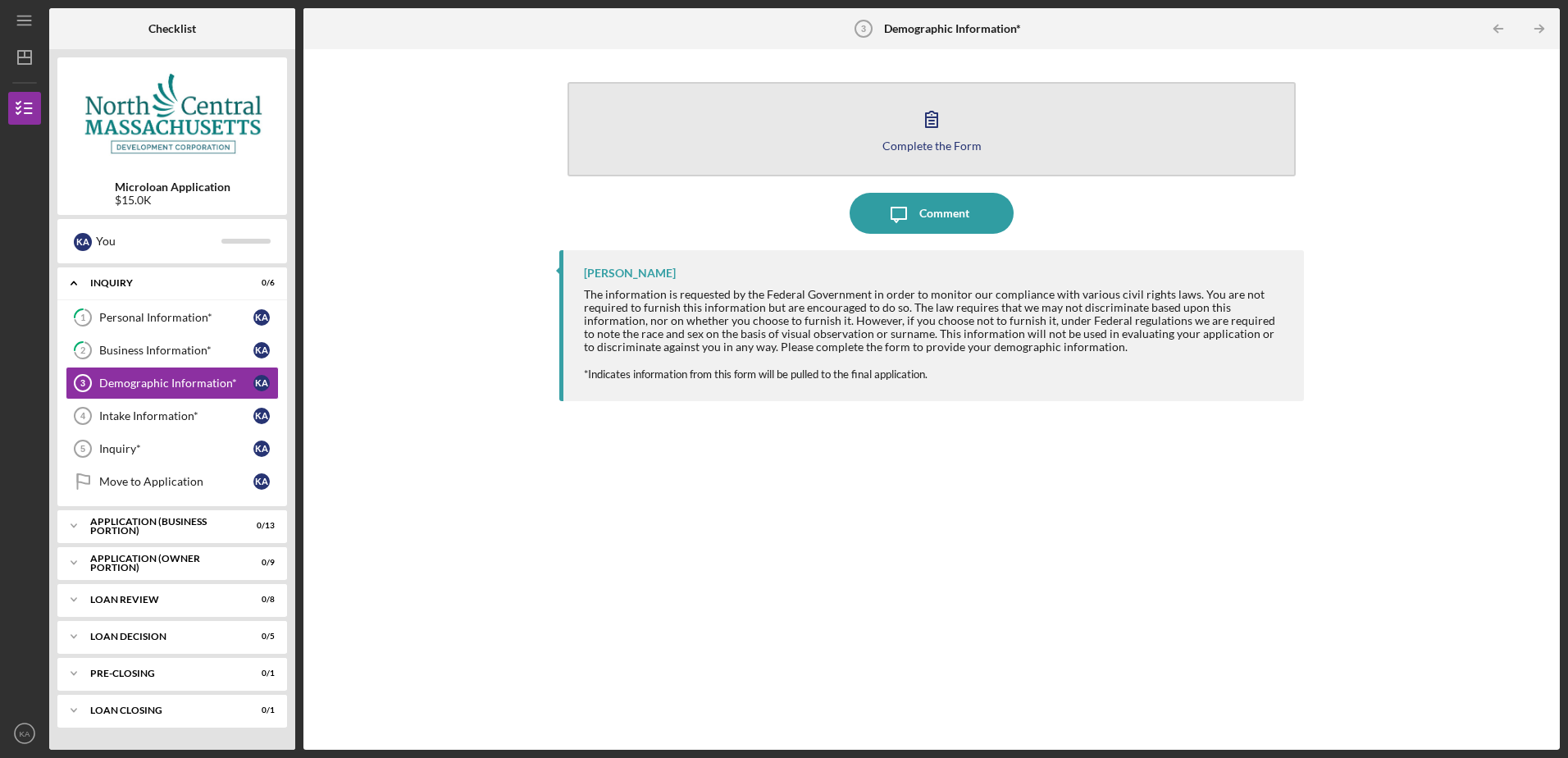
click at [925, 142] on div "Complete the Form" at bounding box center [931, 145] width 99 height 13
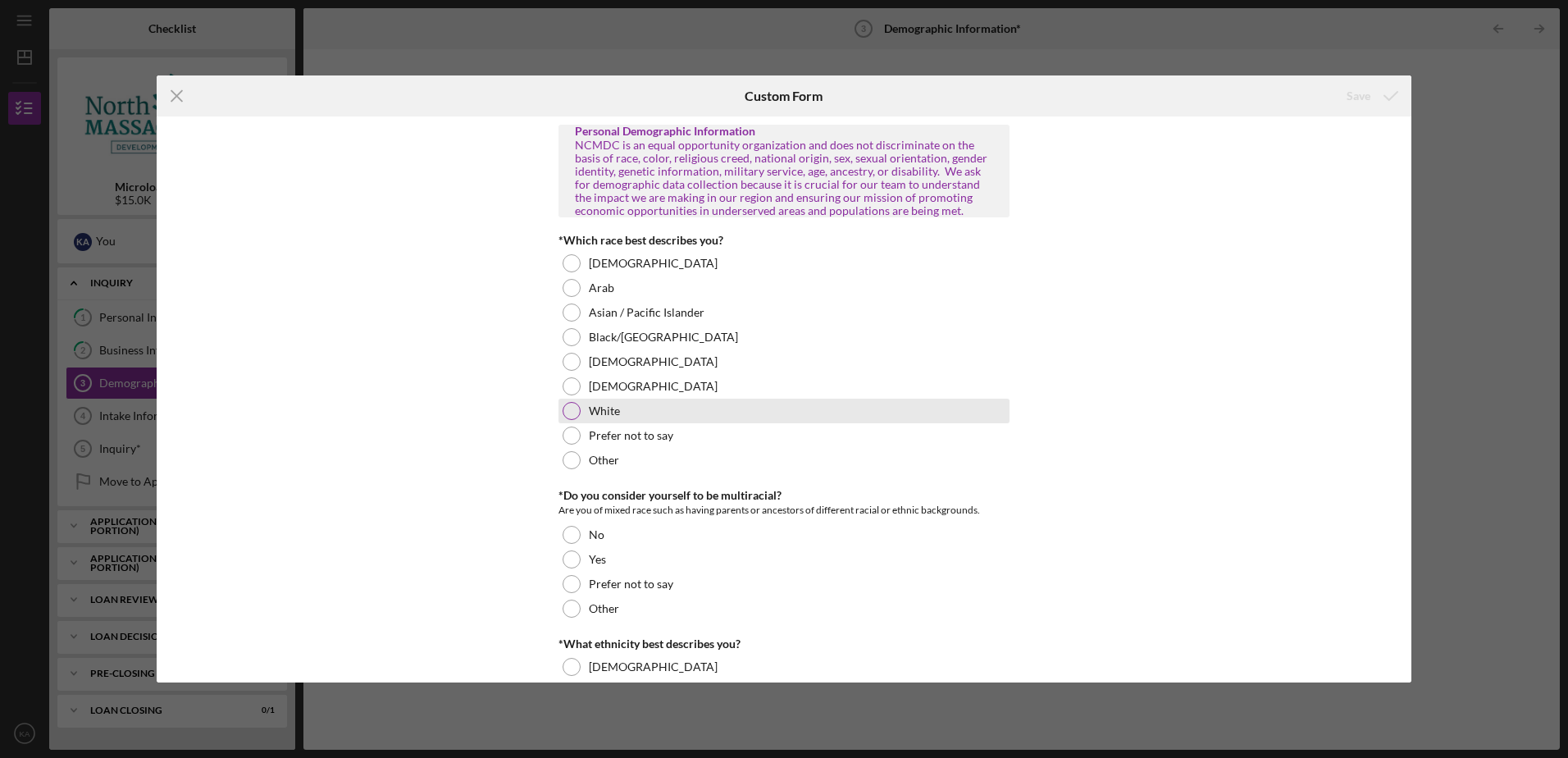
click at [564, 409] on div at bounding box center [571, 411] width 18 height 18
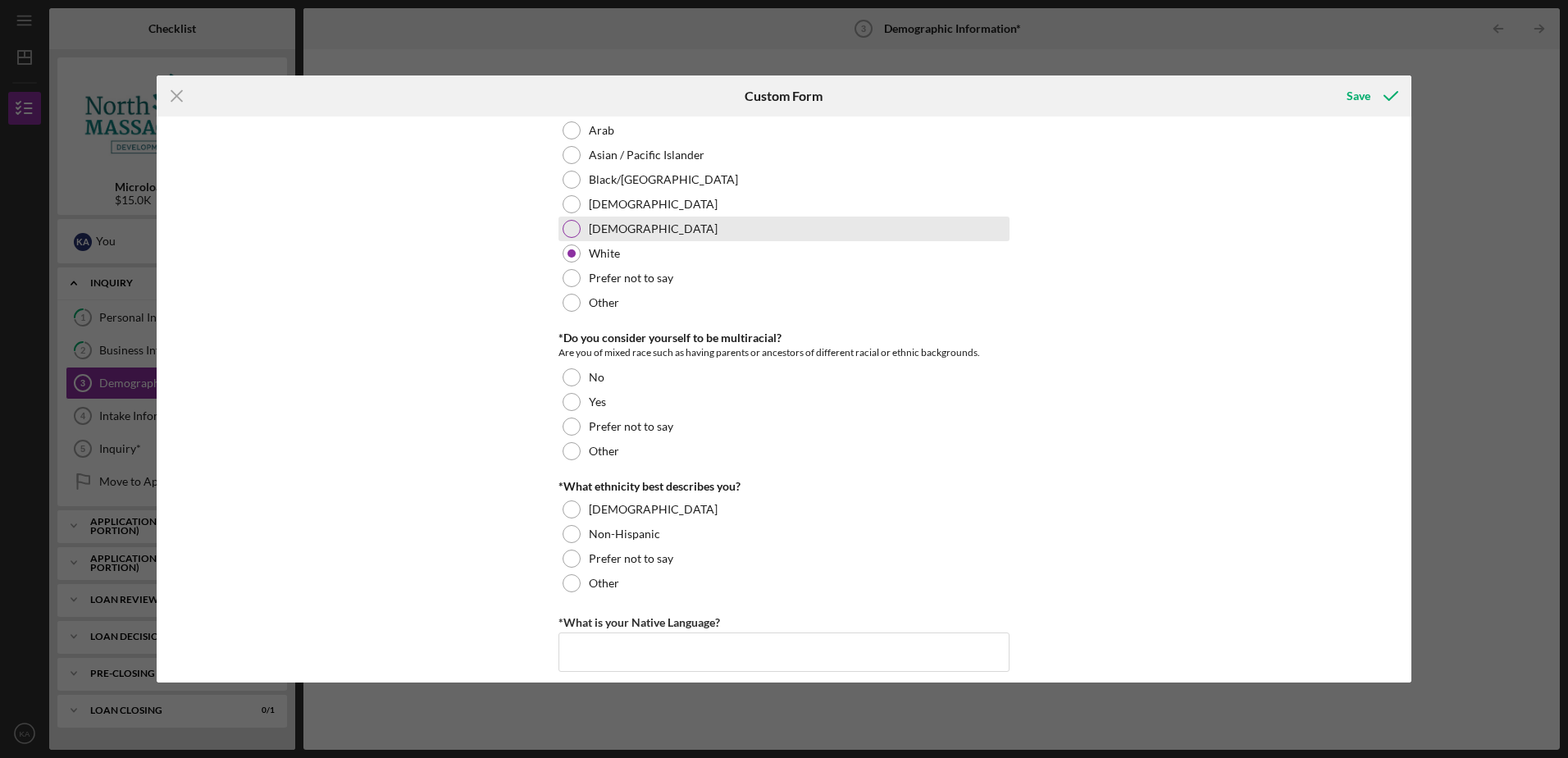
scroll to position [164, 0]
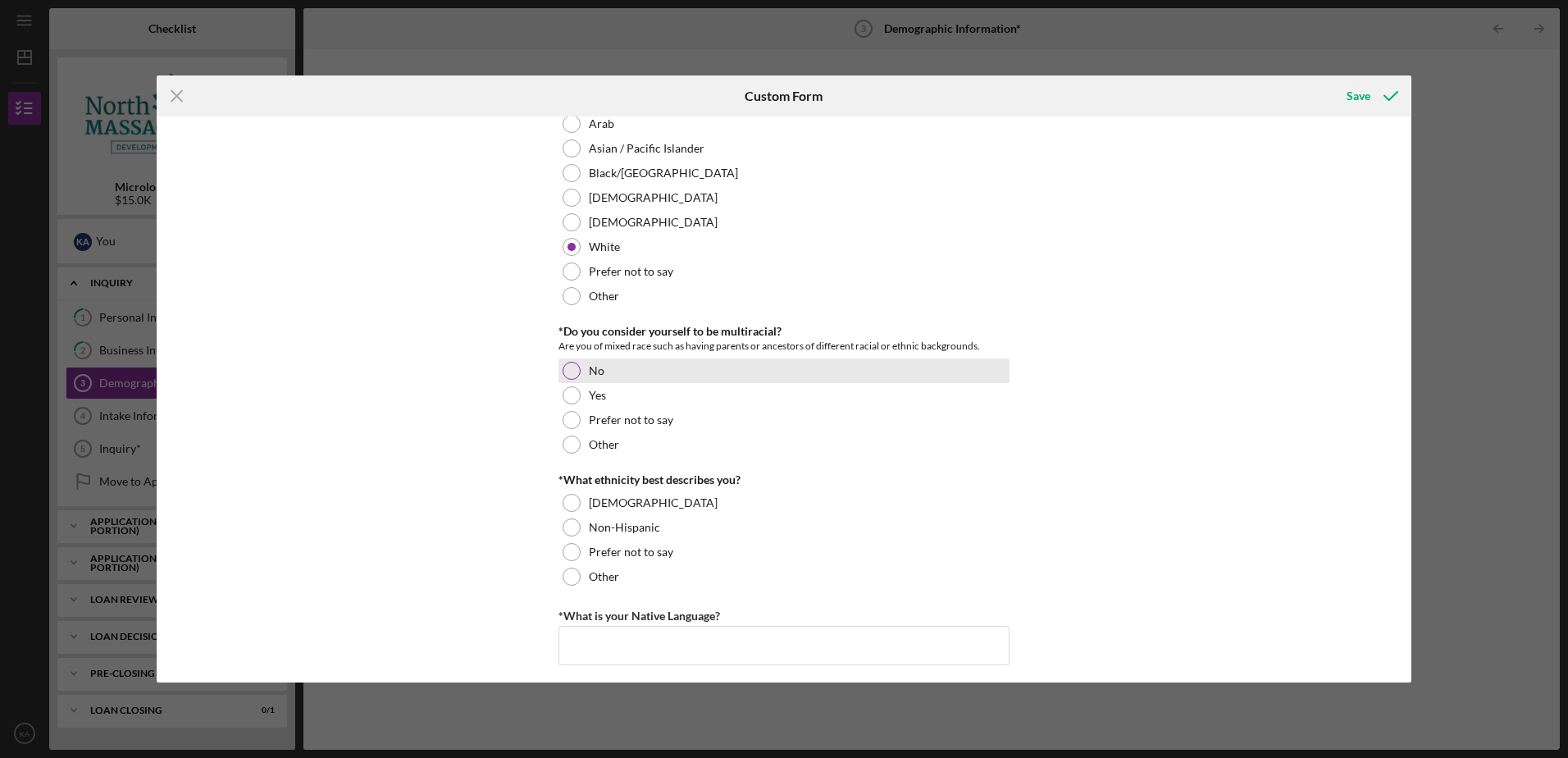
click at [570, 374] on div at bounding box center [571, 371] width 18 height 18
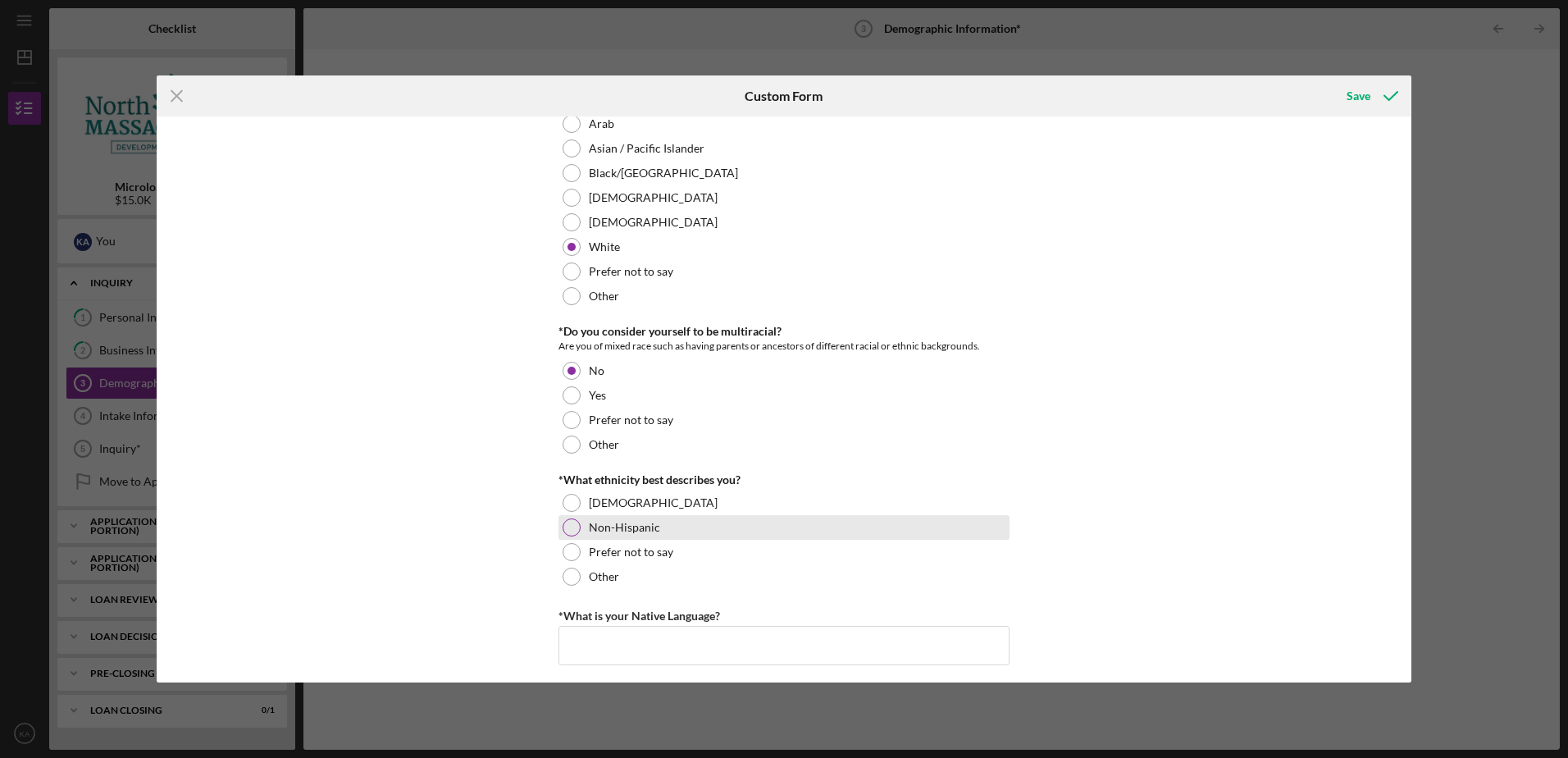
click at [565, 526] on div at bounding box center [571, 528] width 18 height 18
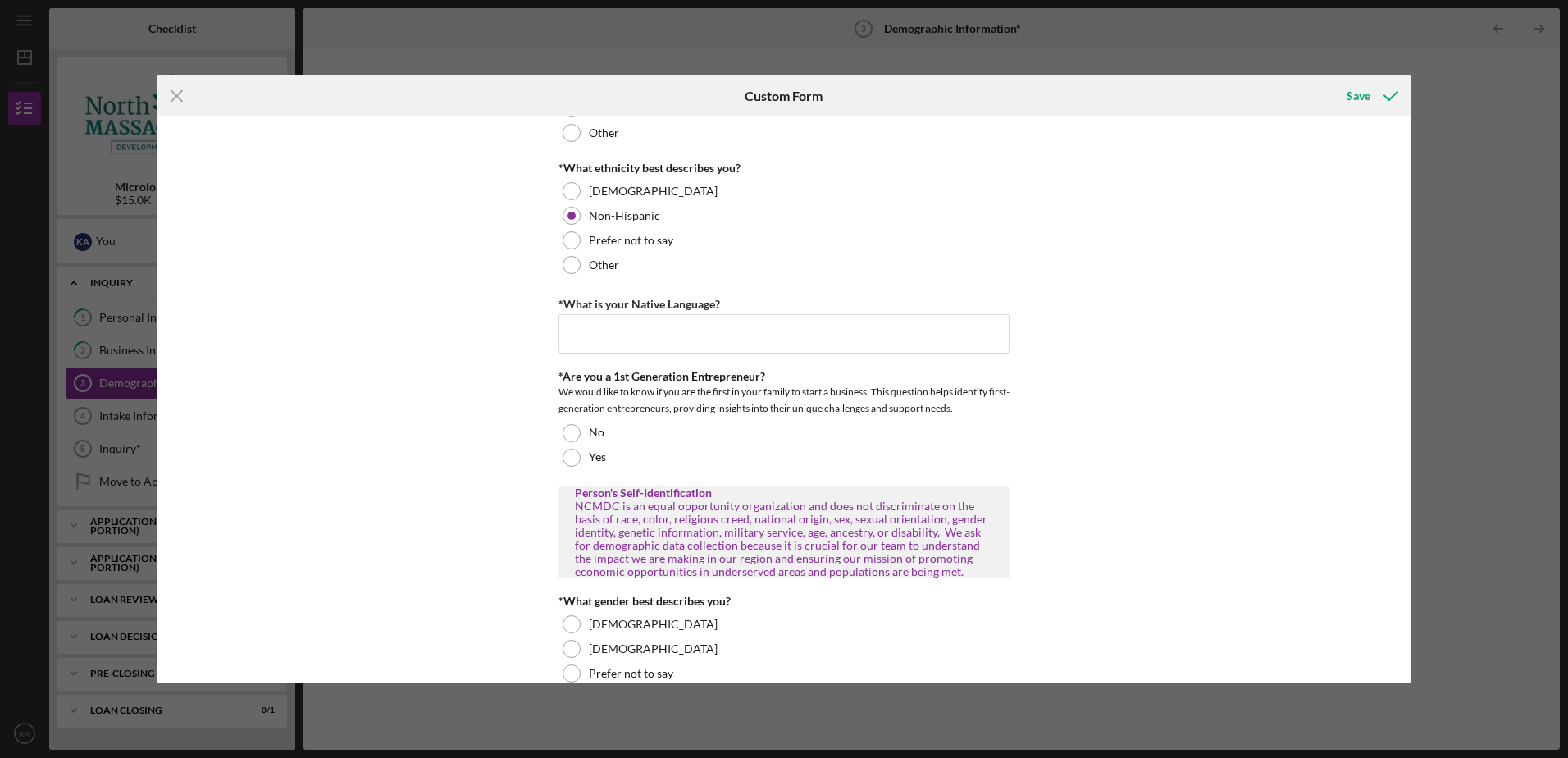
scroll to position [492, 0]
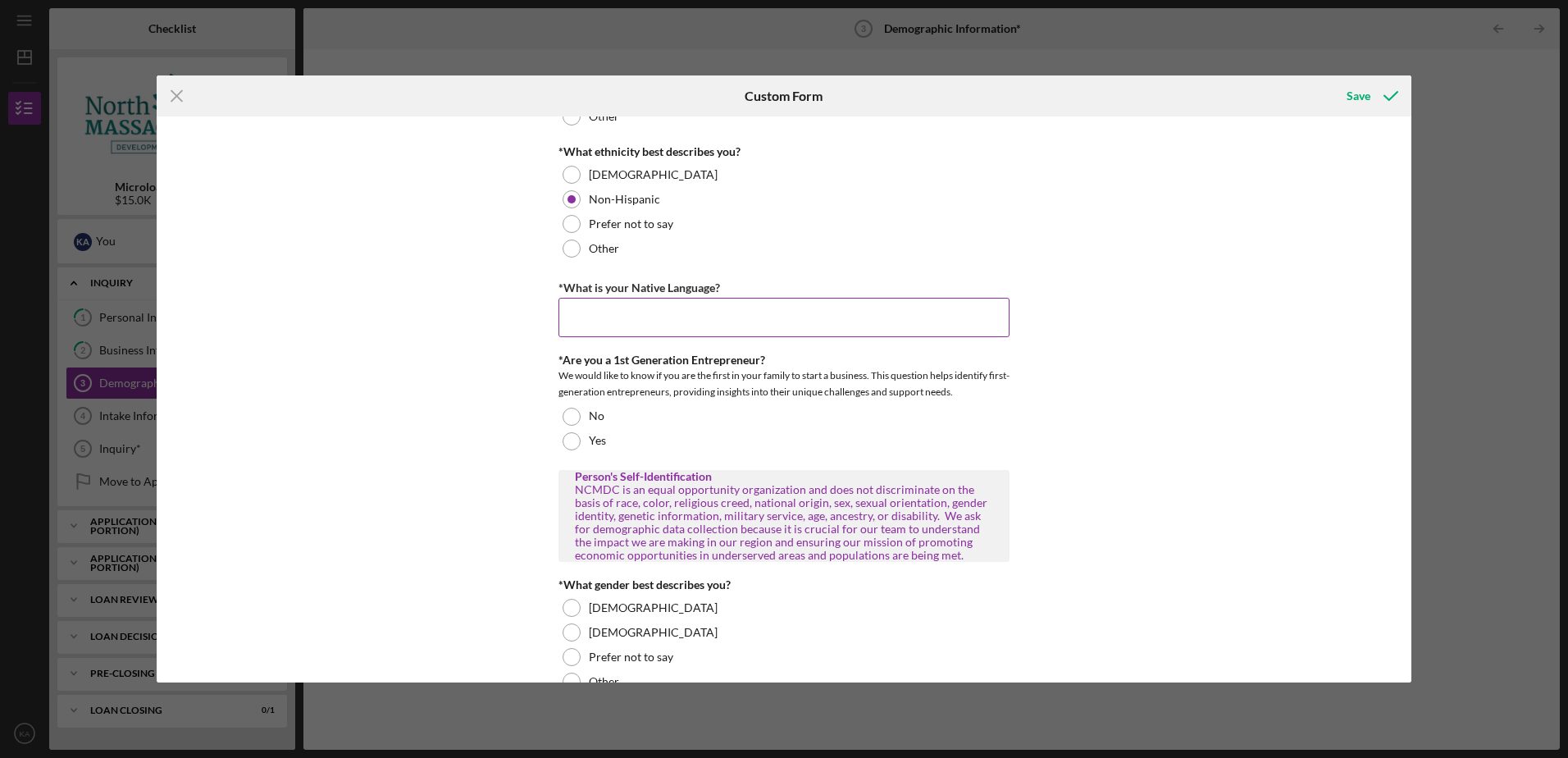
click at [596, 311] on input "*What is your Native Language?" at bounding box center [784, 318] width 451 height 39
type input "English"
click at [569, 447] on div at bounding box center [571, 441] width 18 height 18
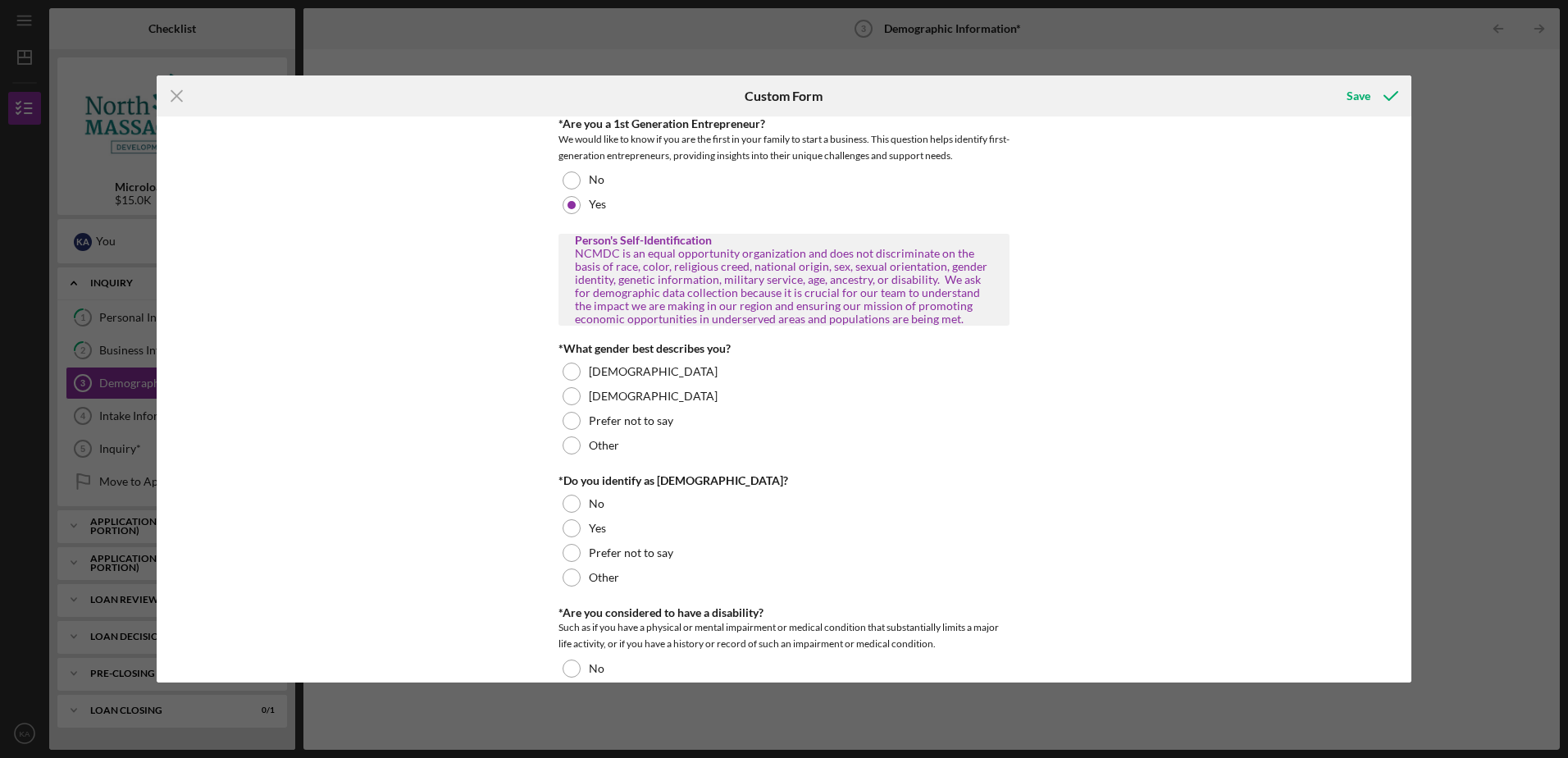
scroll to position [738, 0]
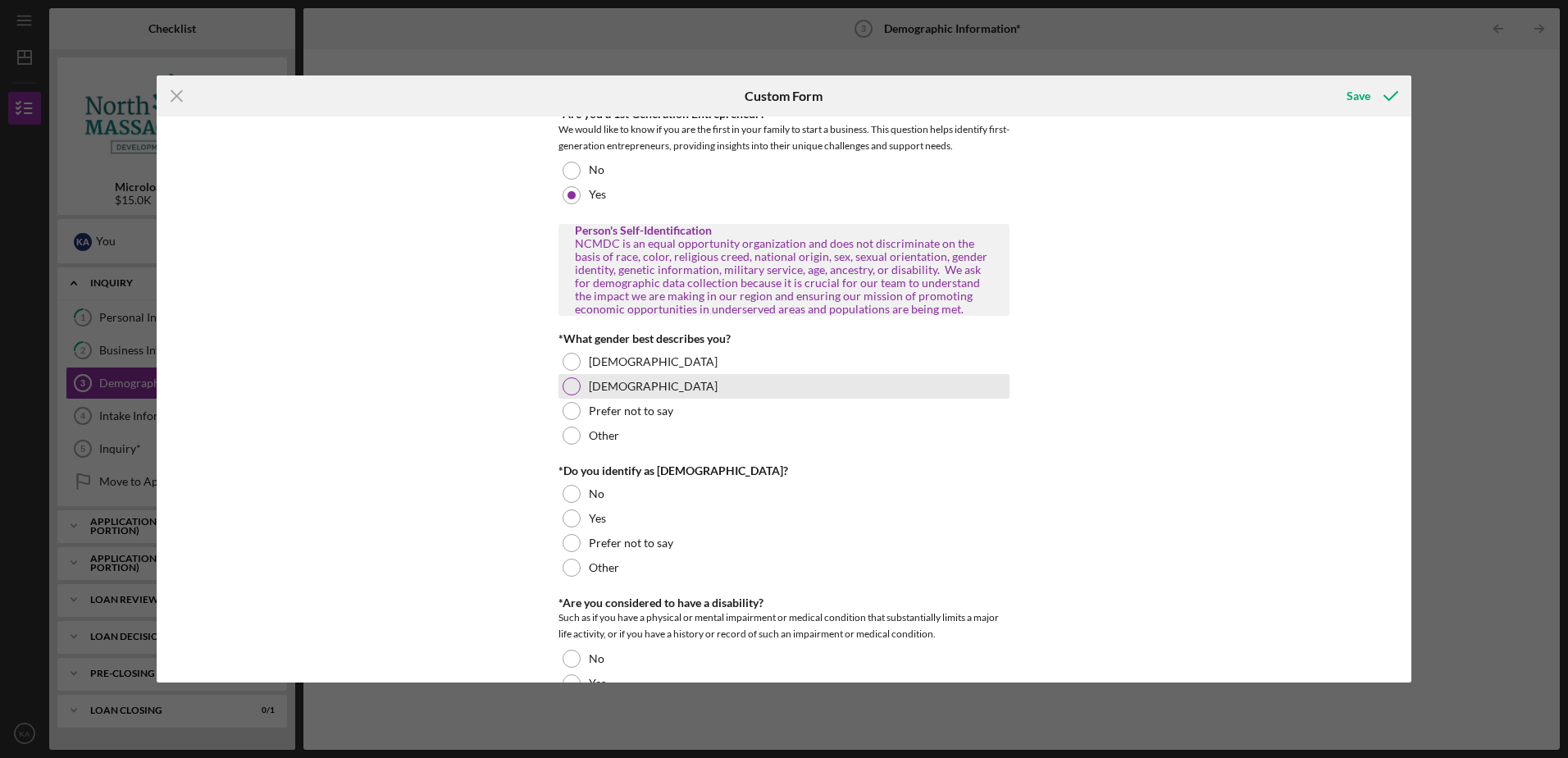
click at [569, 385] on div at bounding box center [571, 386] width 18 height 18
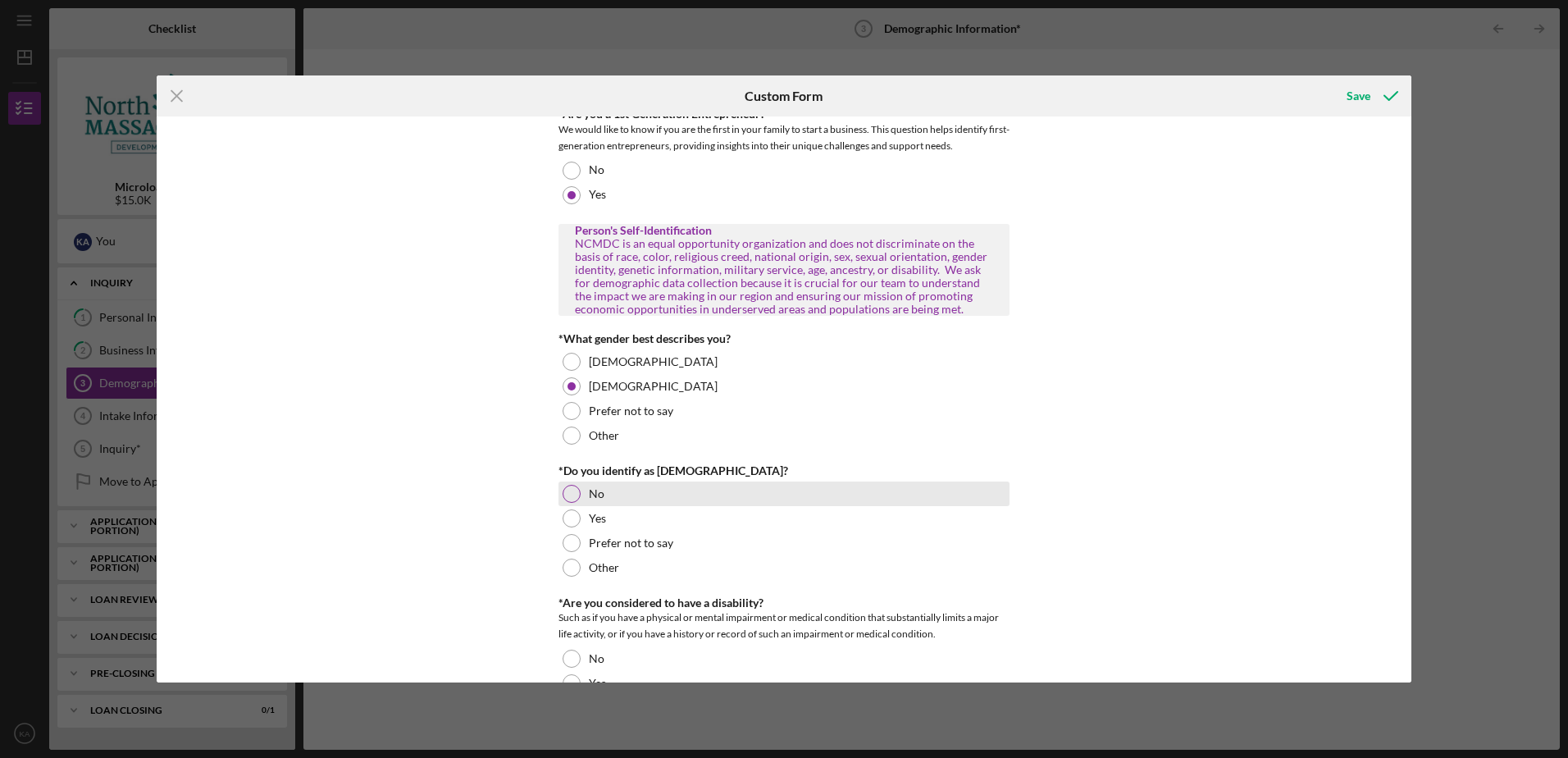
click at [568, 487] on div at bounding box center [571, 494] width 18 height 18
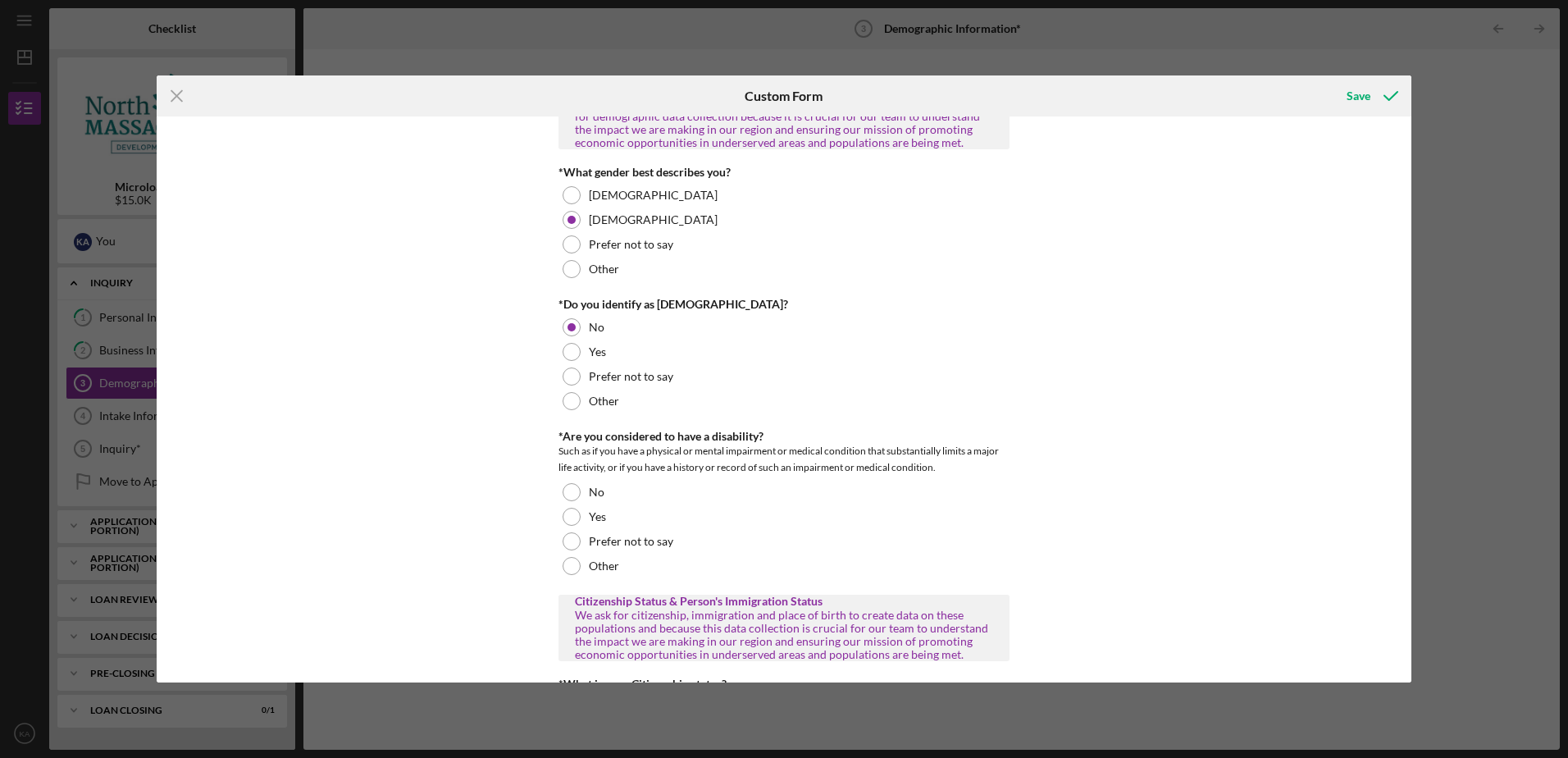
scroll to position [985, 0]
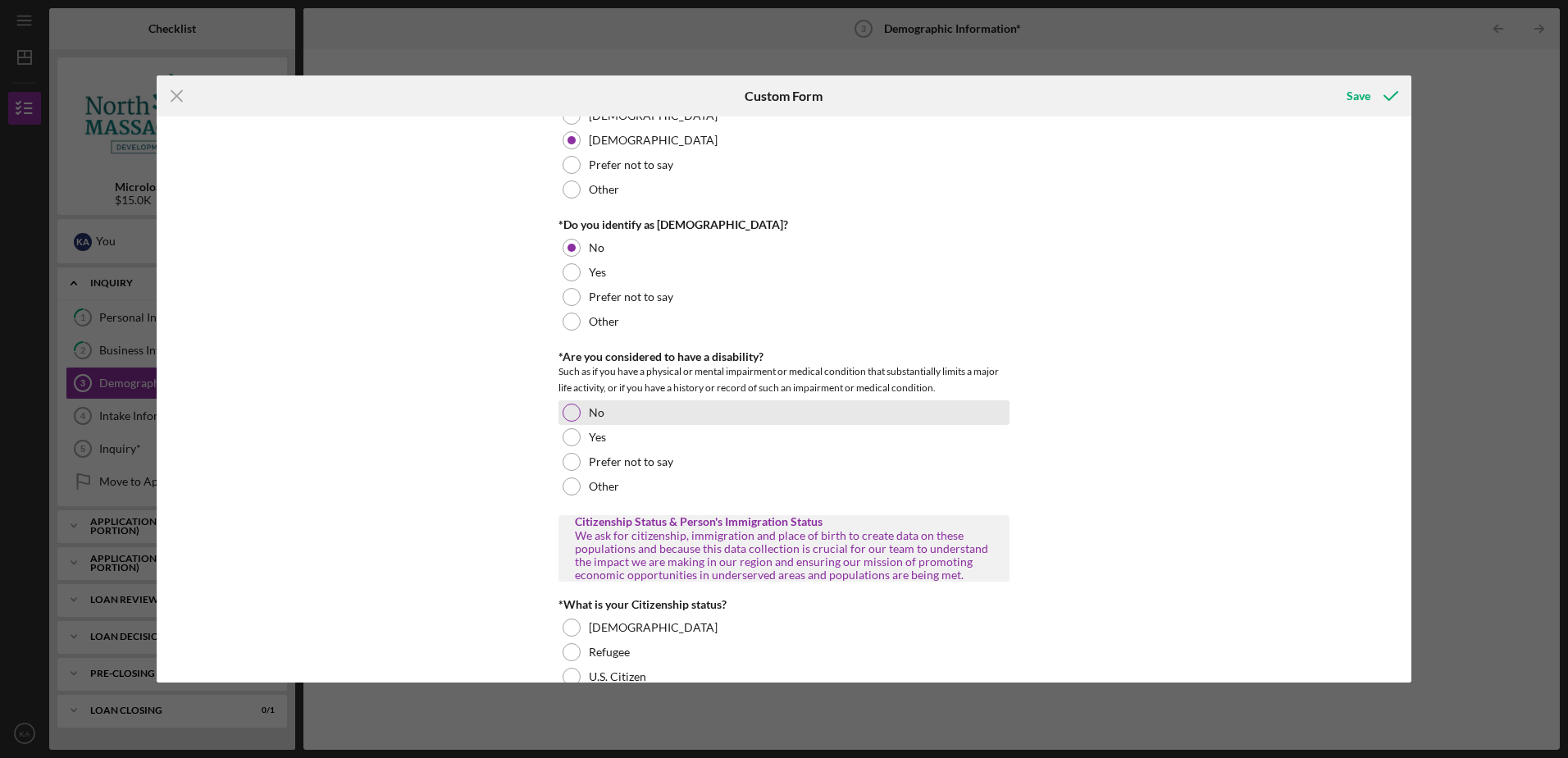
click at [571, 410] on div at bounding box center [571, 413] width 18 height 18
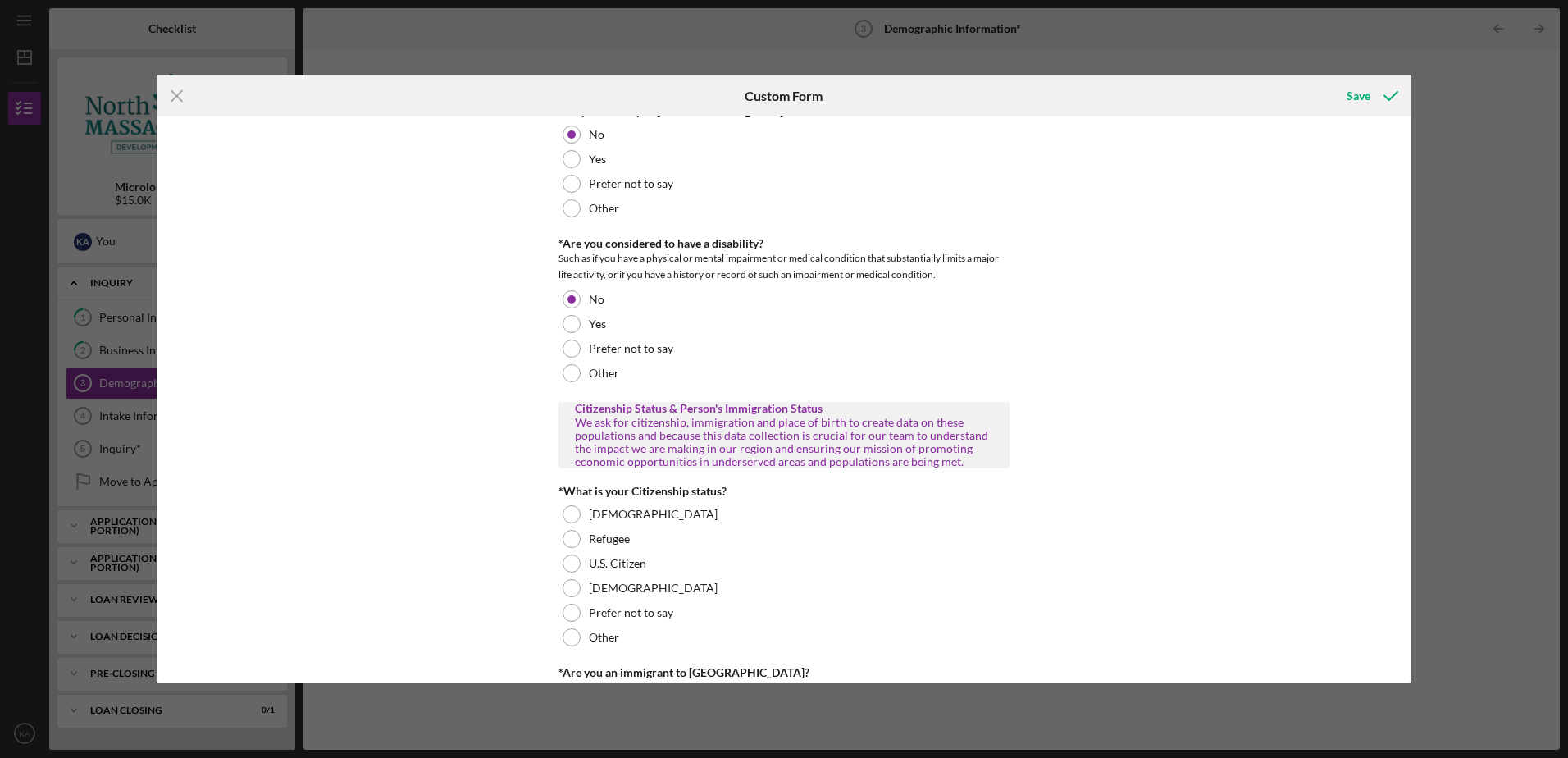
scroll to position [1148, 0]
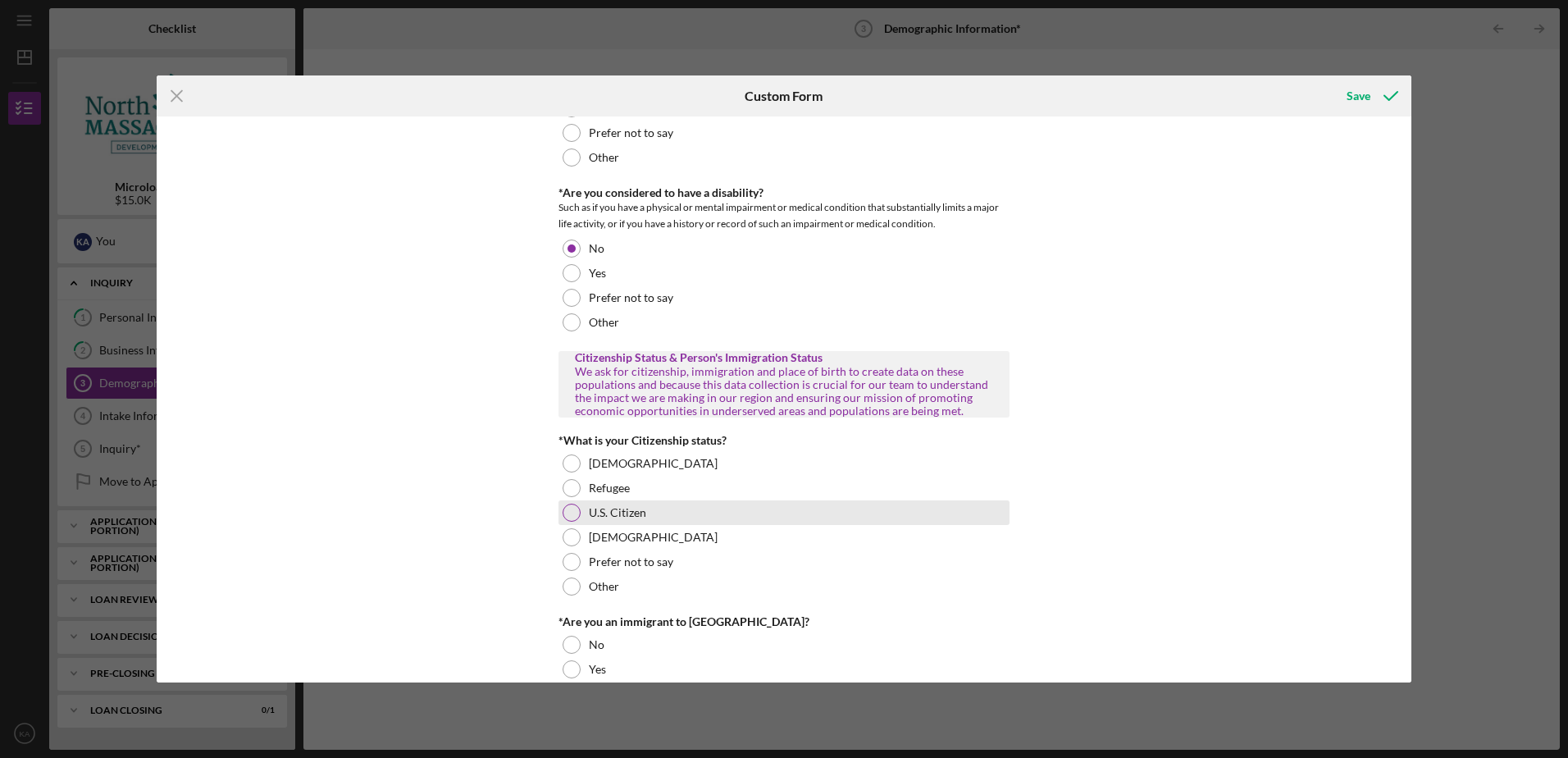
click at [563, 510] on div at bounding box center [571, 513] width 18 height 18
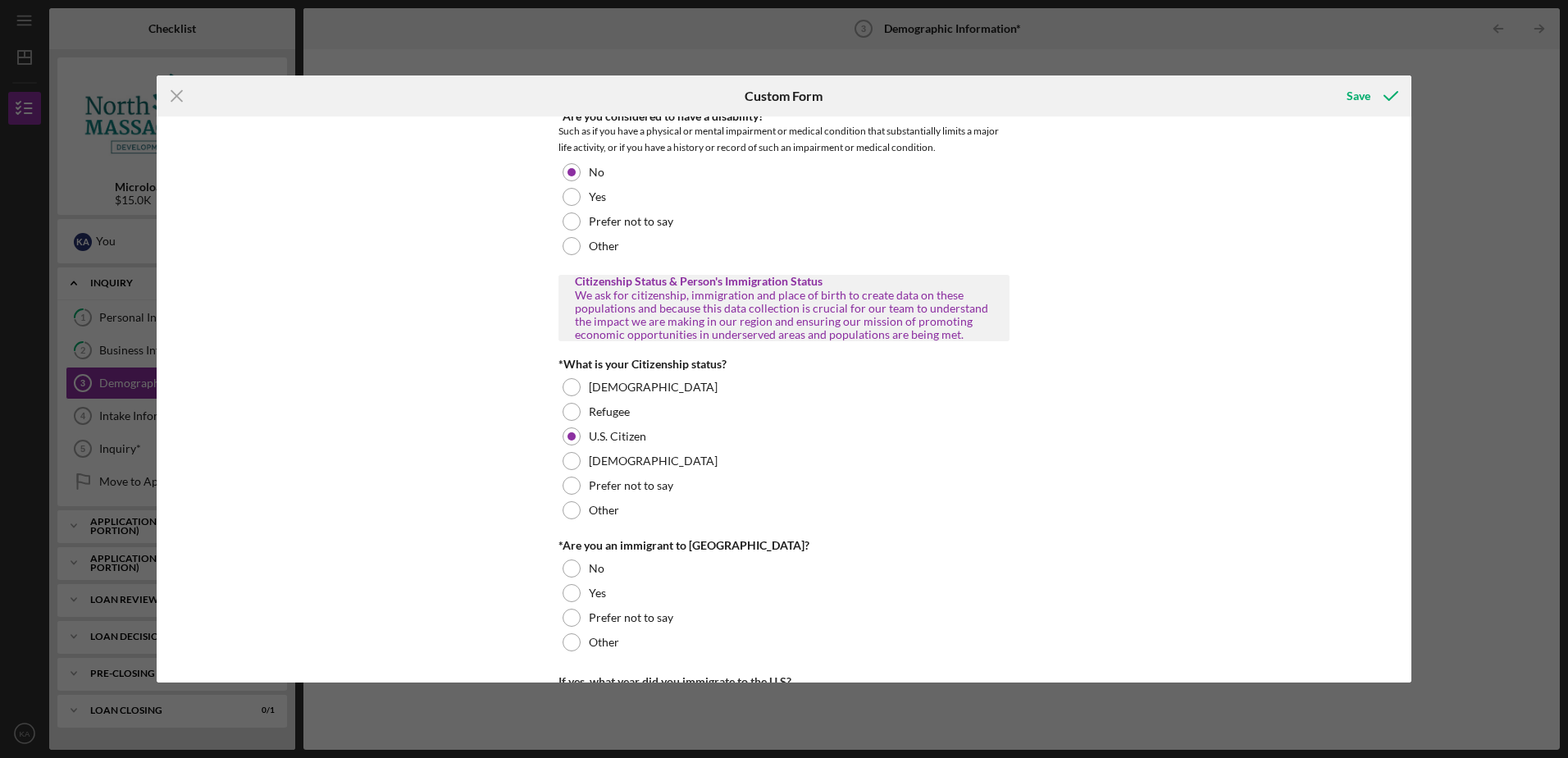
scroll to position [1394, 0]
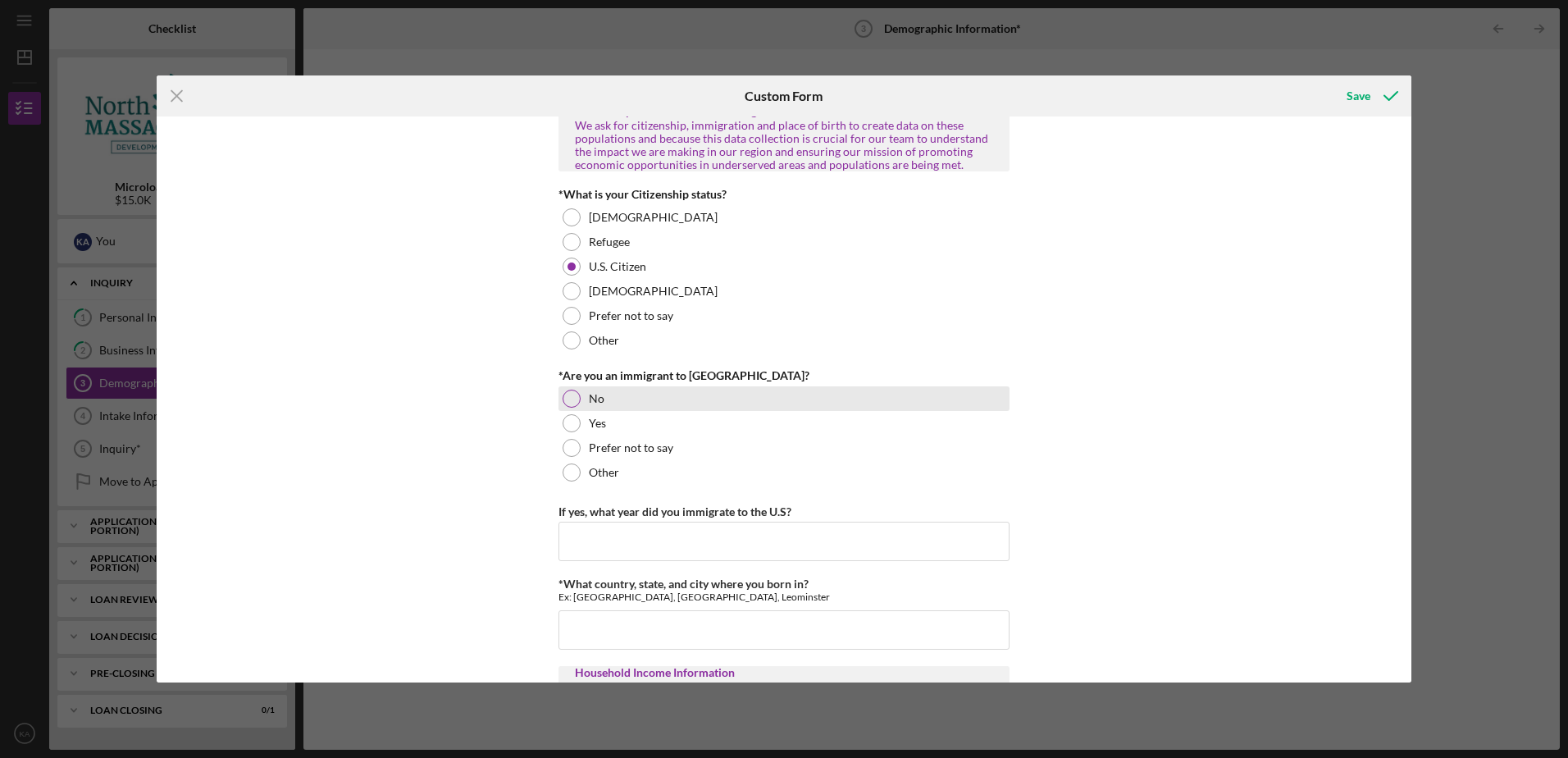
click at [566, 403] on div at bounding box center [571, 398] width 18 height 18
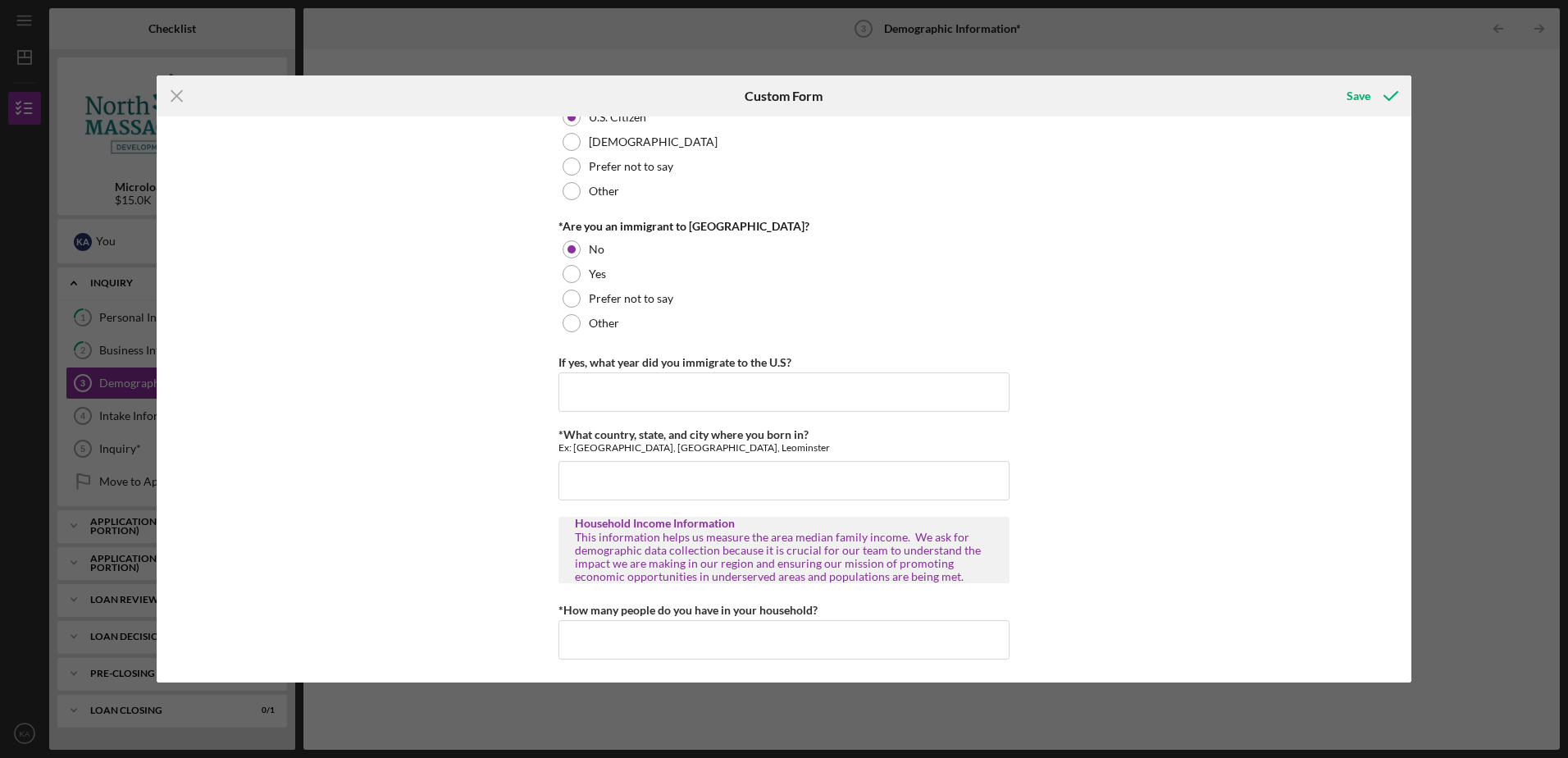
scroll to position [1559, 0]
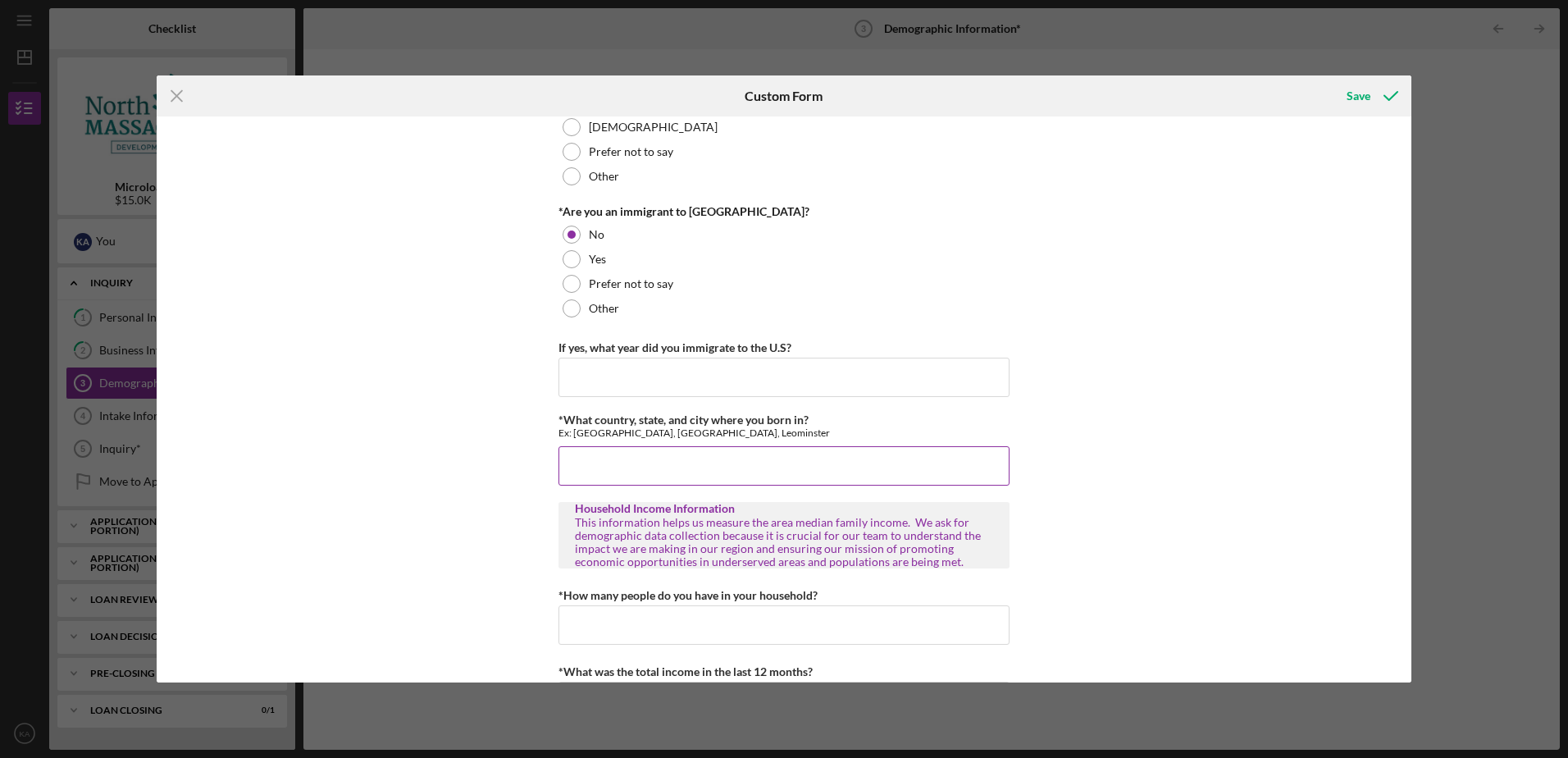
click at [575, 464] on input "*What country, state, and city where you born in?" at bounding box center [784, 466] width 451 height 39
type input "[GEOGRAPHIC_DATA]"
click at [405, 460] on div "Personal Demographic Information NCMDC is an equal opportunity organization and…" at bounding box center [784, 399] width 1254 height 566
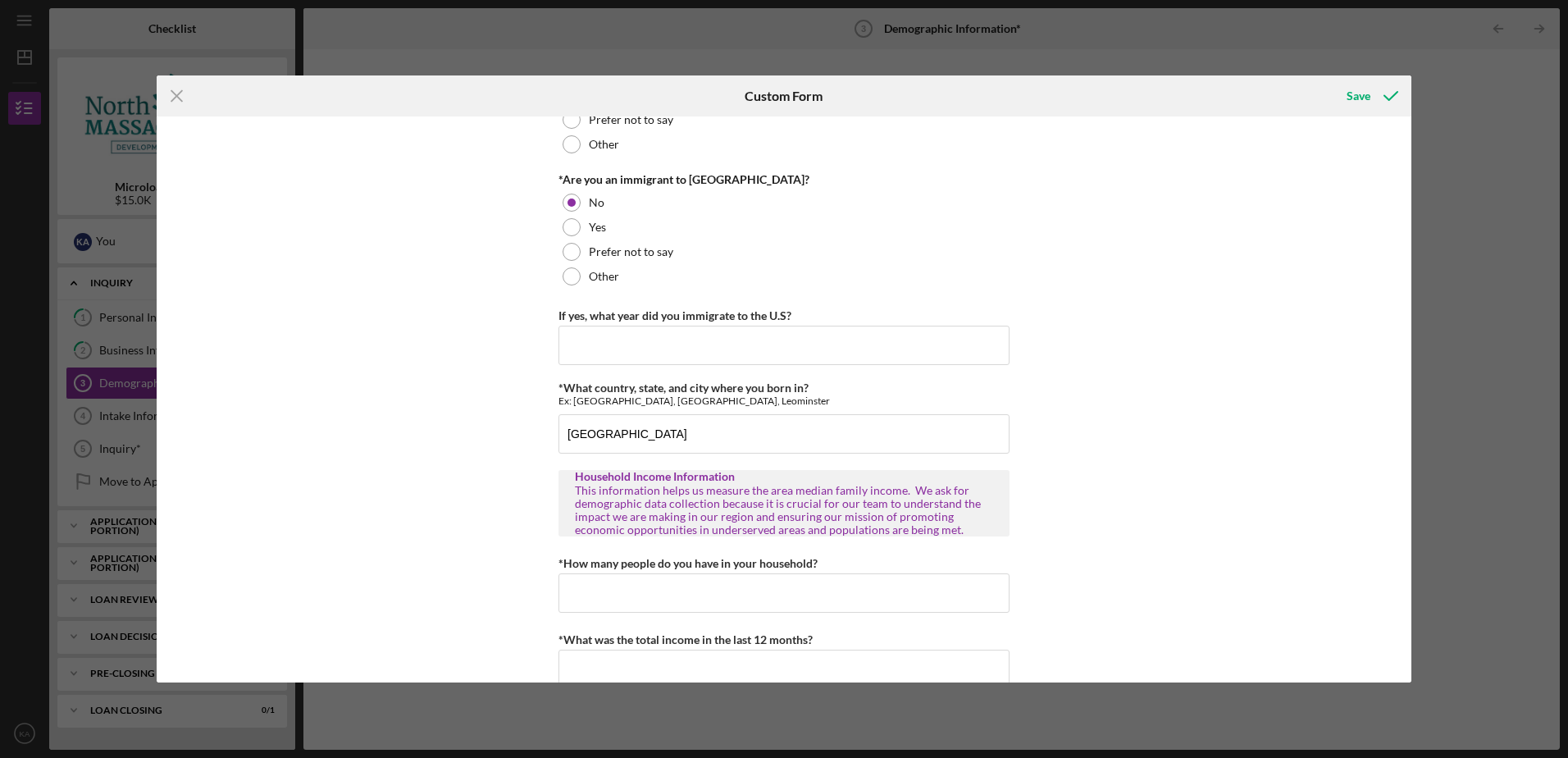
scroll to position [1622, 0]
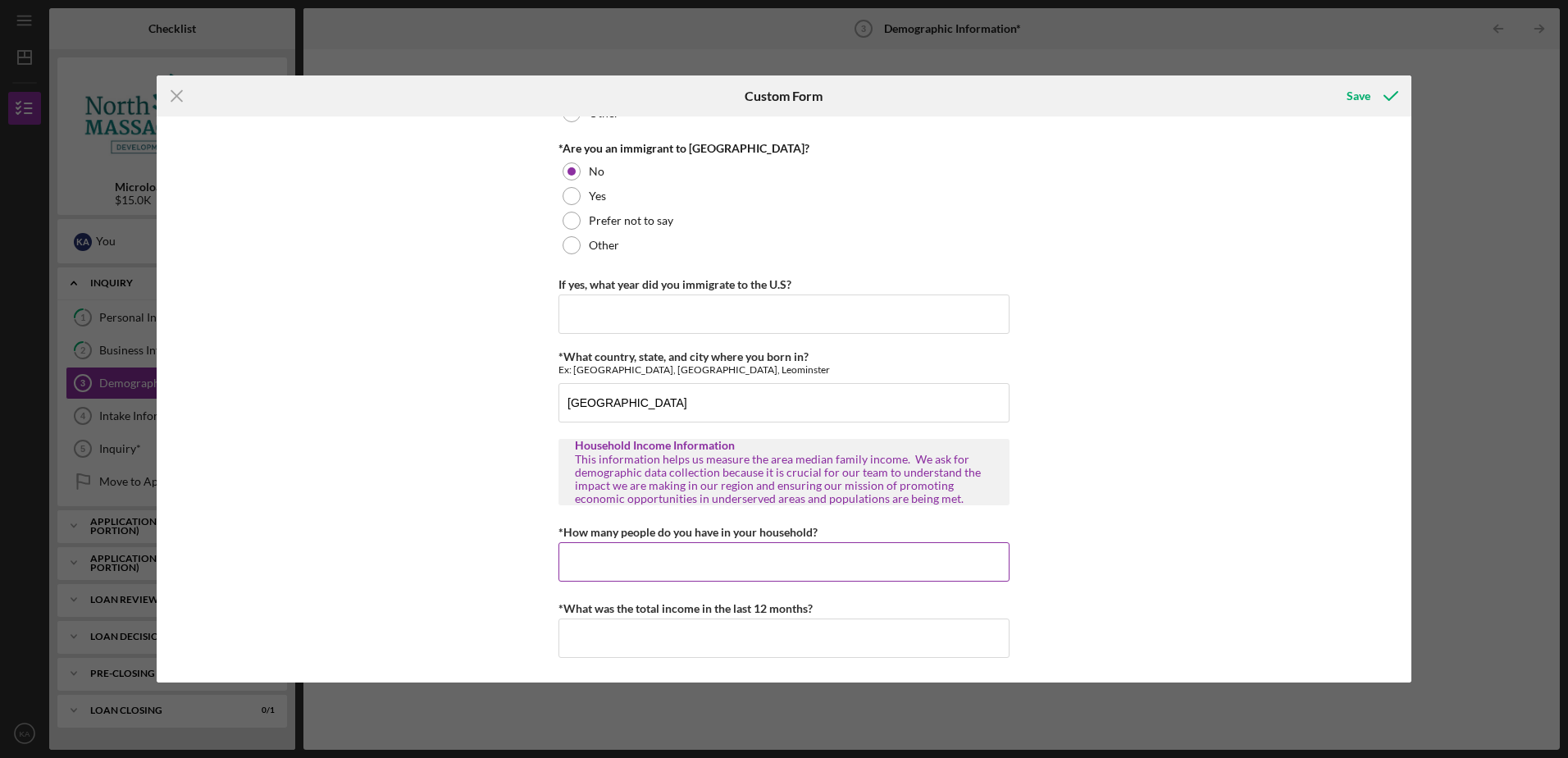
click at [620, 560] on input "*How many people do you have in your household?" at bounding box center [784, 562] width 451 height 39
type input "1"
click at [658, 640] on input "*What was the total income in the last 12 months?" at bounding box center [784, 638] width 451 height 39
type input "$0"
click at [427, 540] on div "Personal Demographic Information NCMDC is an equal opportunity organization and…" at bounding box center [784, 399] width 1254 height 566
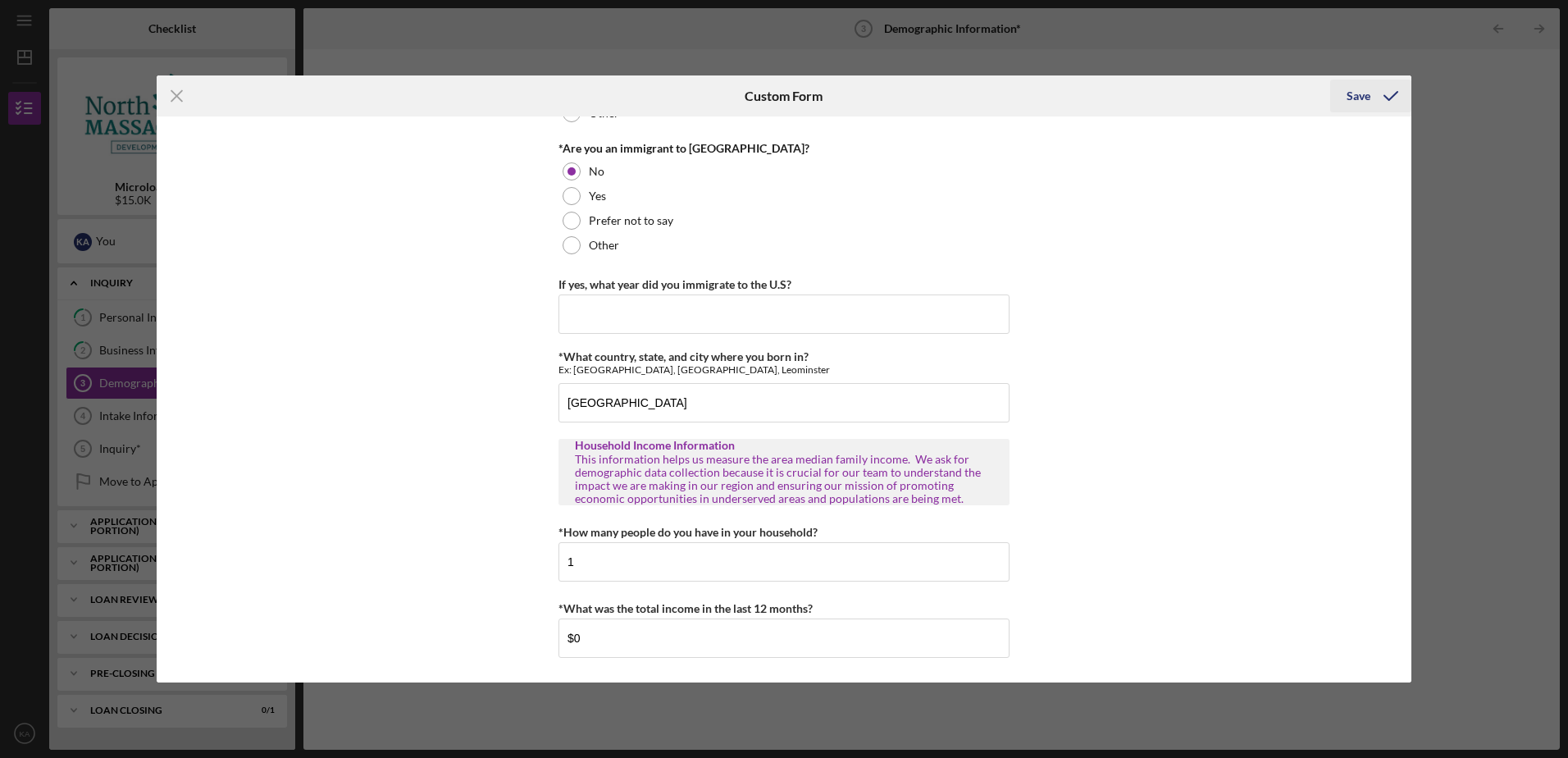
click at [1350, 93] on div "Save" at bounding box center [1358, 95] width 24 height 32
